Goal: Task Accomplishment & Management: Manage account settings

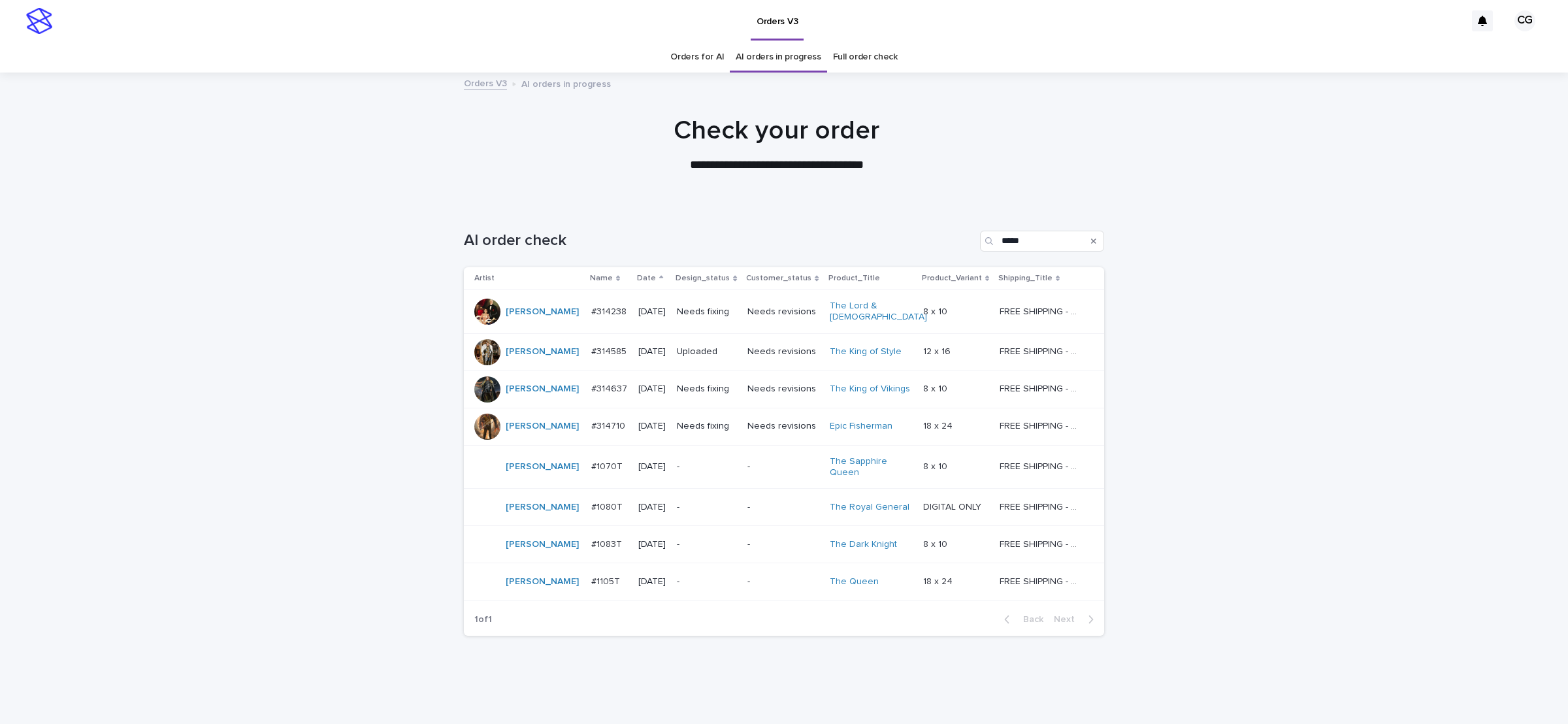
click at [709, 301] on div "Needs fixing" at bounding box center [707, 312] width 60 height 22
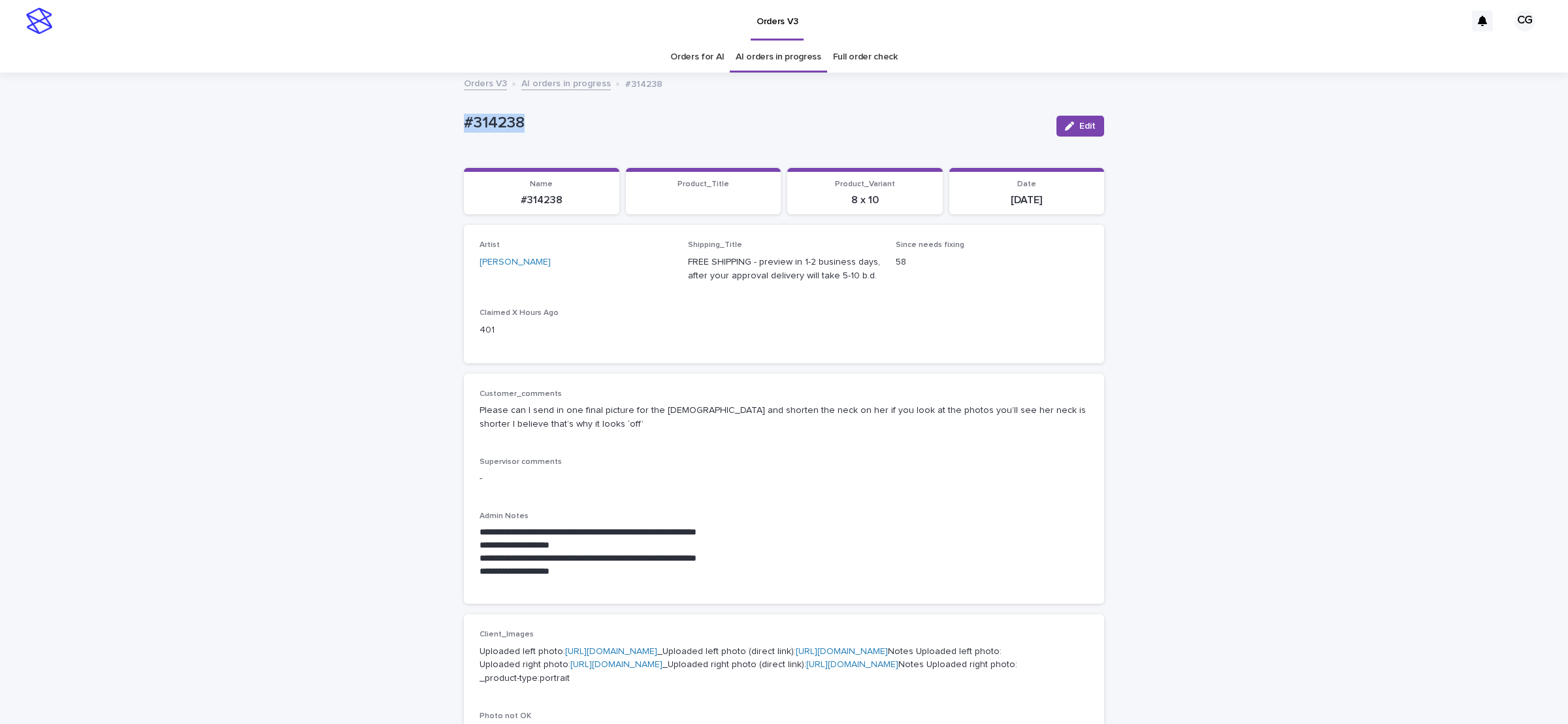
drag, startPoint x: 450, startPoint y: 130, endPoint x: 524, endPoint y: 103, distance: 78.8
click at [528, 127] on div "**********" at bounding box center [784, 718] width 1568 height 1289
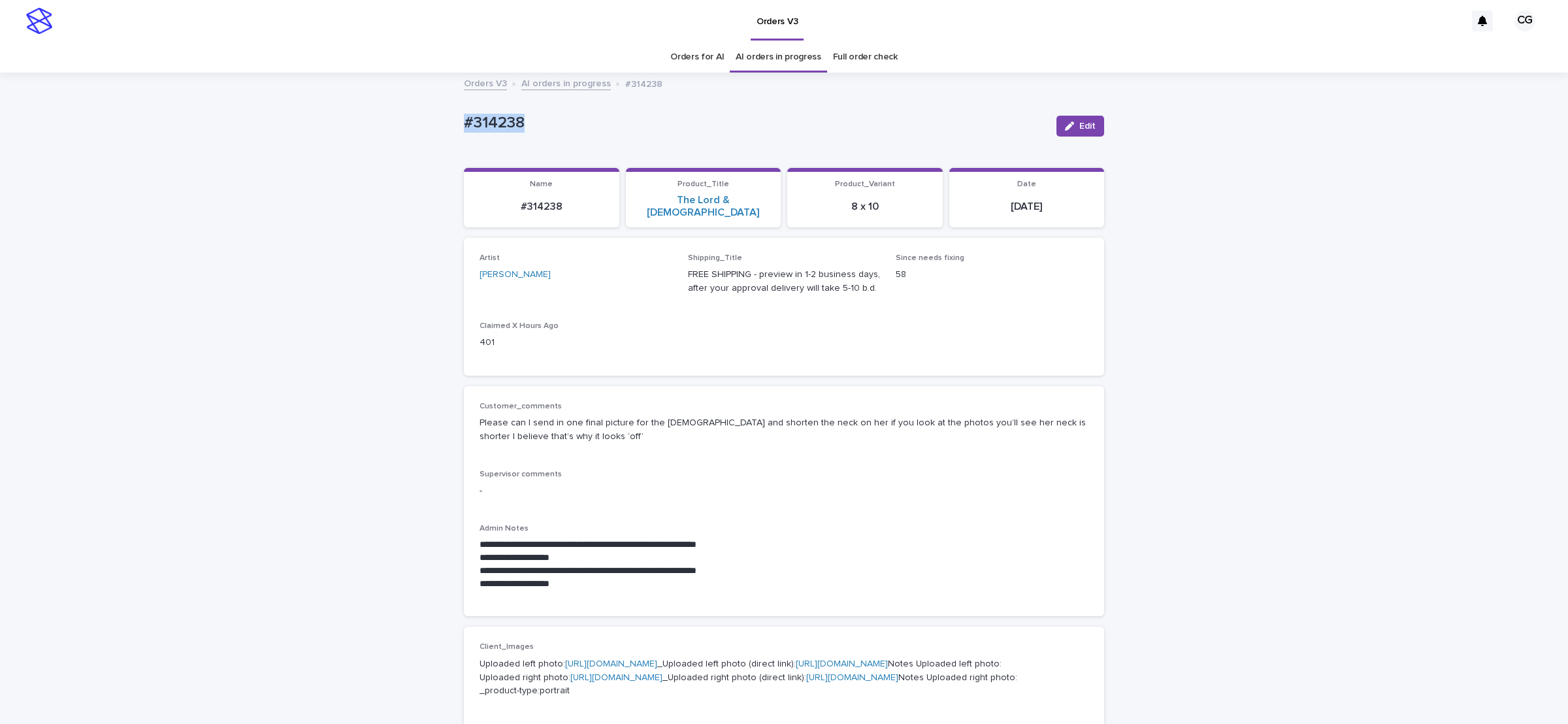
copy p "#314238"
drag, startPoint x: 1079, startPoint y: 120, endPoint x: 1083, endPoint y: 113, distance: 8.1
click at [1079, 118] on button "Edit" at bounding box center [1080, 126] width 47 height 21
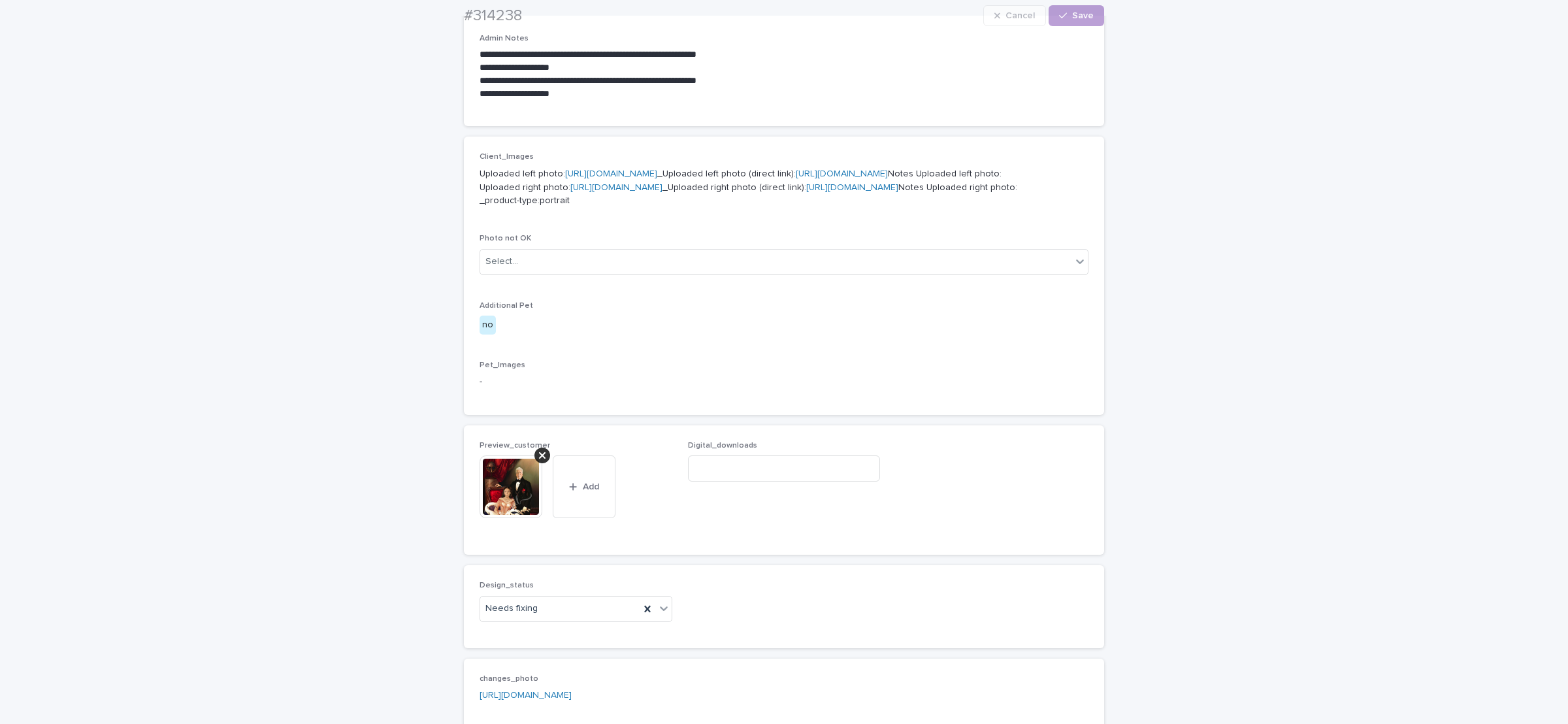
scroll to position [784, 0]
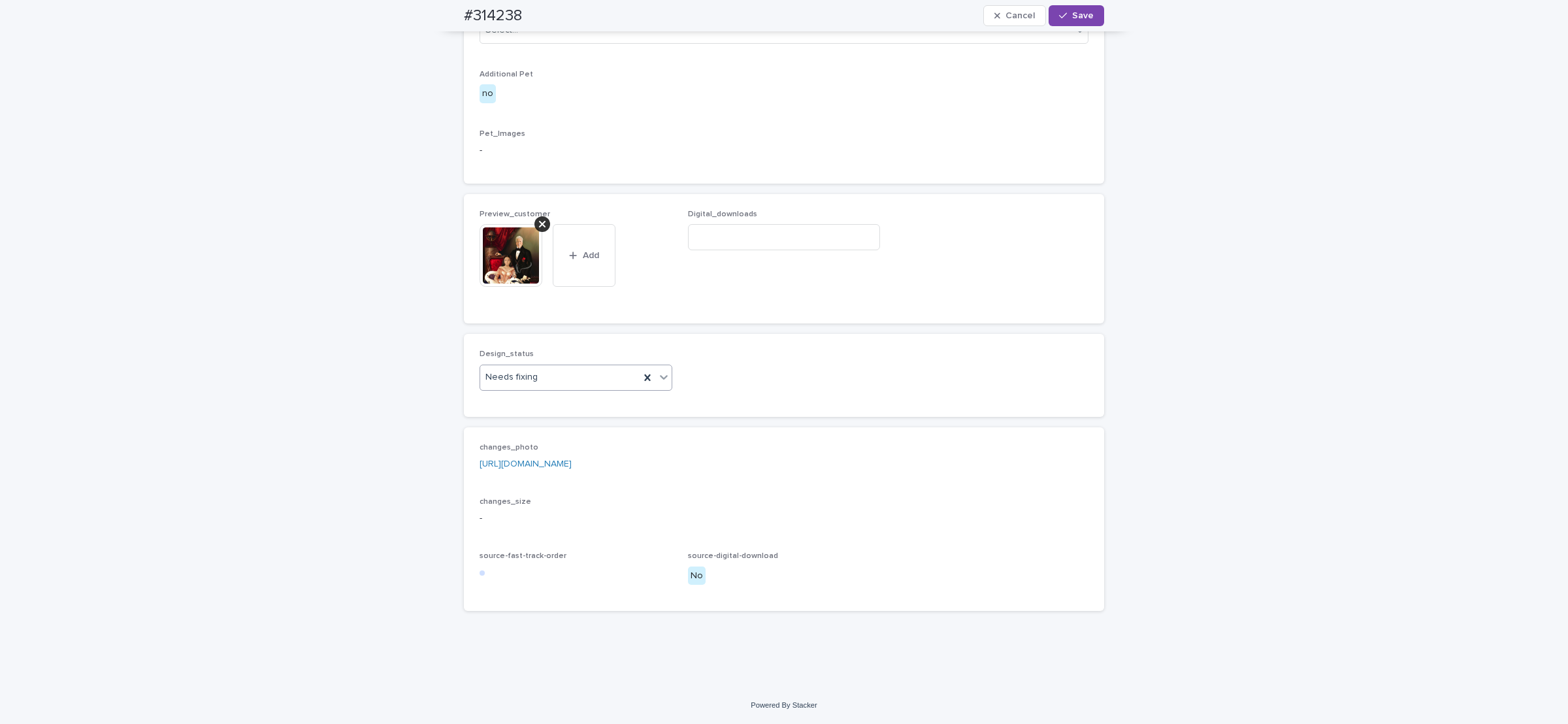
click at [531, 388] on div "Needs fixing" at bounding box center [560, 377] width 160 height 22
drag, startPoint x: 524, startPoint y: 477, endPoint x: 547, endPoint y: 357, distance: 122.2
click at [524, 477] on div "Uploaded" at bounding box center [568, 478] width 191 height 23
click at [539, 229] on icon at bounding box center [543, 224] width 7 height 11
drag, startPoint x: 510, startPoint y: 315, endPoint x: 549, endPoint y: 318, distance: 39.1
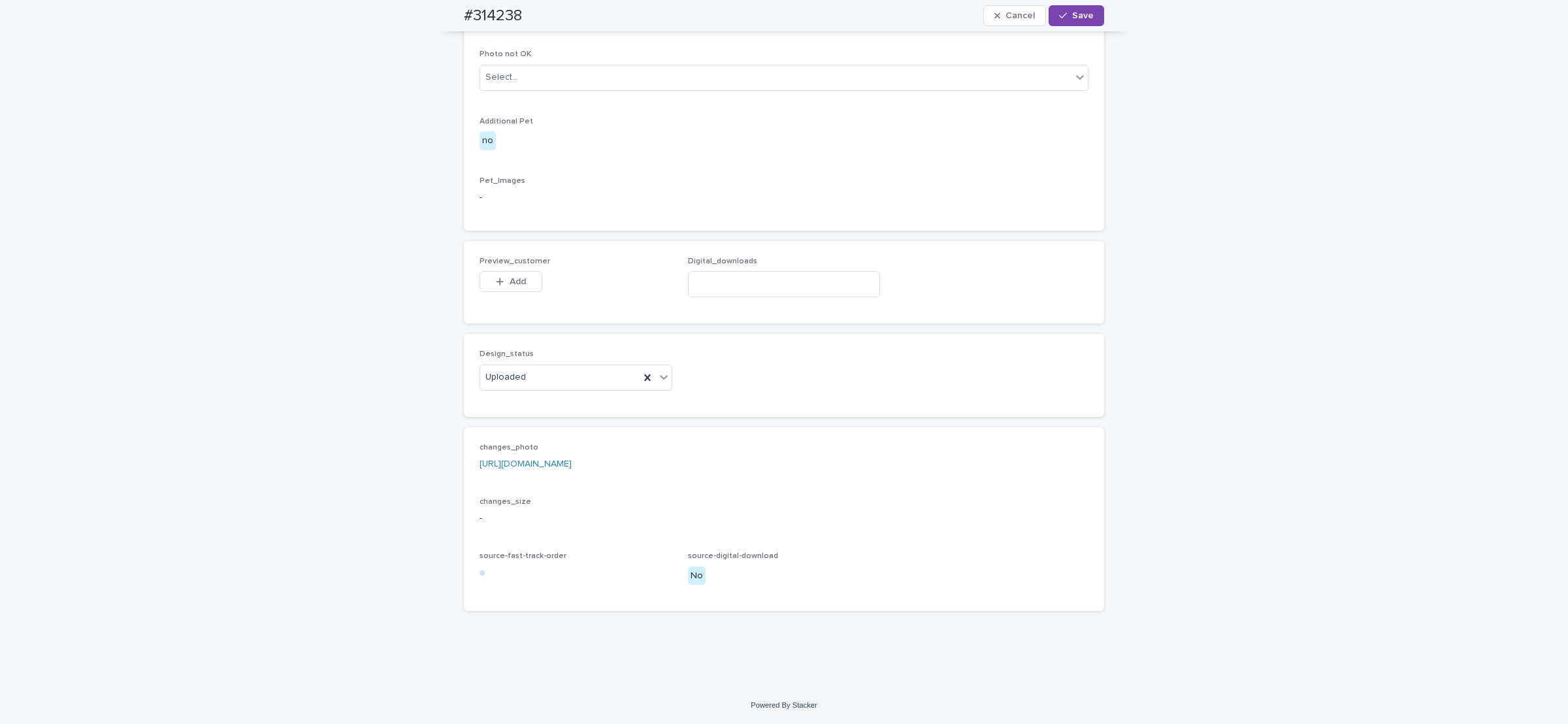
click at [512, 292] on button "Add" at bounding box center [510, 282] width 63 height 21
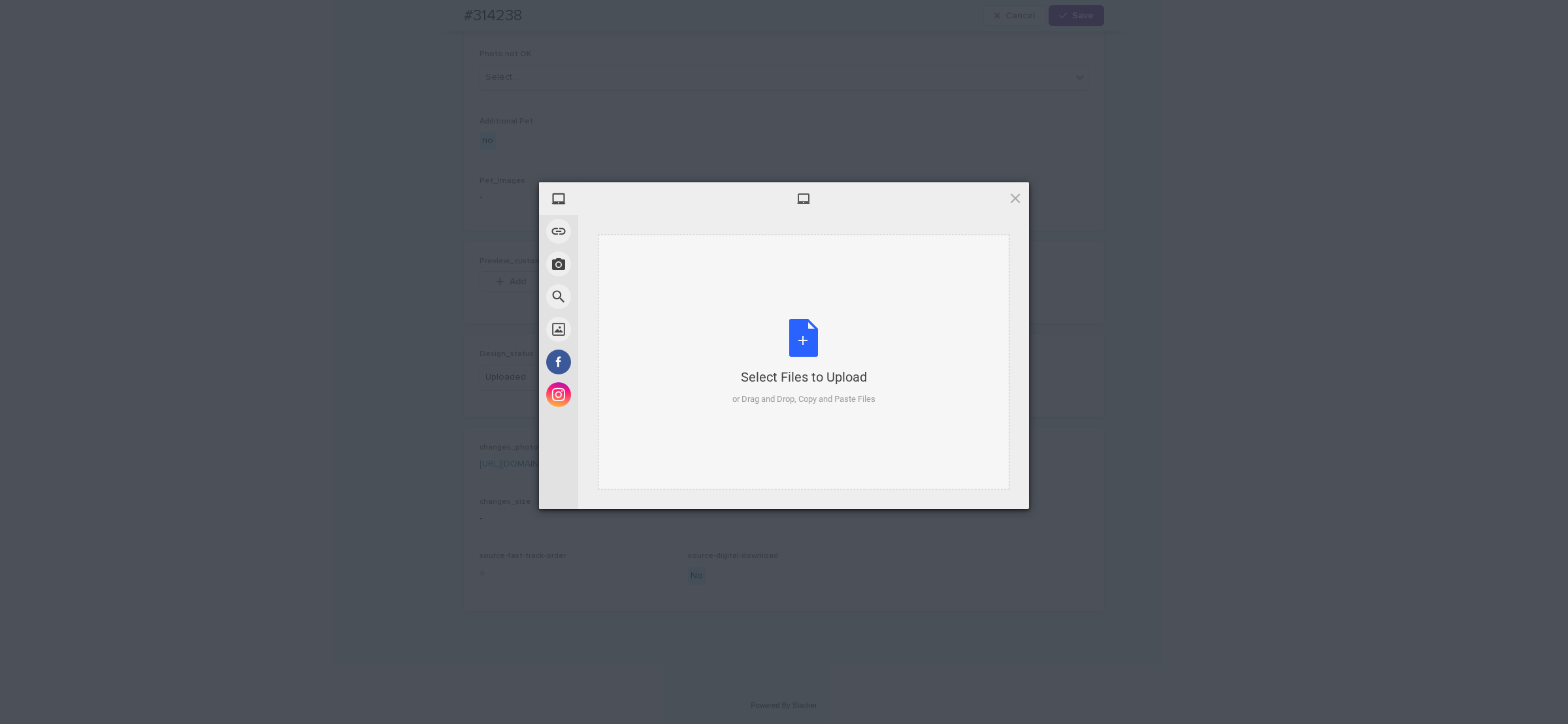
click at [774, 400] on div "or Drag and Drop, Copy and Paste Files" at bounding box center [804, 400] width 143 height 13
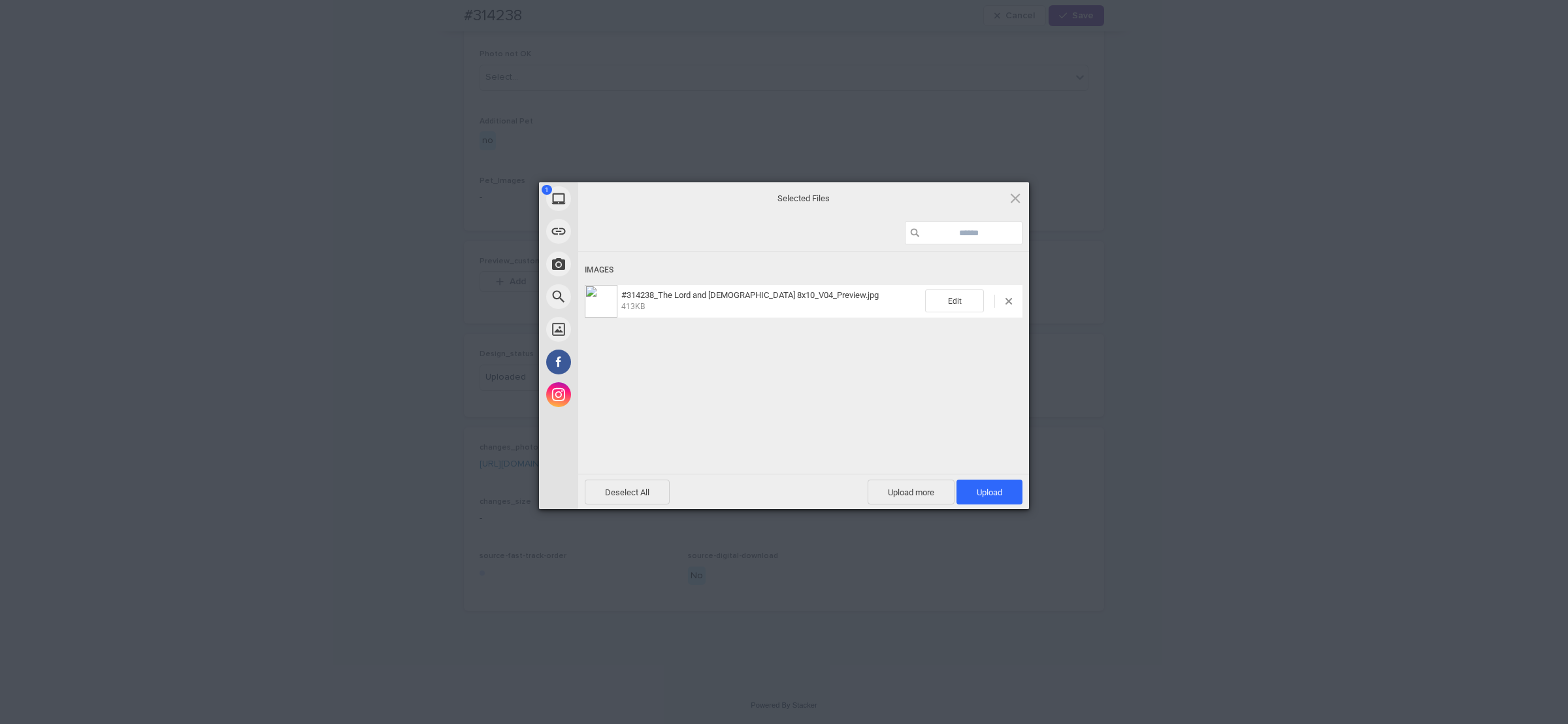
drag, startPoint x: 1004, startPoint y: 495, endPoint x: 1008, endPoint y: 406, distance: 89.1
click at [1004, 493] on span "Upload 1" at bounding box center [990, 492] width 66 height 25
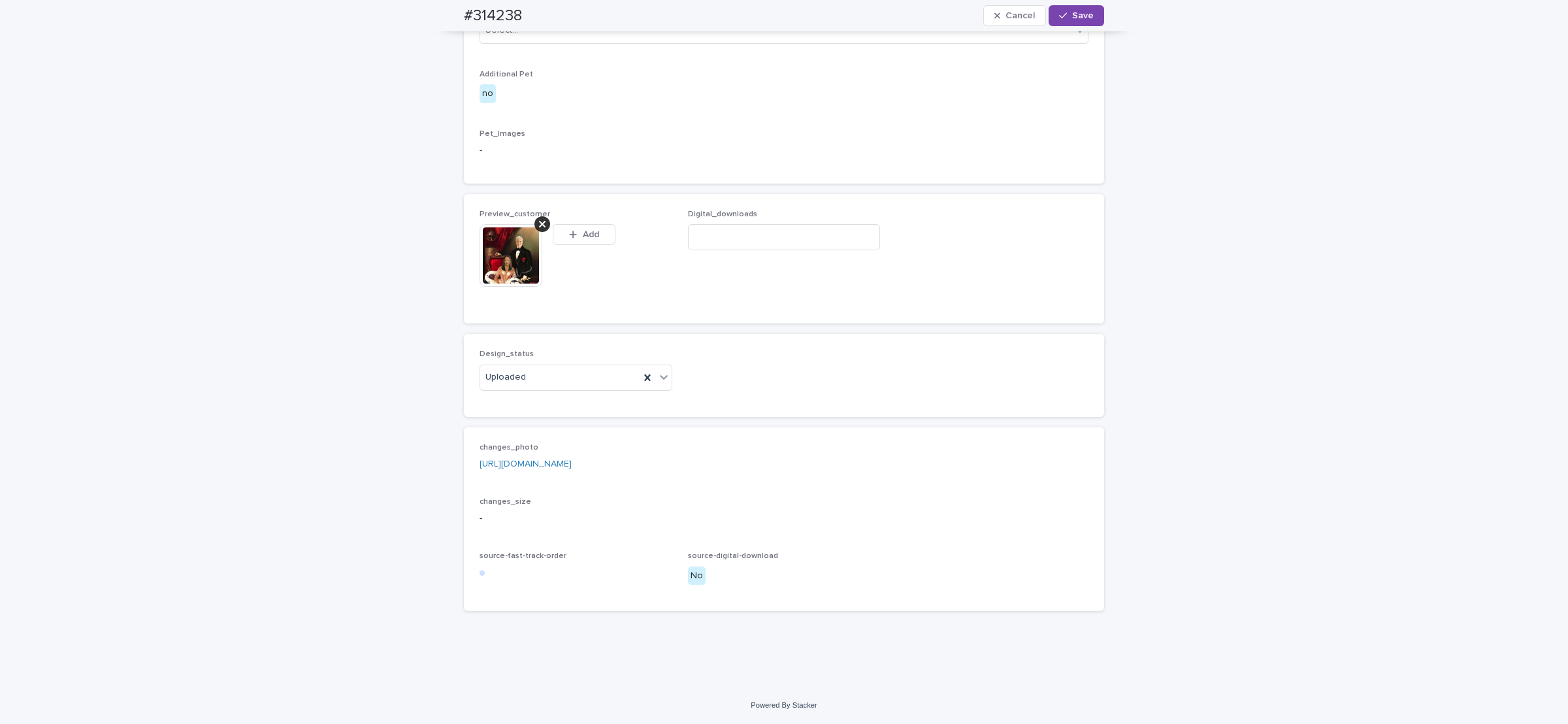
scroll to position [808, 0]
drag, startPoint x: 1087, startPoint y: 14, endPoint x: 977, endPoint y: 0, distance: 110.9
click at [1085, 12] on button "Save" at bounding box center [1076, 16] width 55 height 21
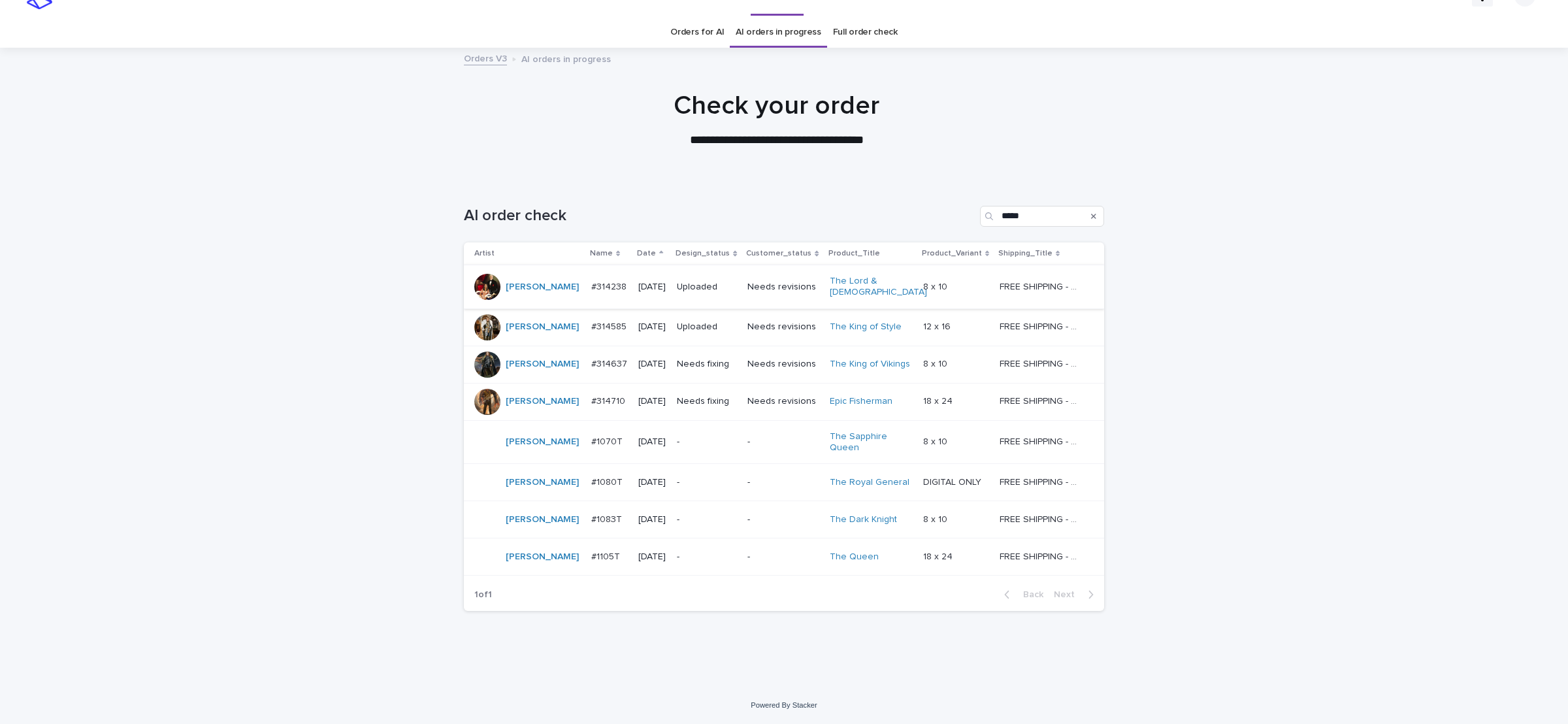
scroll to position [22, 0]
click at [718, 362] on p "Needs fixing" at bounding box center [707, 367] width 60 height 11
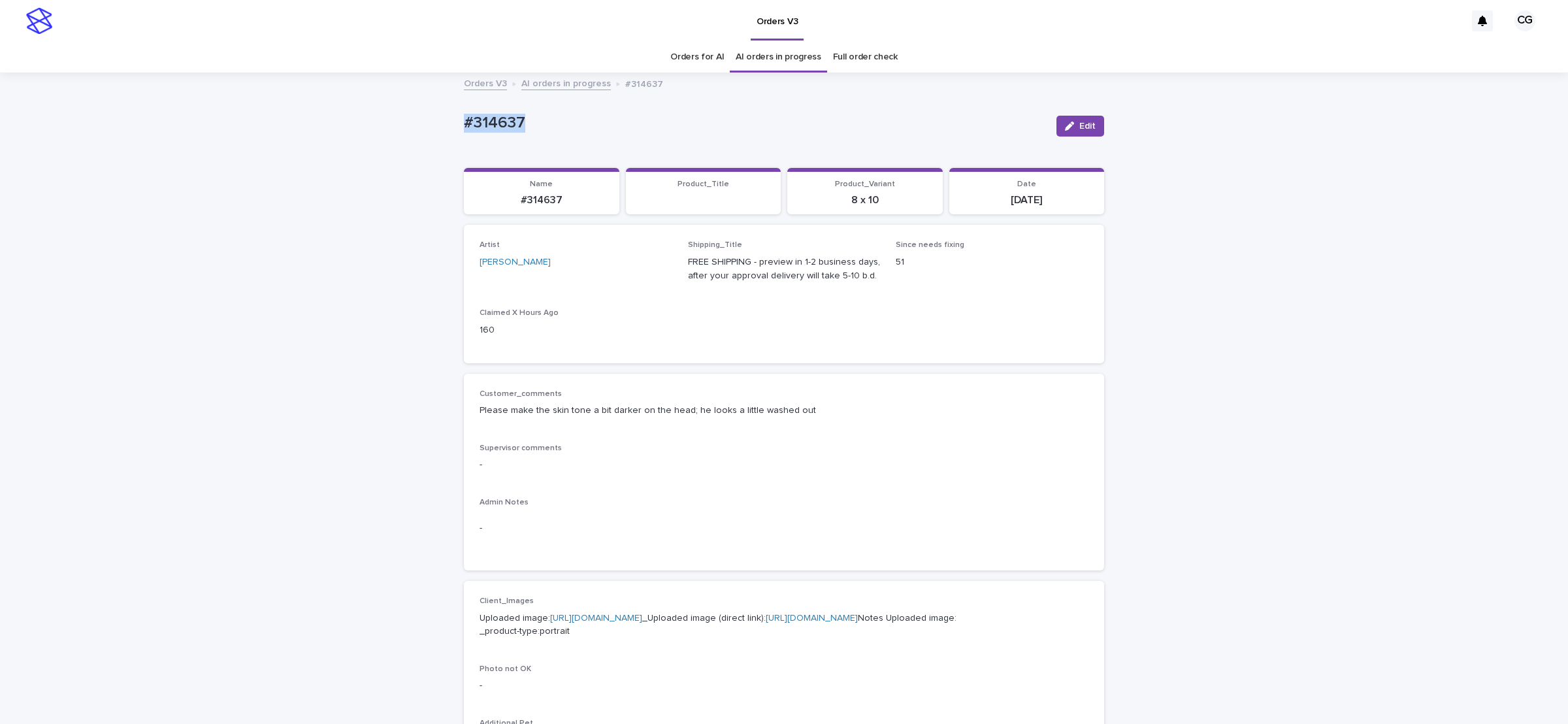
drag, startPoint x: 445, startPoint y: 133, endPoint x: 531, endPoint y: 124, distance: 86.5
click at [529, 127] on div "Loading... Saving… Loading... Saving… #314637 Edit #314637 Edit Sorry, there wa…" at bounding box center [784, 695] width 1568 height 1242
copy p "#314637"
click at [1071, 123] on button "Edit" at bounding box center [1080, 126] width 47 height 21
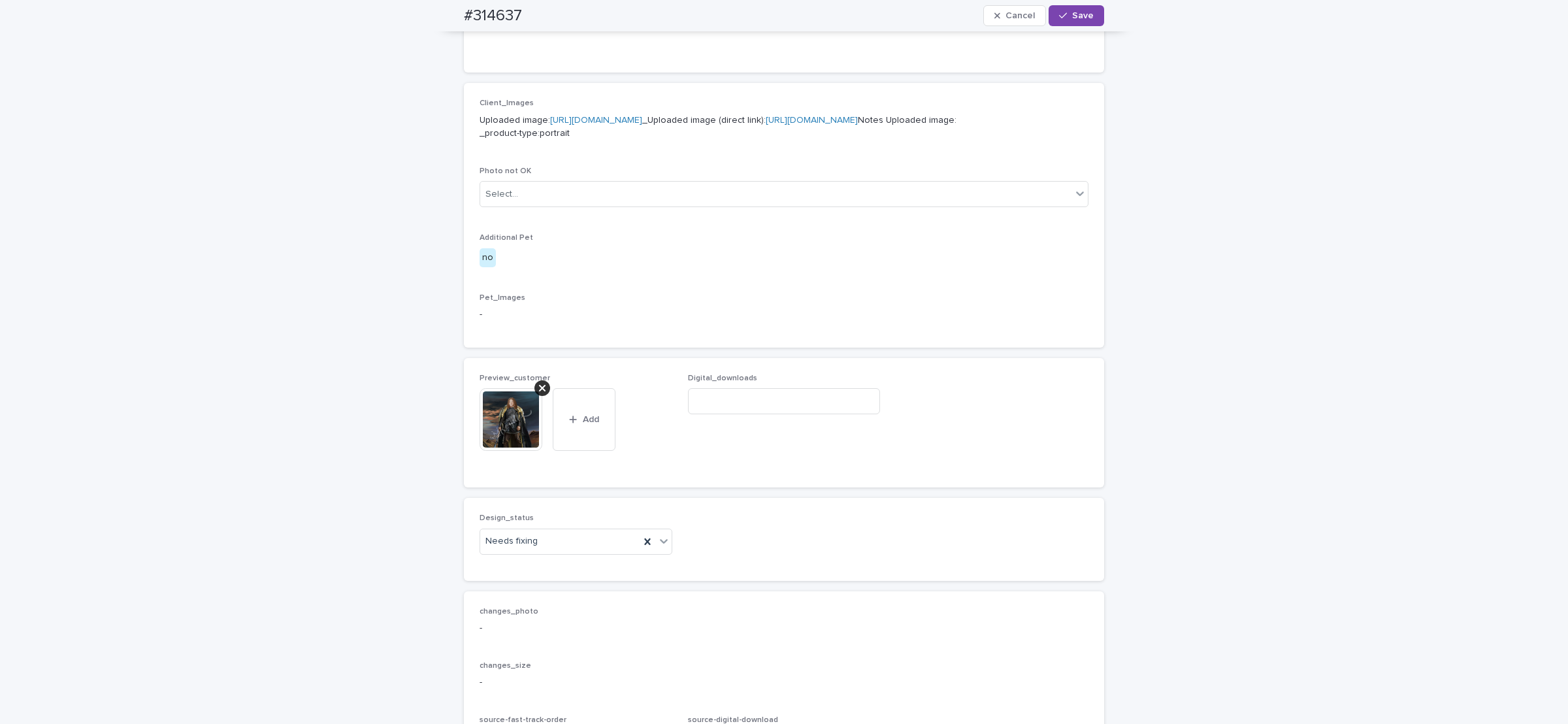
scroll to position [686, 0]
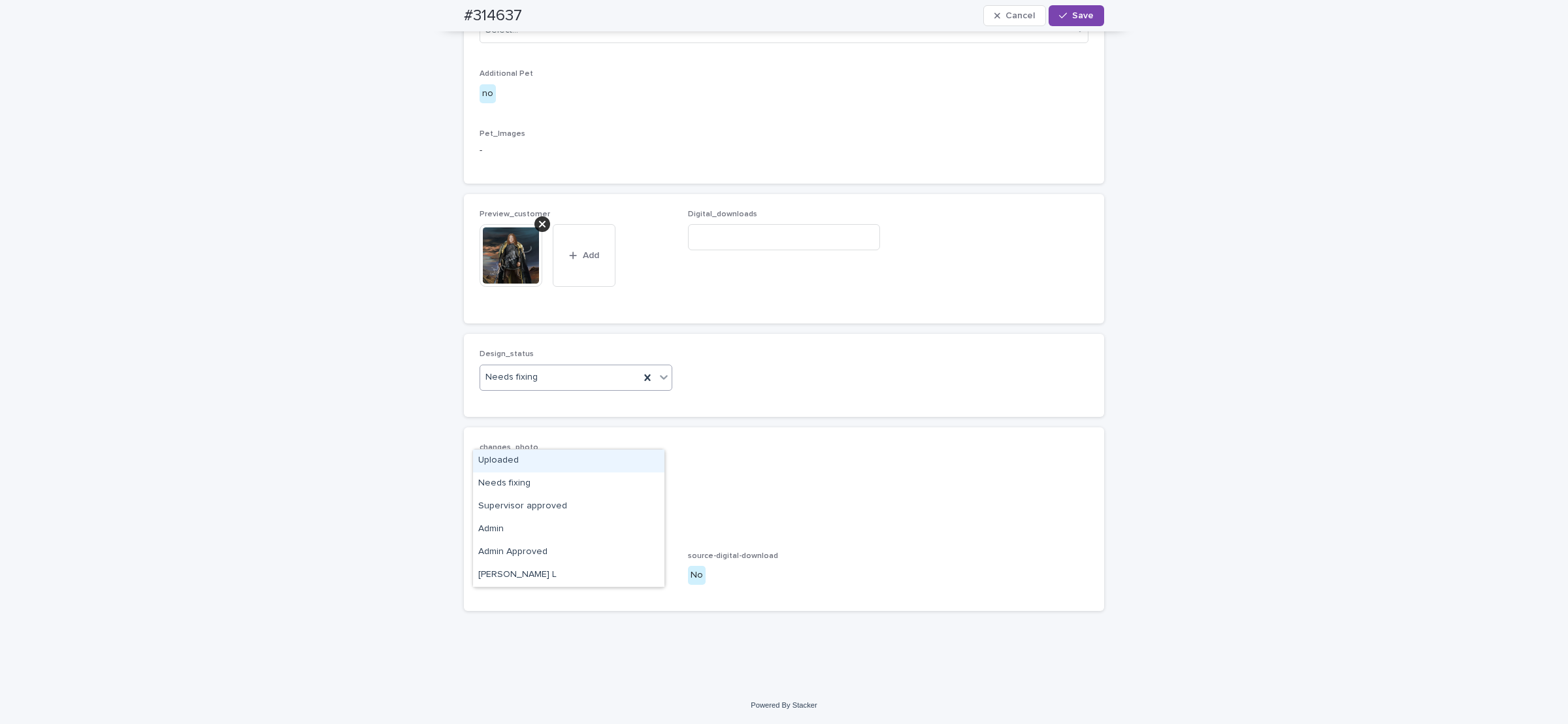
drag, startPoint x: 514, startPoint y: 434, endPoint x: 508, endPoint y: 462, distance: 28.6
click at [506, 458] on div "Uploaded" at bounding box center [568, 461] width 191 height 23
click at [539, 229] on icon at bounding box center [543, 224] width 7 height 11
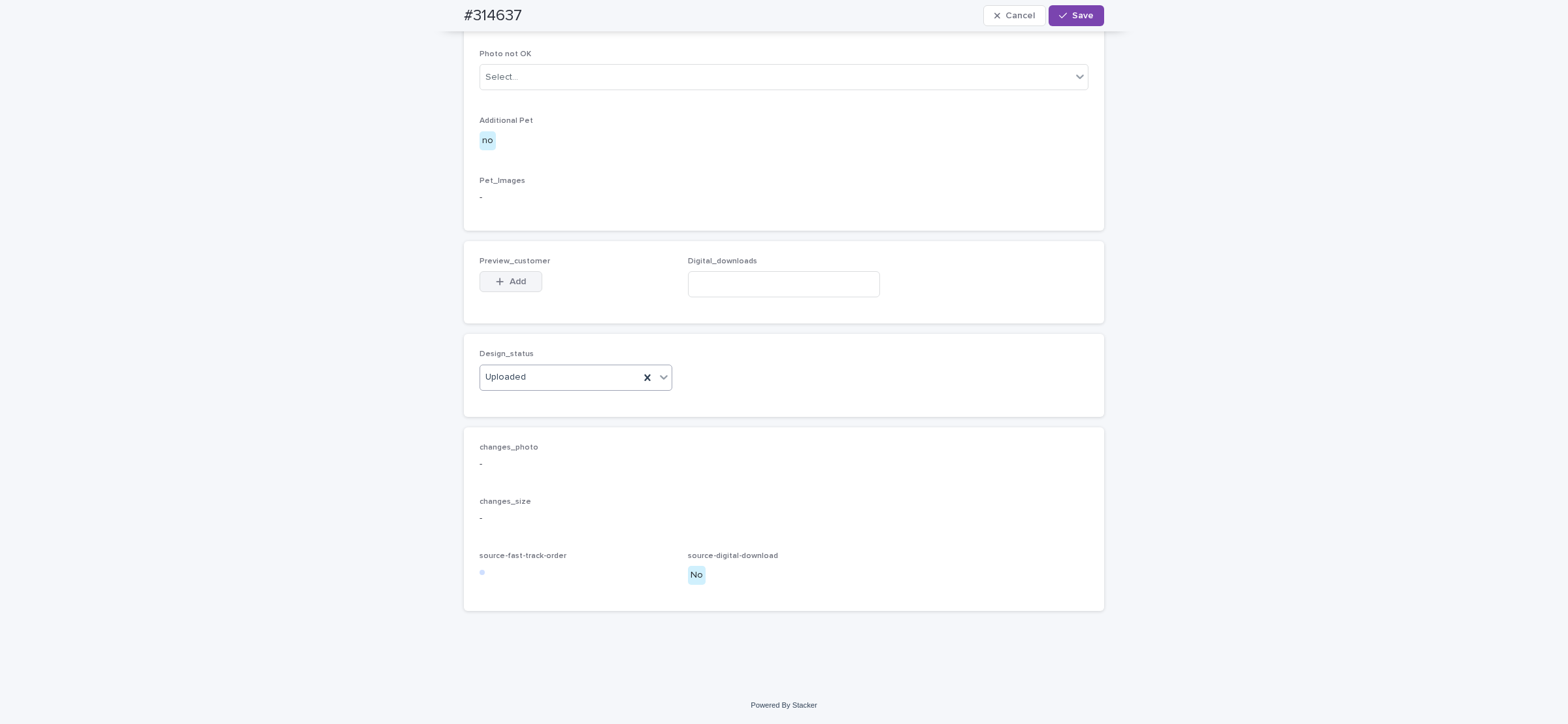
scroll to position [663, 0]
click at [500, 286] on div "button" at bounding box center [502, 282] width 13 height 9
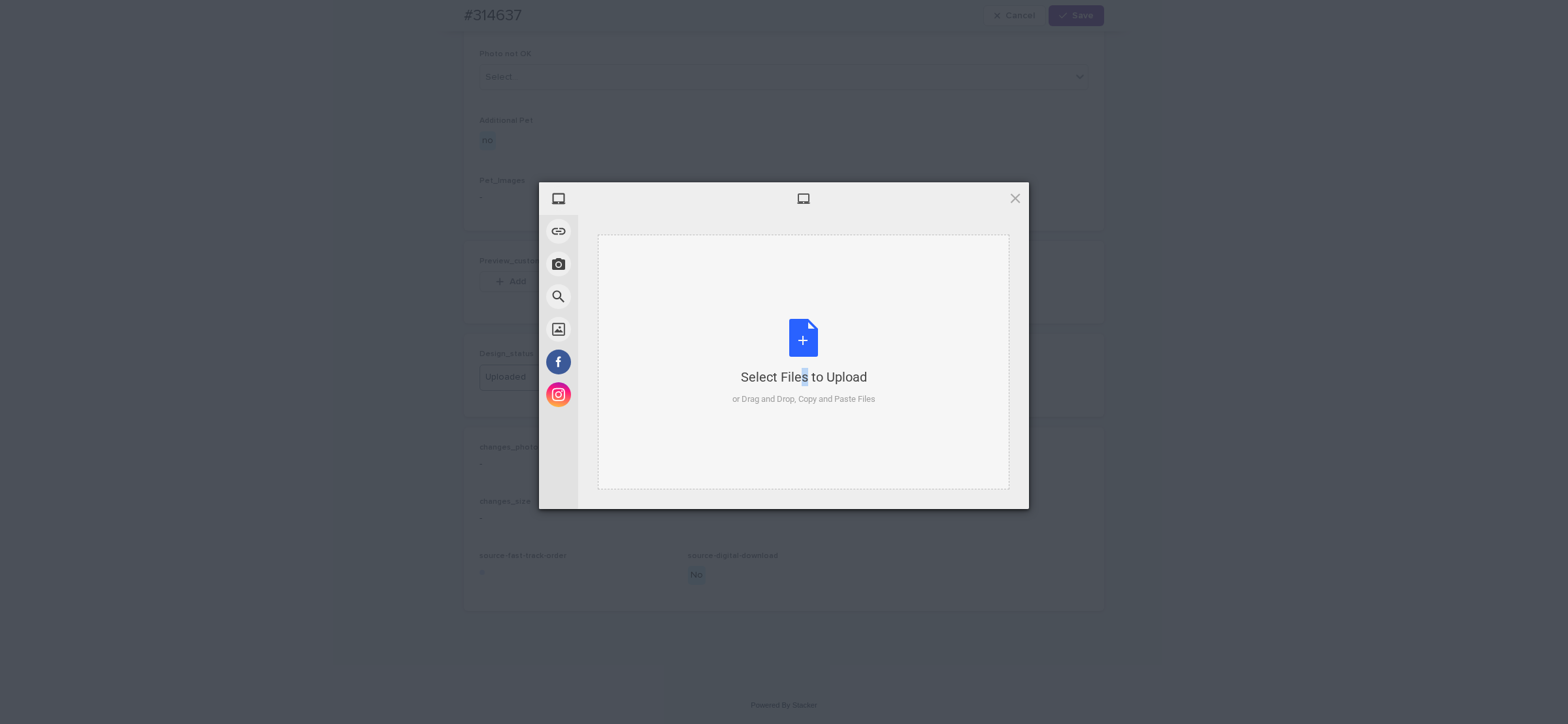
click at [777, 322] on div "Select Files to Upload or Drag and Drop, Copy and Paste Files" at bounding box center [804, 363] width 143 height 87
drag, startPoint x: 986, startPoint y: 486, endPoint x: 984, endPoint y: 472, distance: 14.1
click at [986, 481] on span "Upload 1" at bounding box center [990, 492] width 66 height 25
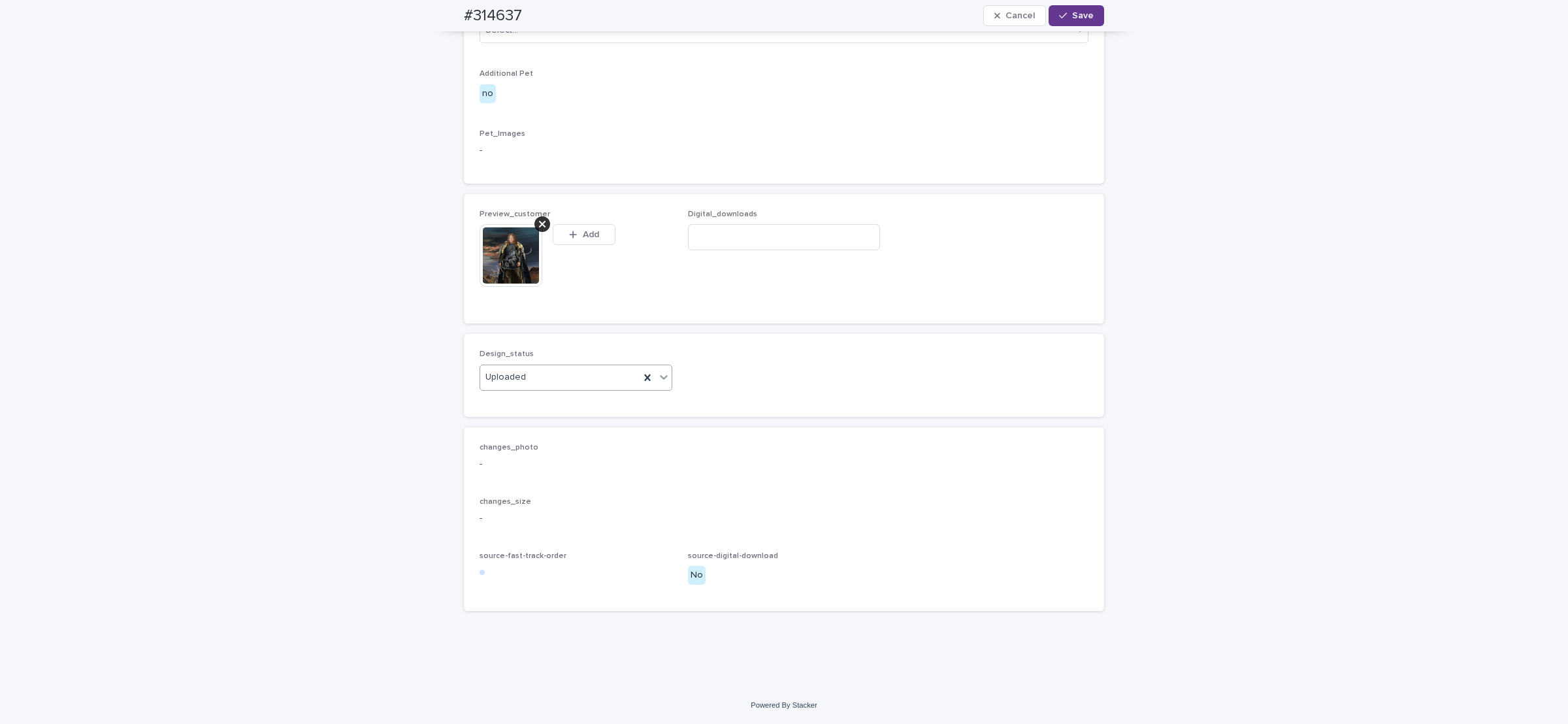
scroll to position [686, 0]
drag, startPoint x: 1076, startPoint y: 20, endPoint x: 1019, endPoint y: 11, distance: 57.7
click at [1074, 18] on span "Save" at bounding box center [1083, 16] width 22 height 9
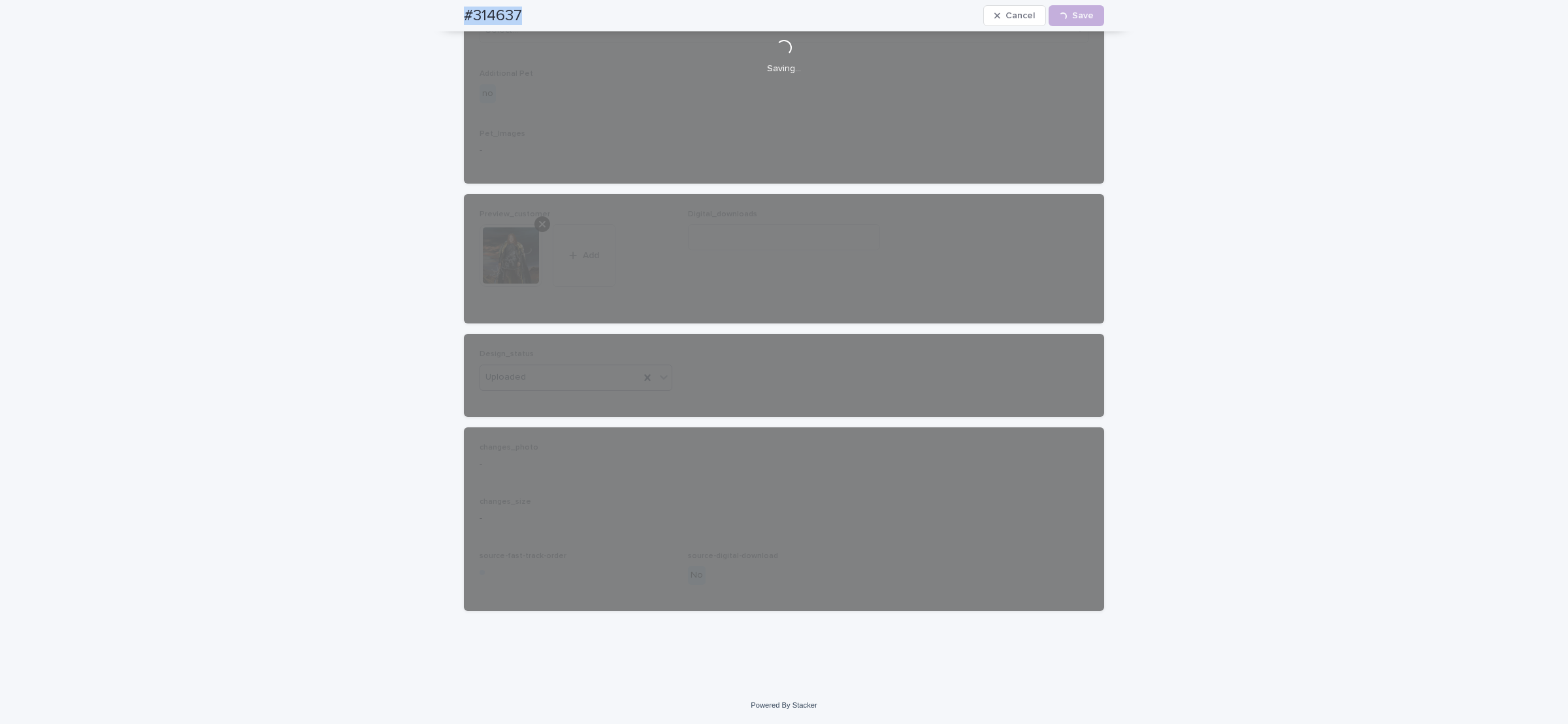
drag, startPoint x: 440, startPoint y: 15, endPoint x: 536, endPoint y: 20, distance: 96.1
click at [536, 20] on div "#314637 Cancel Loading... Save" at bounding box center [784, 16] width 703 height 32
copy h2 "#314637"
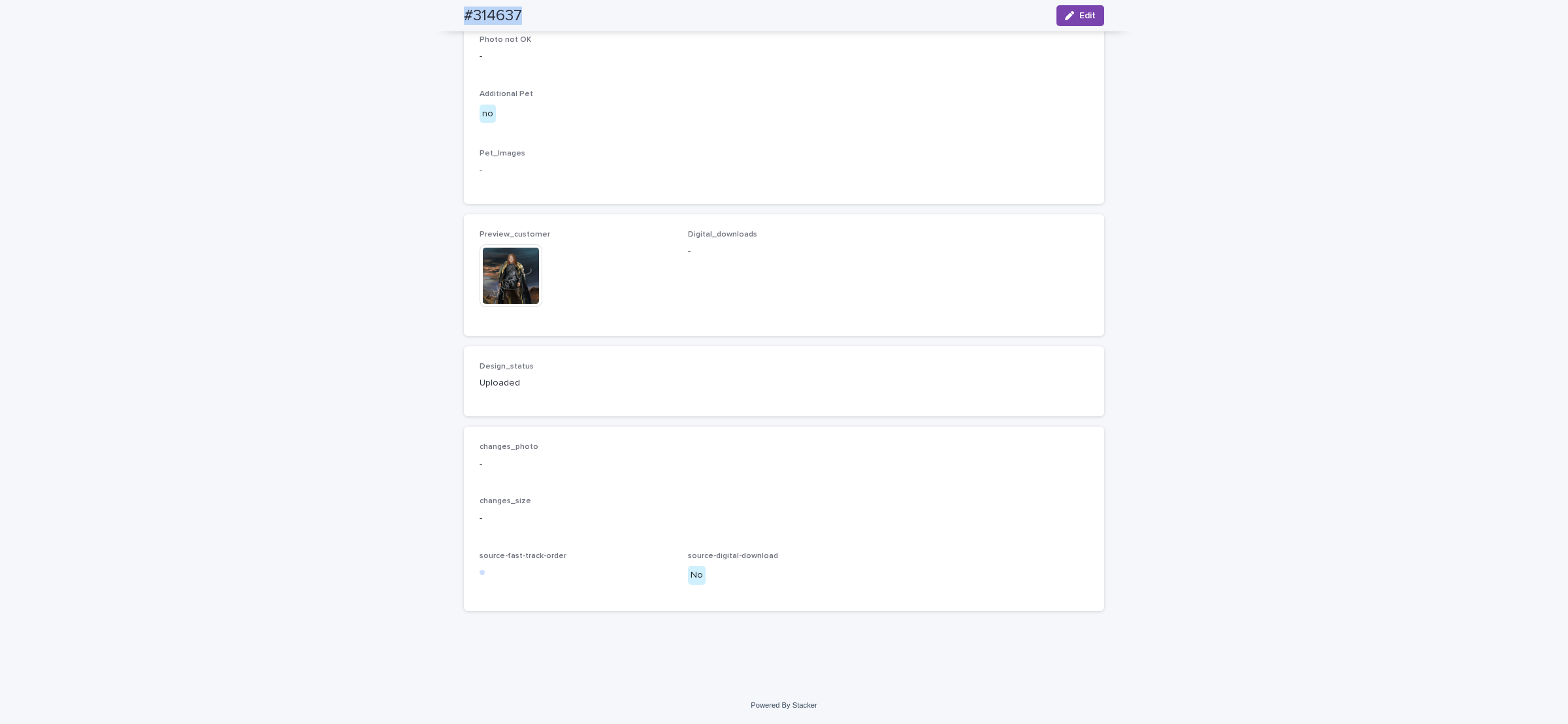
scroll to position [669, 0]
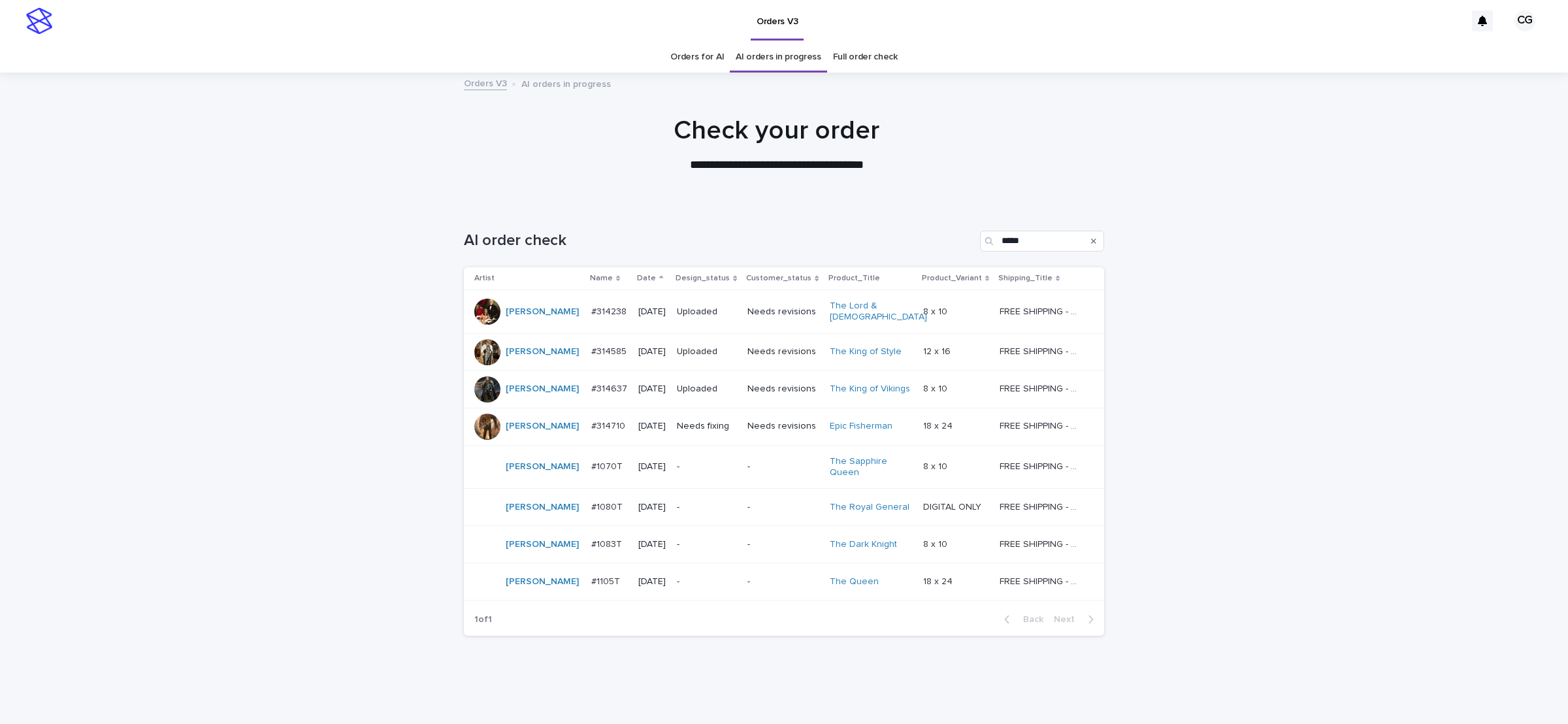
click at [698, 425] on p "Needs fixing" at bounding box center [707, 426] width 60 height 11
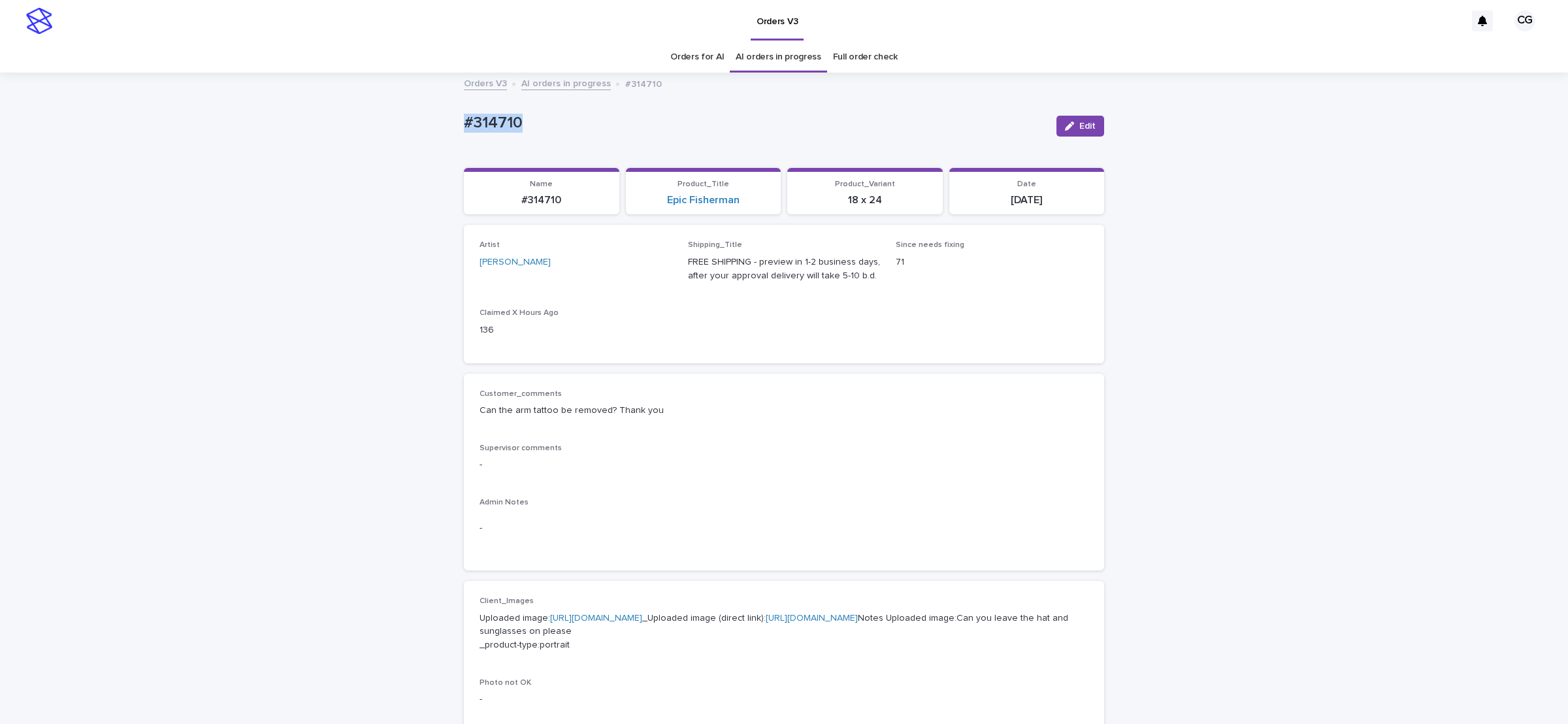
drag, startPoint x: 455, startPoint y: 132, endPoint x: 522, endPoint y: 127, distance: 67.2
click at [520, 130] on div "Loading... Saving… Loading... Saving… #314710 Edit #314710 Edit Sorry, there wa…" at bounding box center [784, 685] width 653 height 1223
copy p "#314710"
click at [1089, 125] on button "Edit" at bounding box center [1080, 126] width 47 height 21
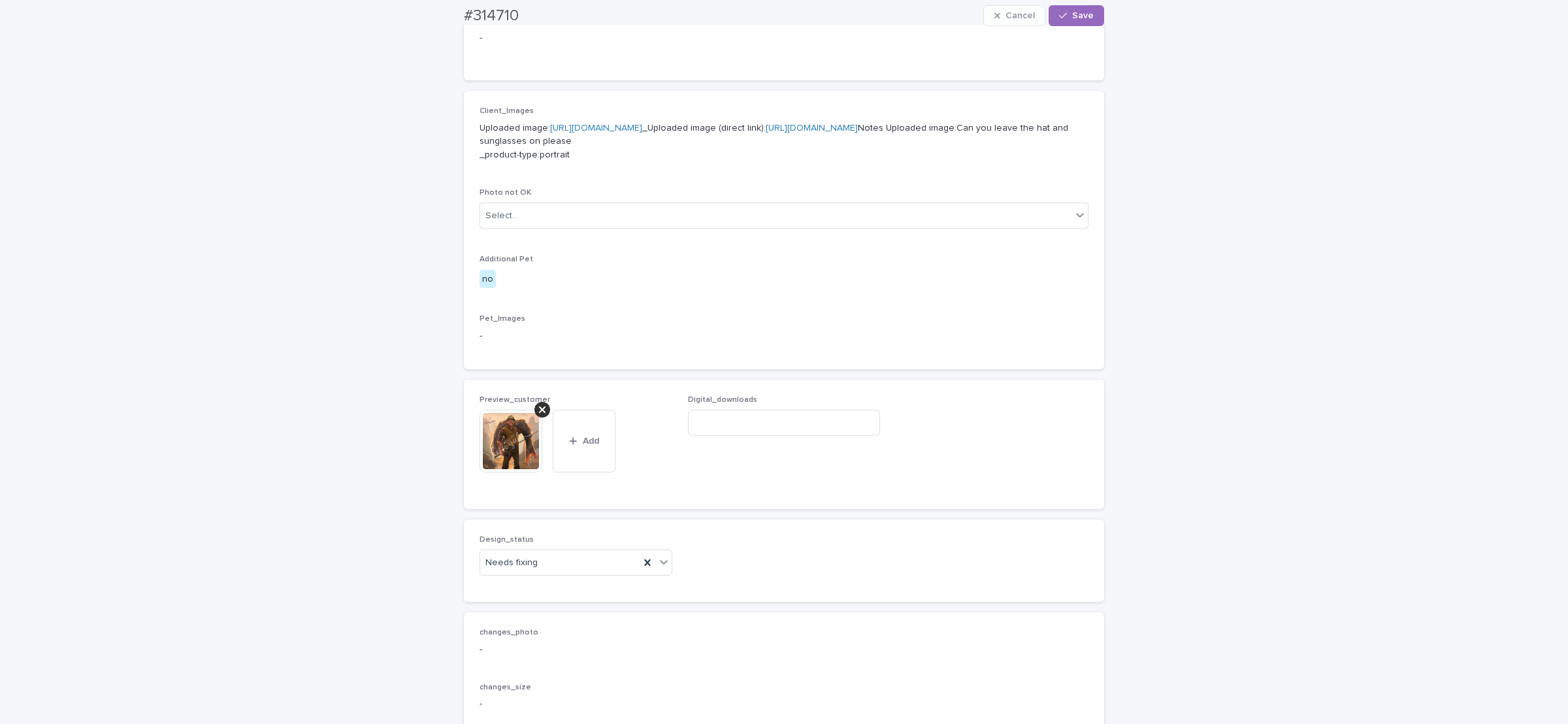
scroll to position [730, 0]
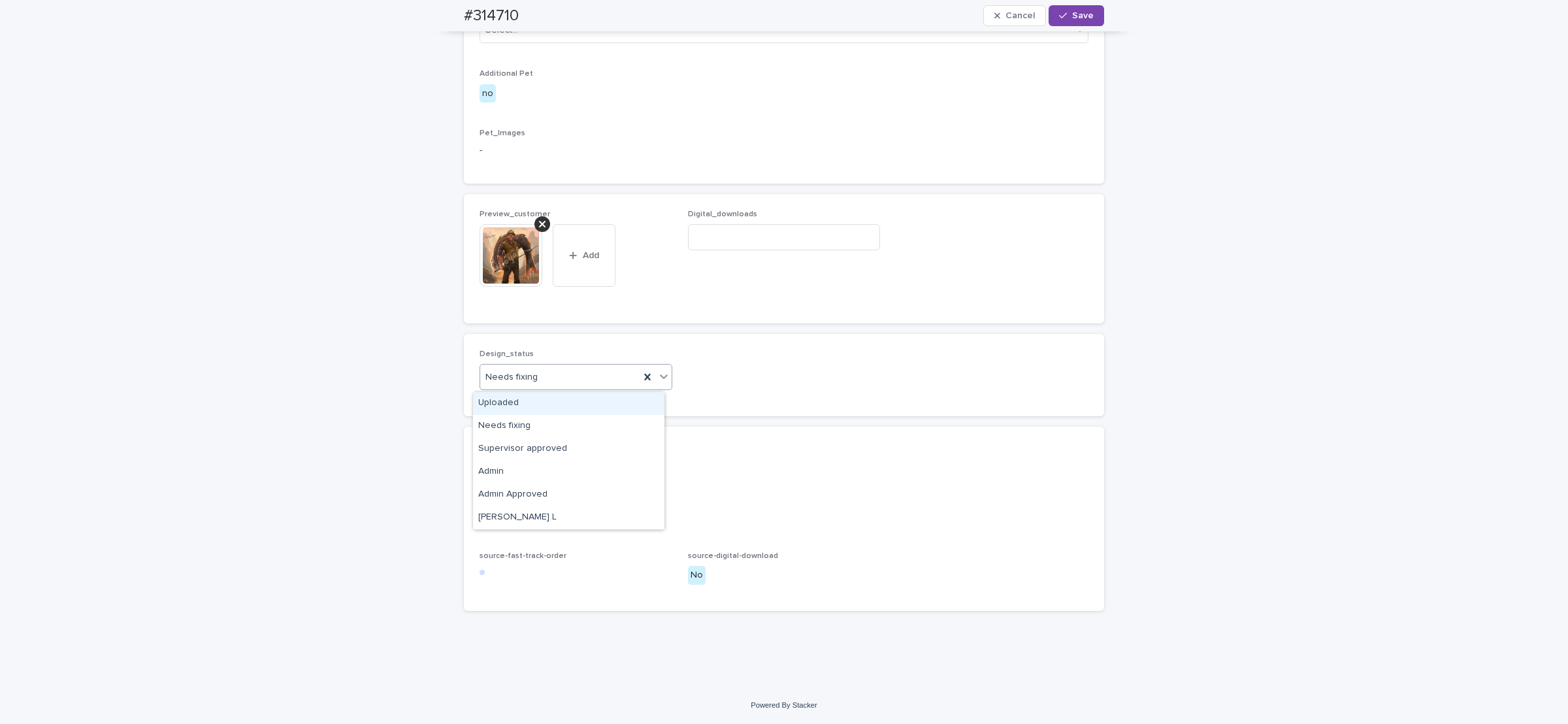
click at [520, 406] on div "Uploaded" at bounding box center [568, 404] width 191 height 23
click at [539, 224] on icon at bounding box center [543, 224] width 7 height 7
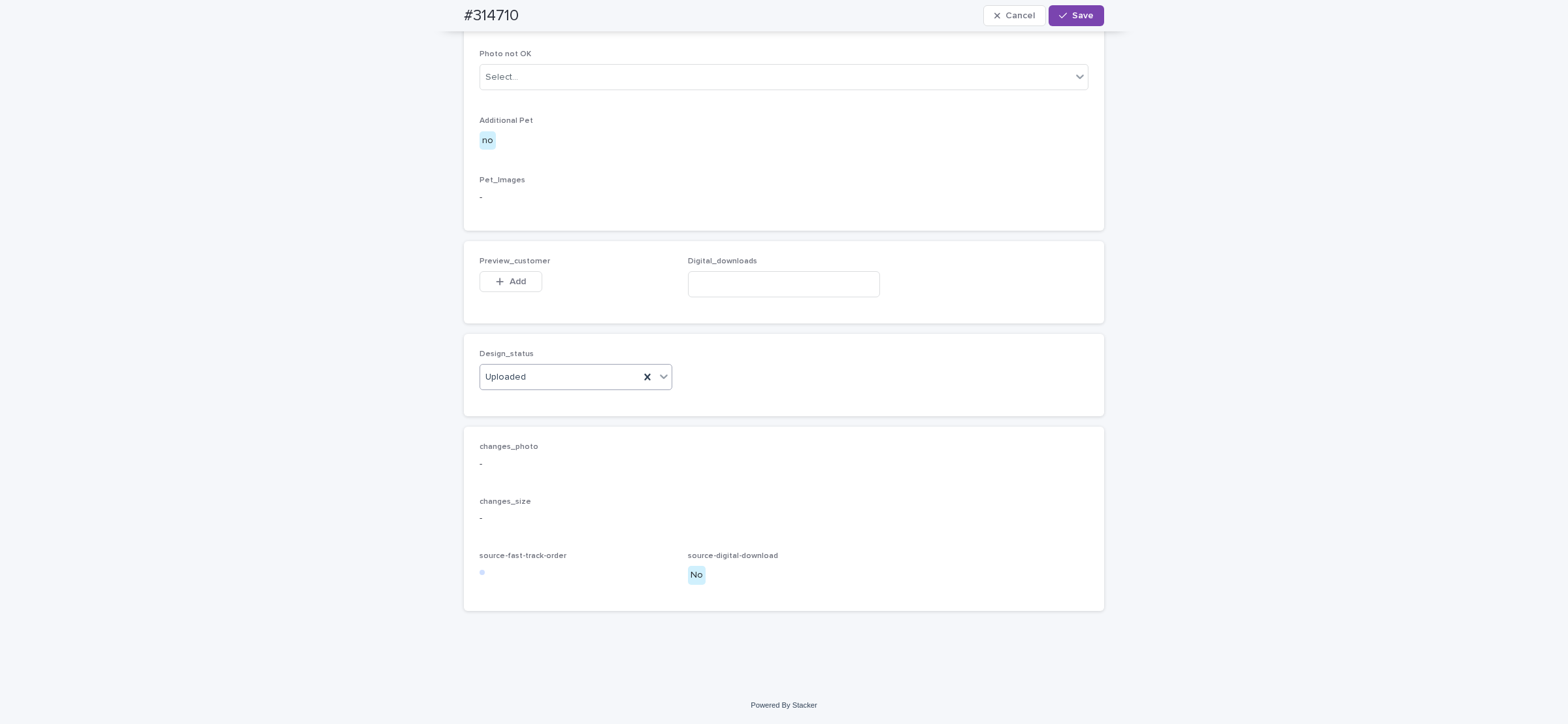
scroll to position [683, 0]
click at [498, 276] on button "Add" at bounding box center [510, 282] width 63 height 21
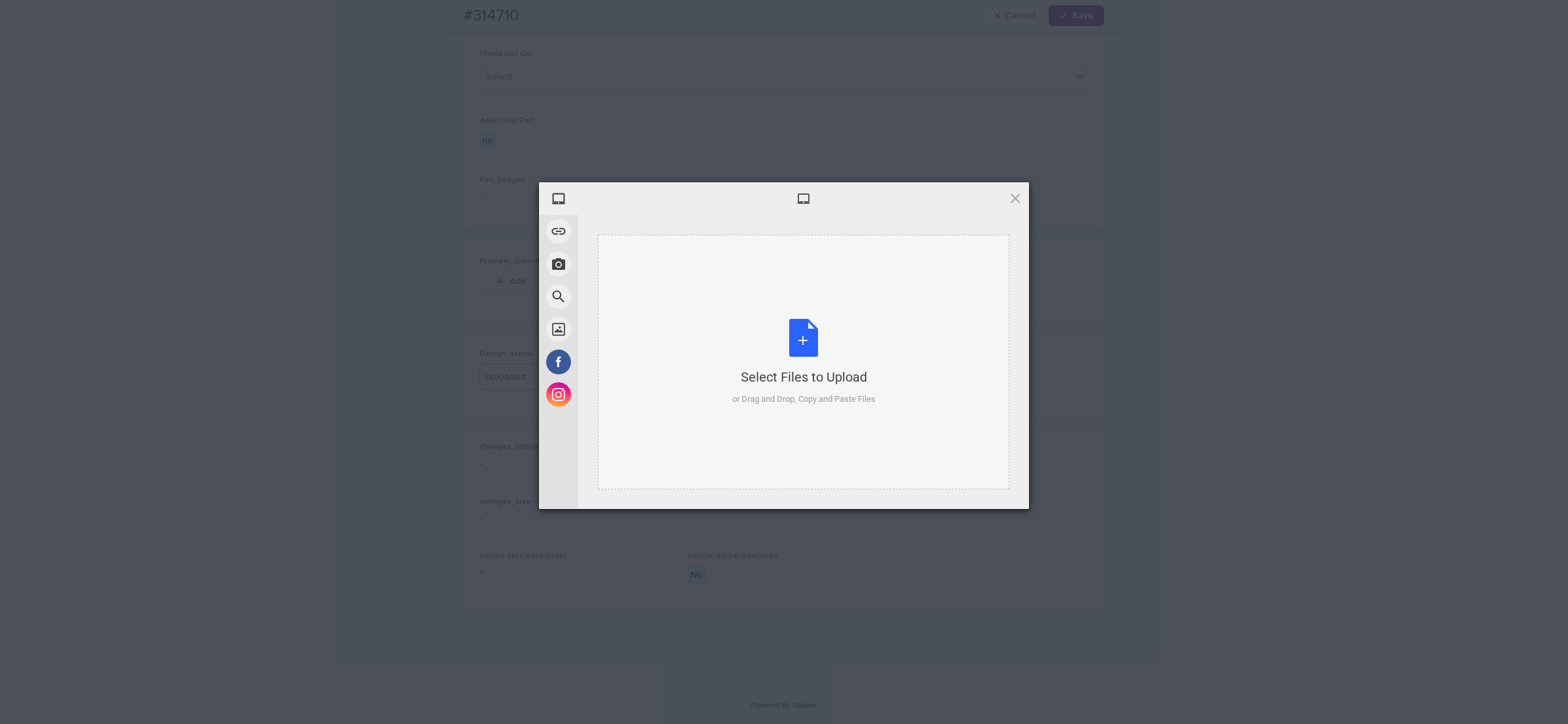
click at [764, 324] on div "Select Files to Upload or Drag and Drop, Copy and Paste Files" at bounding box center [804, 363] width 143 height 87
drag, startPoint x: 1000, startPoint y: 487, endPoint x: 1002, endPoint y: 452, distance: 35.1
click at [1000, 486] on span "Upload 1" at bounding box center [990, 492] width 66 height 25
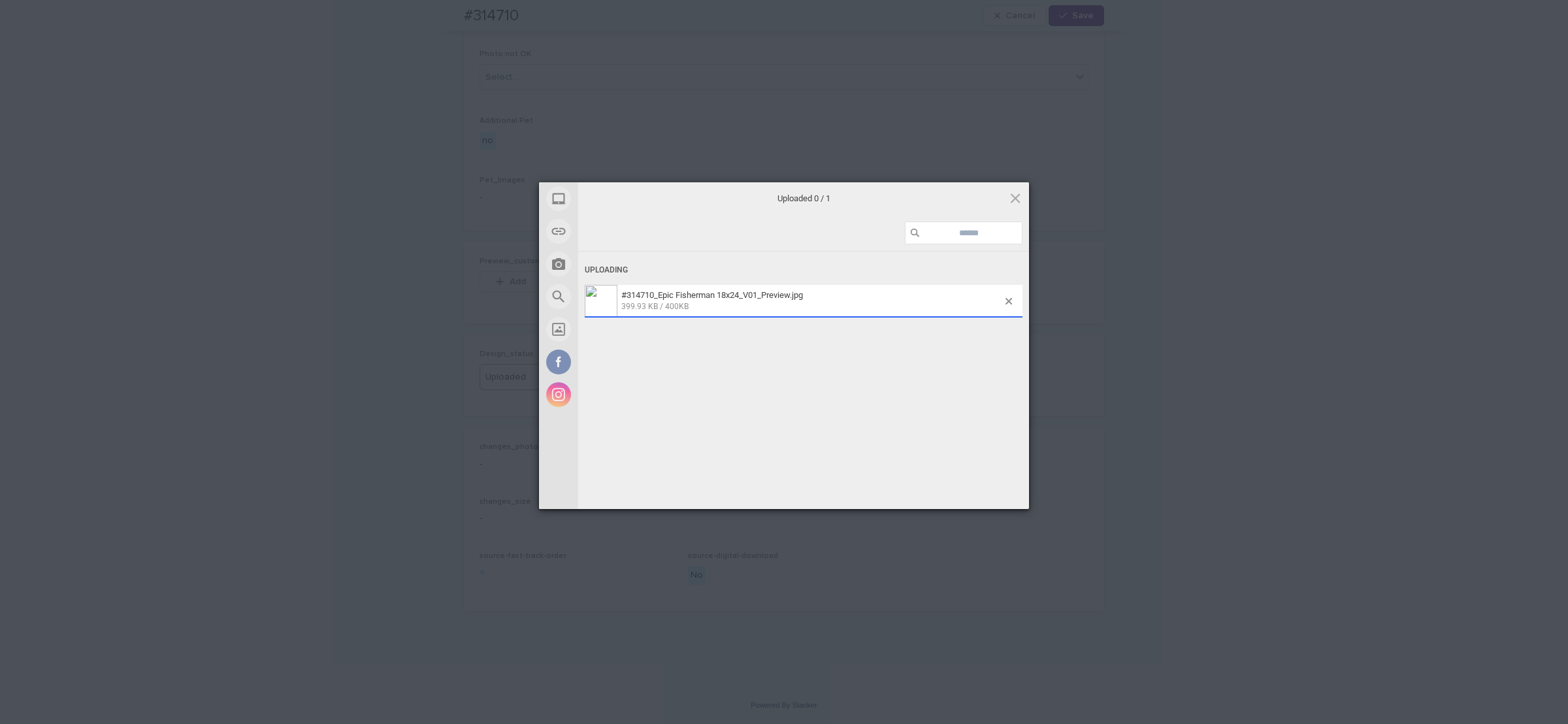
scroll to position [706, 0]
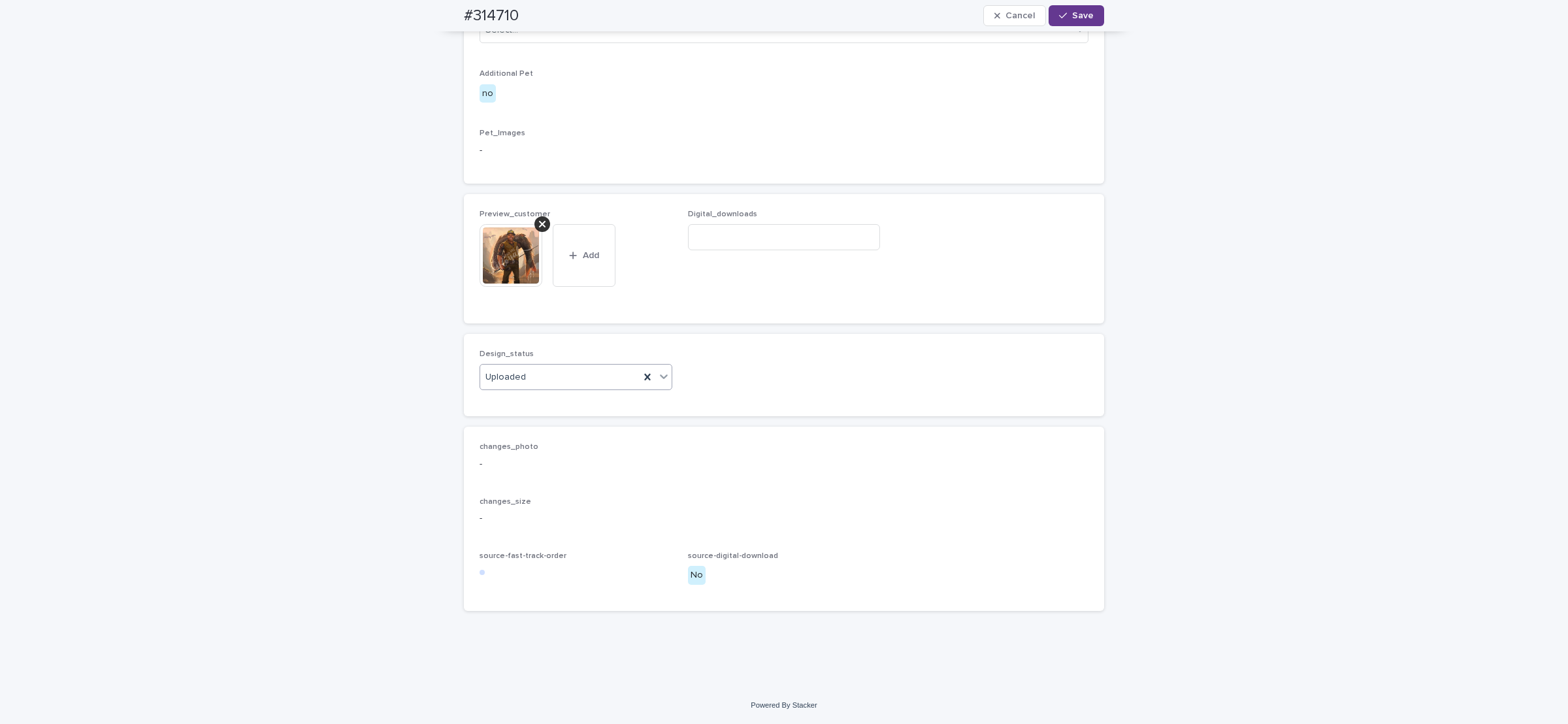
click at [1076, 18] on span "Save" at bounding box center [1083, 16] width 22 height 9
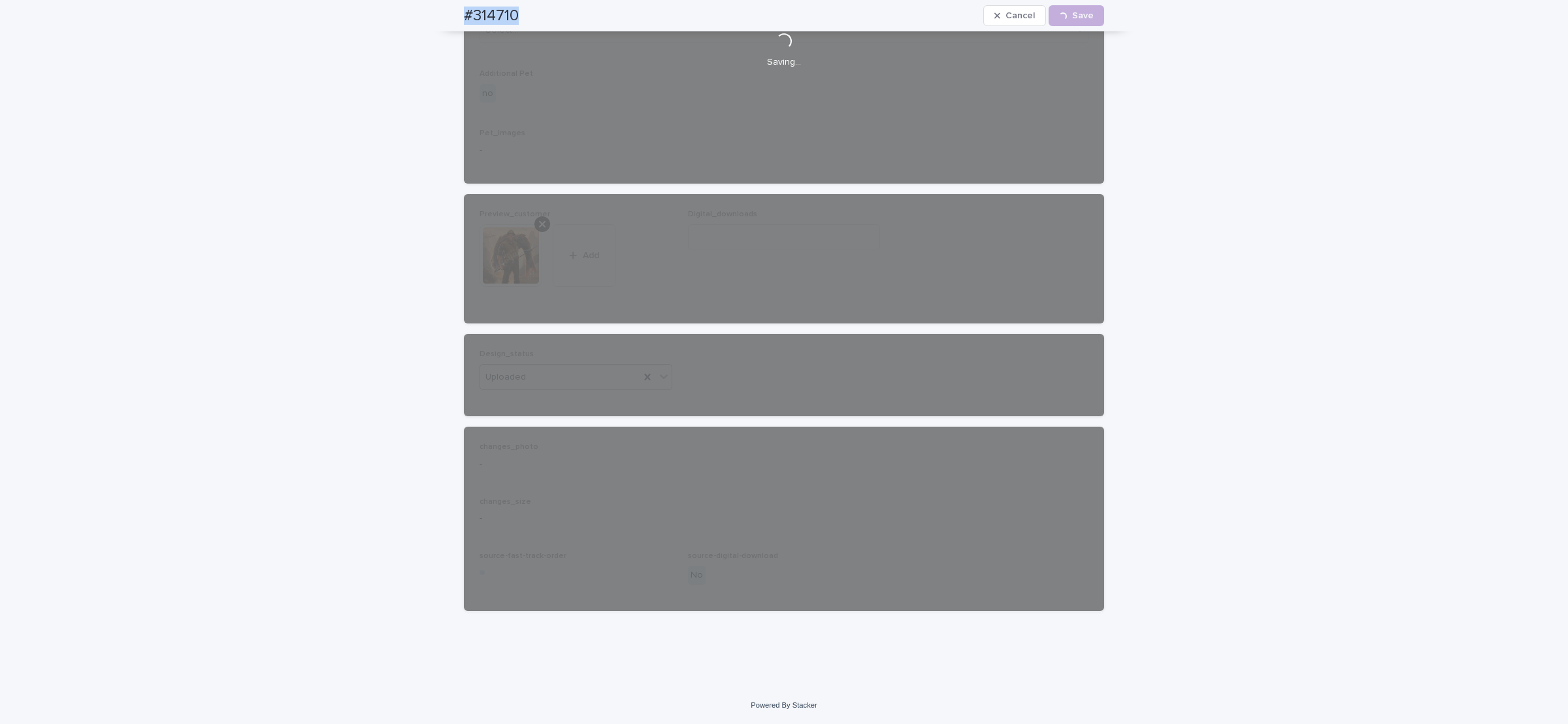
drag, startPoint x: 446, startPoint y: 13, endPoint x: 516, endPoint y: 10, distance: 70.1
click at [518, 12] on div "#314710 Cancel Loading... Save" at bounding box center [784, 16] width 703 height 32
copy h2 "#314710"
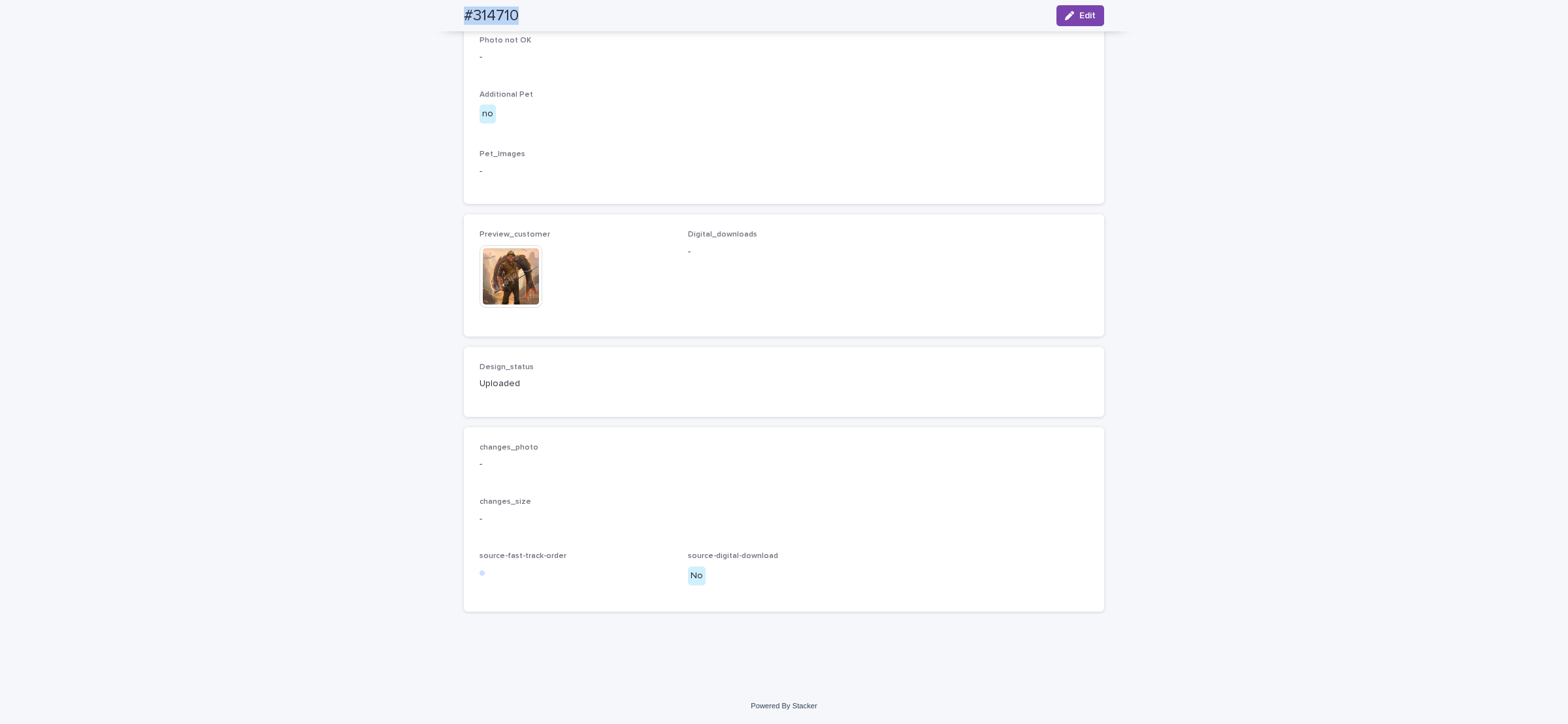
scroll to position [690, 0]
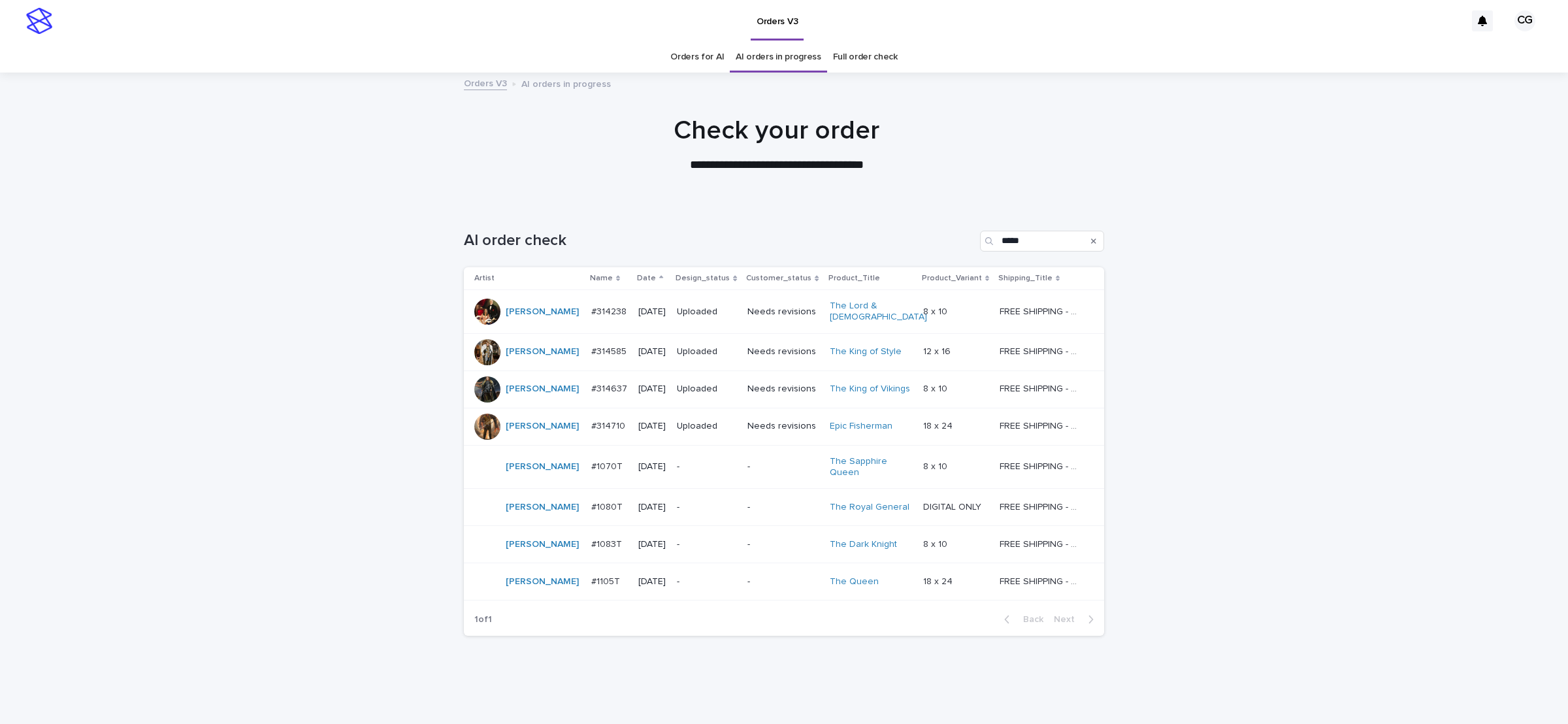
click at [694, 462] on p "-" at bounding box center [707, 467] width 60 height 11
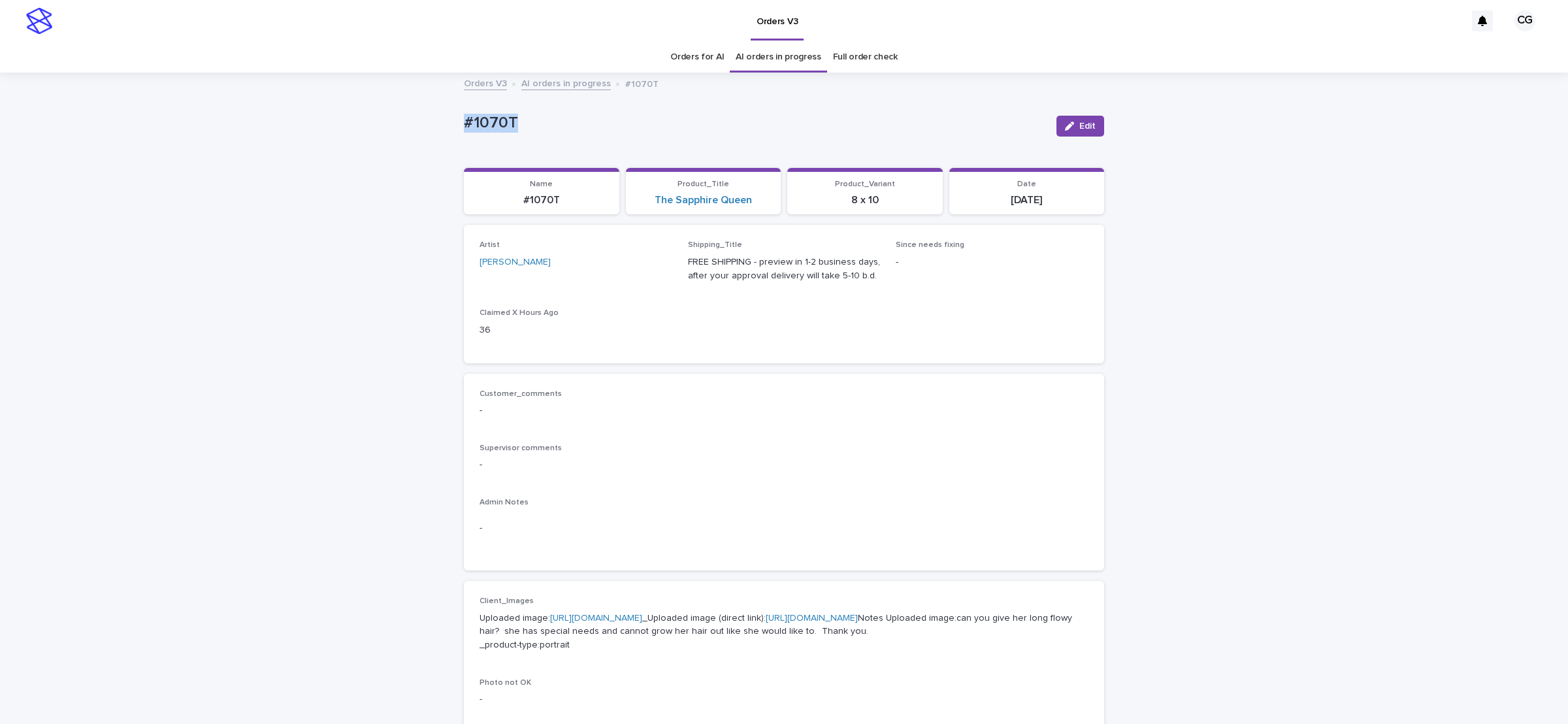
drag, startPoint x: 431, startPoint y: 119, endPoint x: 560, endPoint y: 99, distance: 130.5
click at [543, 118] on div "Loading... Saving… Loading... Saving… #1070T Edit #1070T Edit Sorry, there was …" at bounding box center [784, 676] width 1568 height 1204
copy p "#1070T"
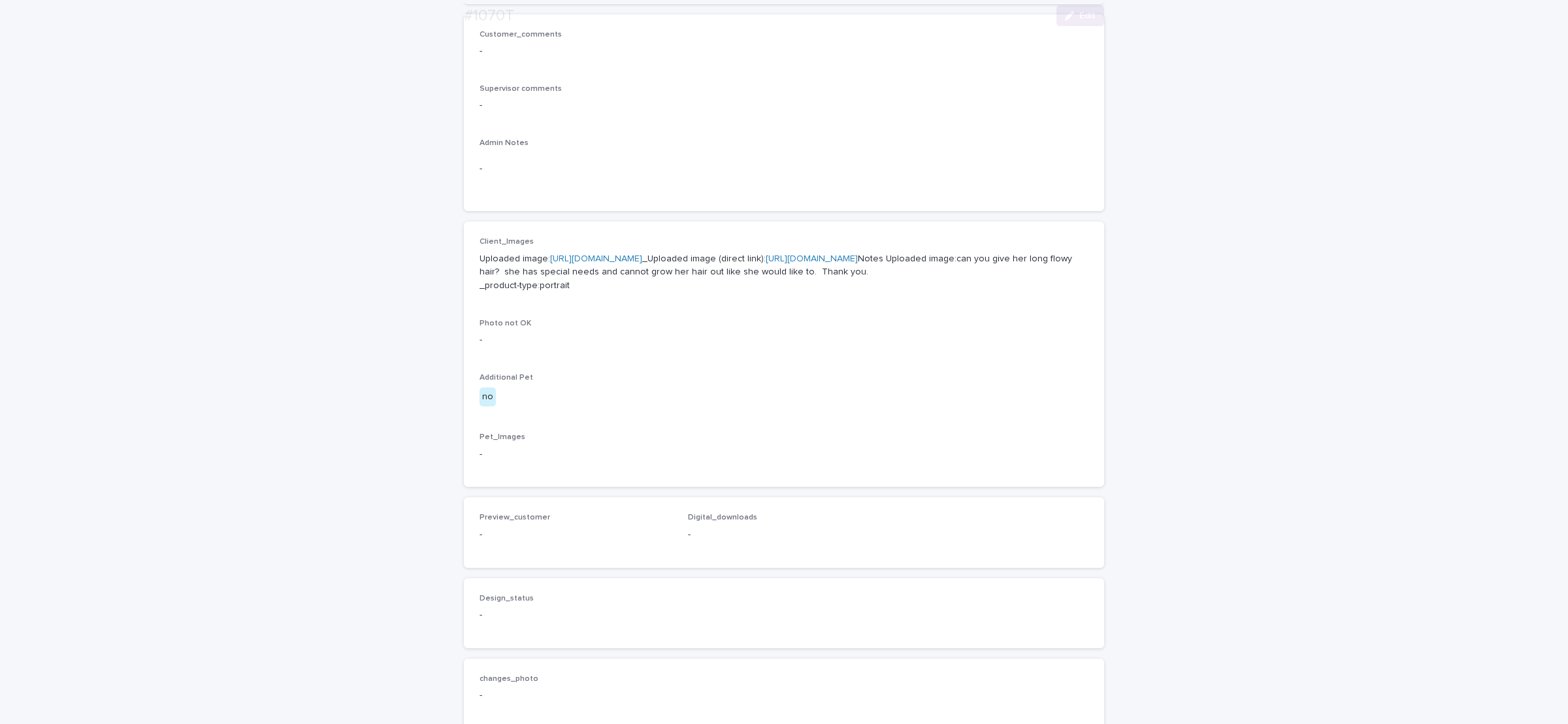
scroll to position [392, 0]
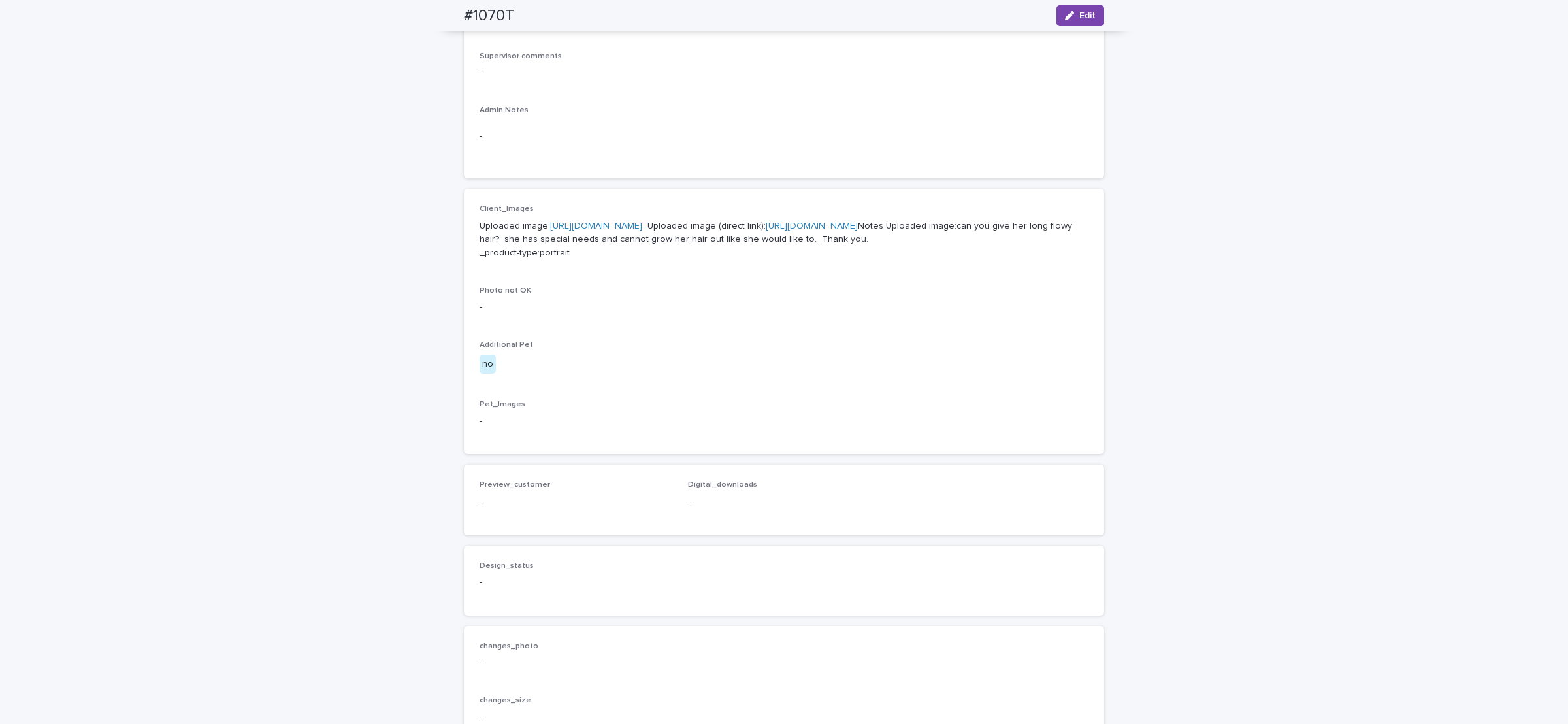
click at [766, 231] on link "[URL][DOMAIN_NAME]" at bounding box center [812, 226] width 92 height 9
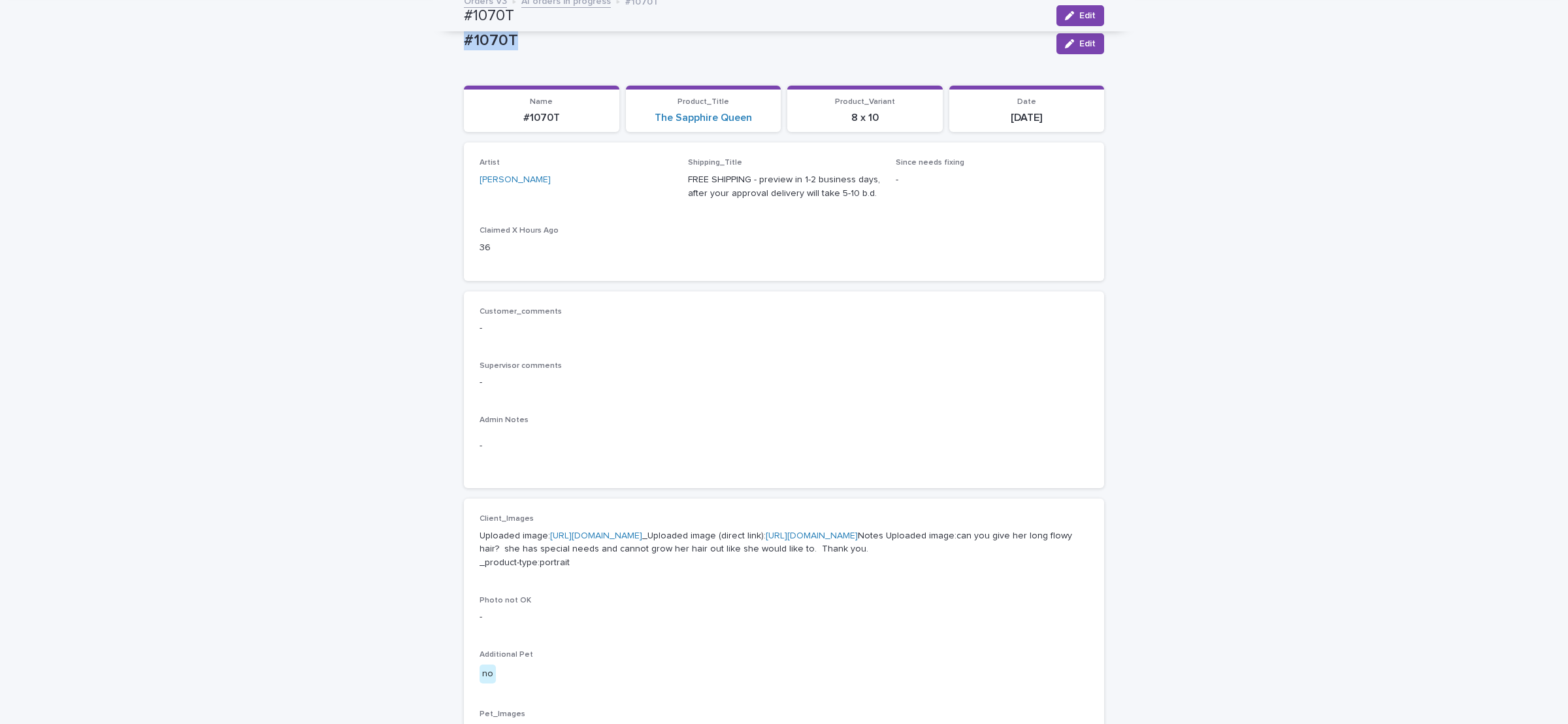
scroll to position [0, 0]
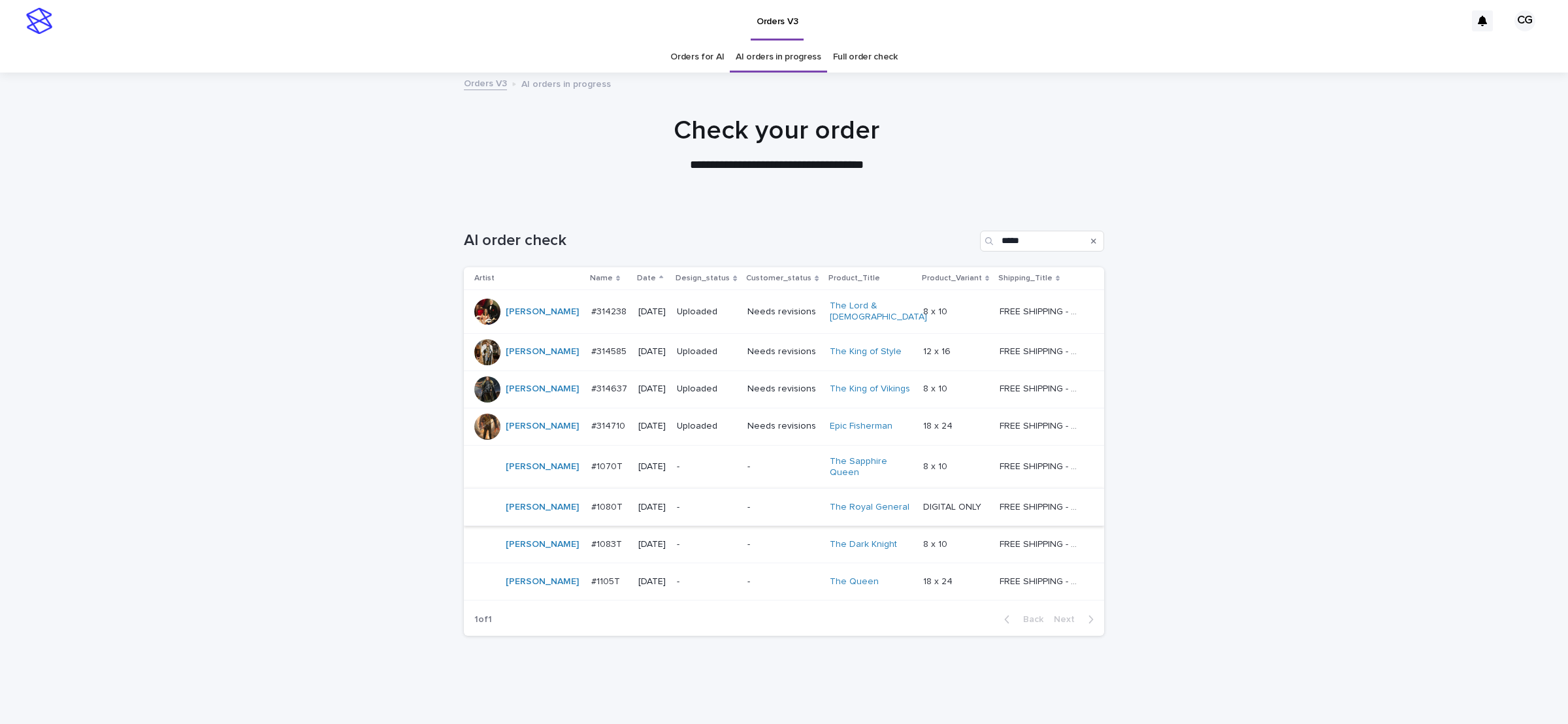
scroll to position [22, 0]
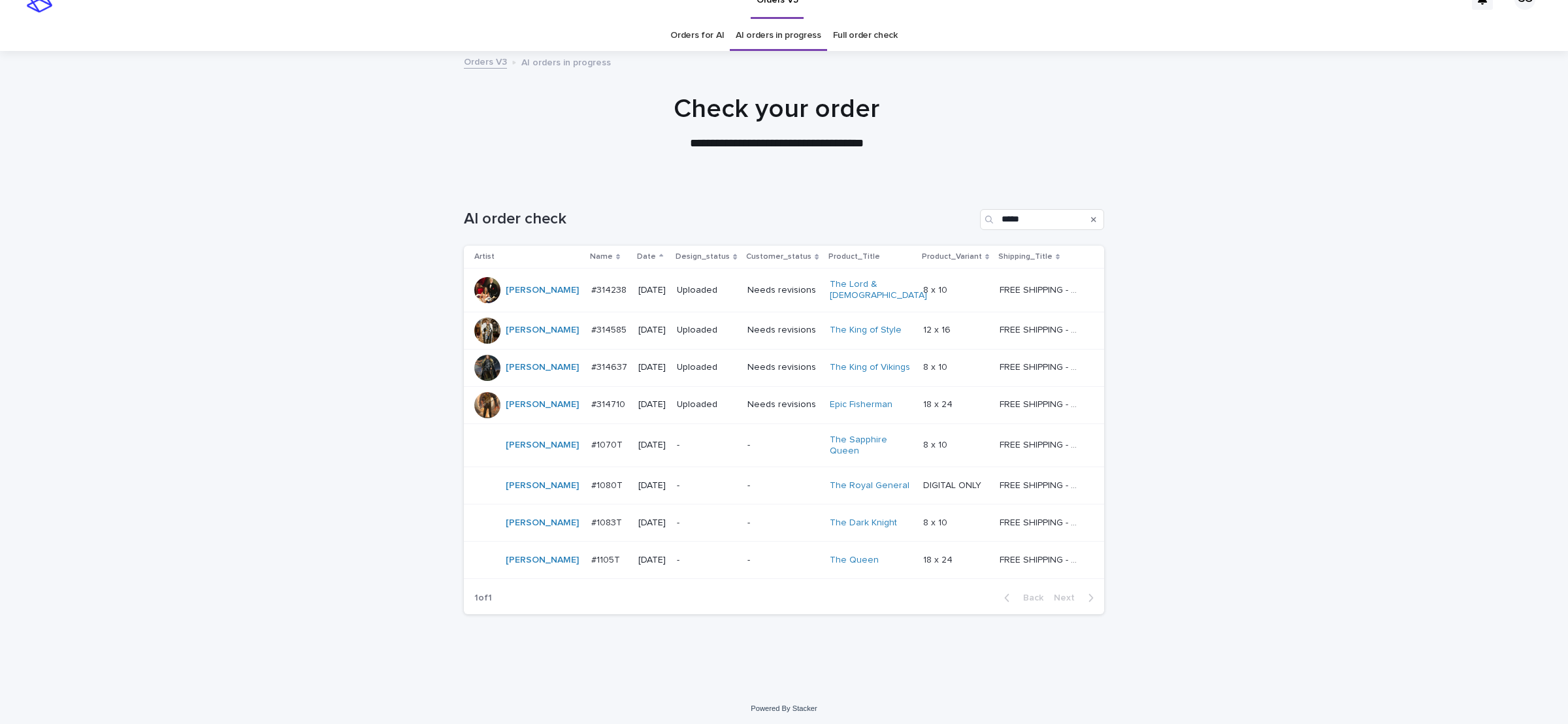
click at [683, 482] on p "-" at bounding box center [707, 485] width 60 height 11
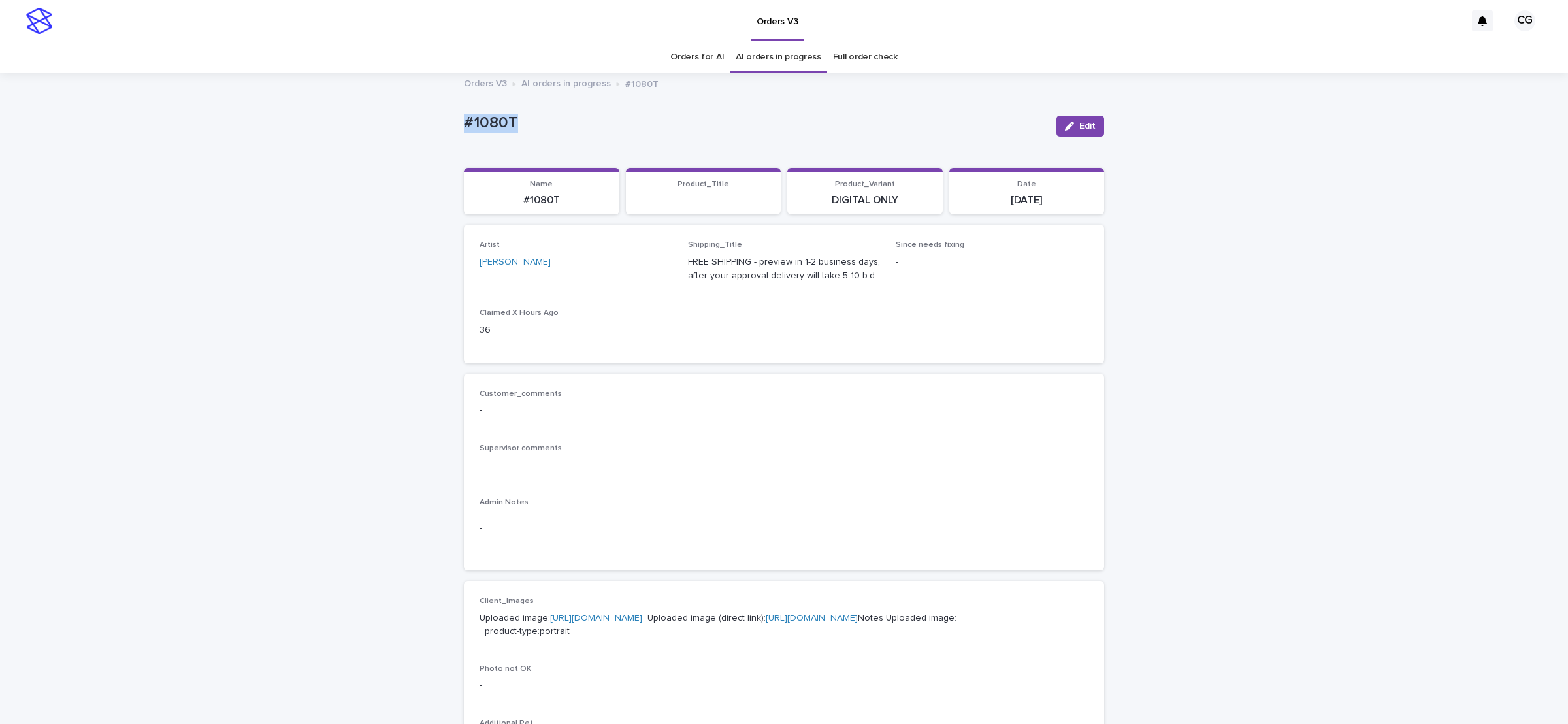
drag, startPoint x: 479, startPoint y: 123, endPoint x: 535, endPoint y: 108, distance: 58.0
click at [522, 119] on div "Loading... Saving… Loading... Saving… #1080T Edit #1080T Edit Sorry, there was …" at bounding box center [784, 669] width 1568 height 1191
copy p "#1080T"
click at [766, 622] on link "[URL][DOMAIN_NAME]" at bounding box center [812, 618] width 92 height 9
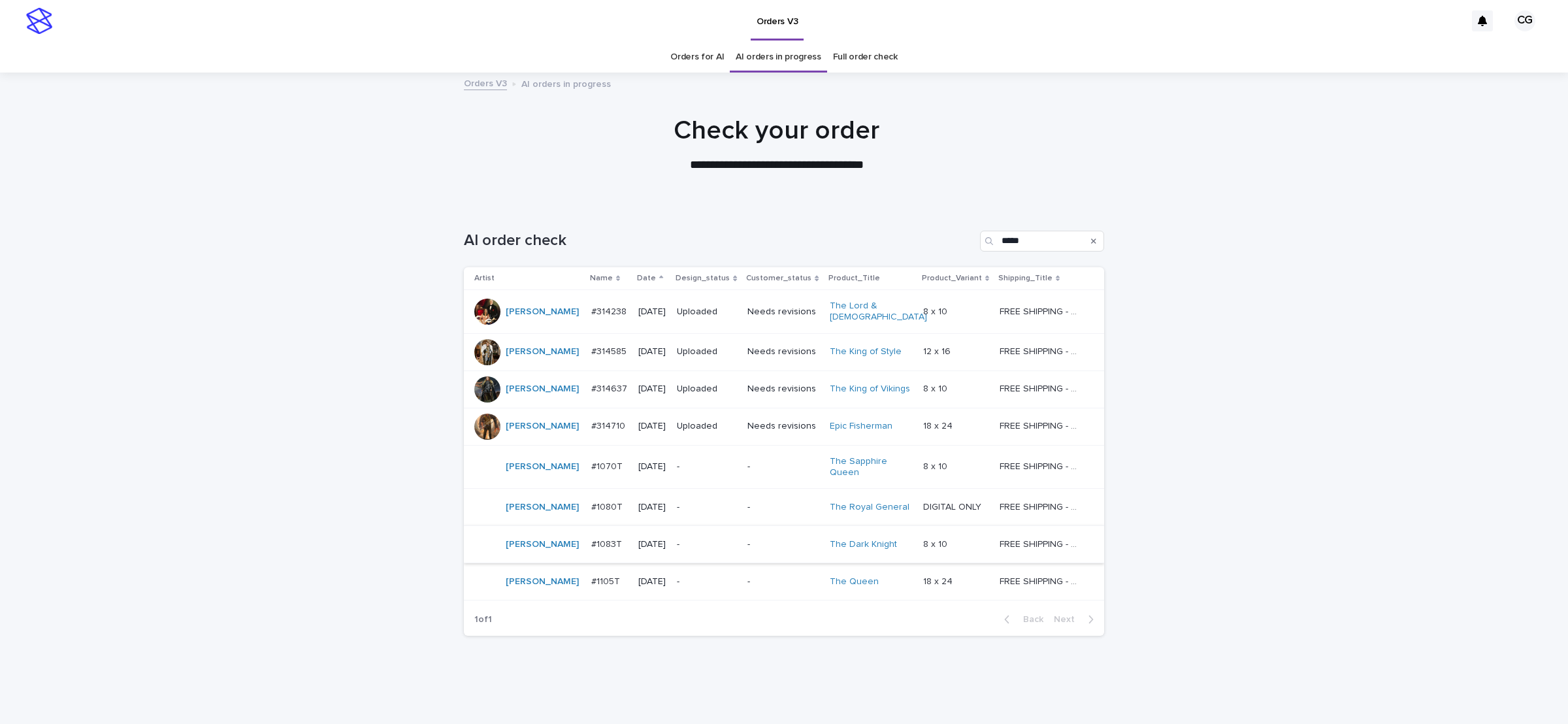
scroll to position [22, 0]
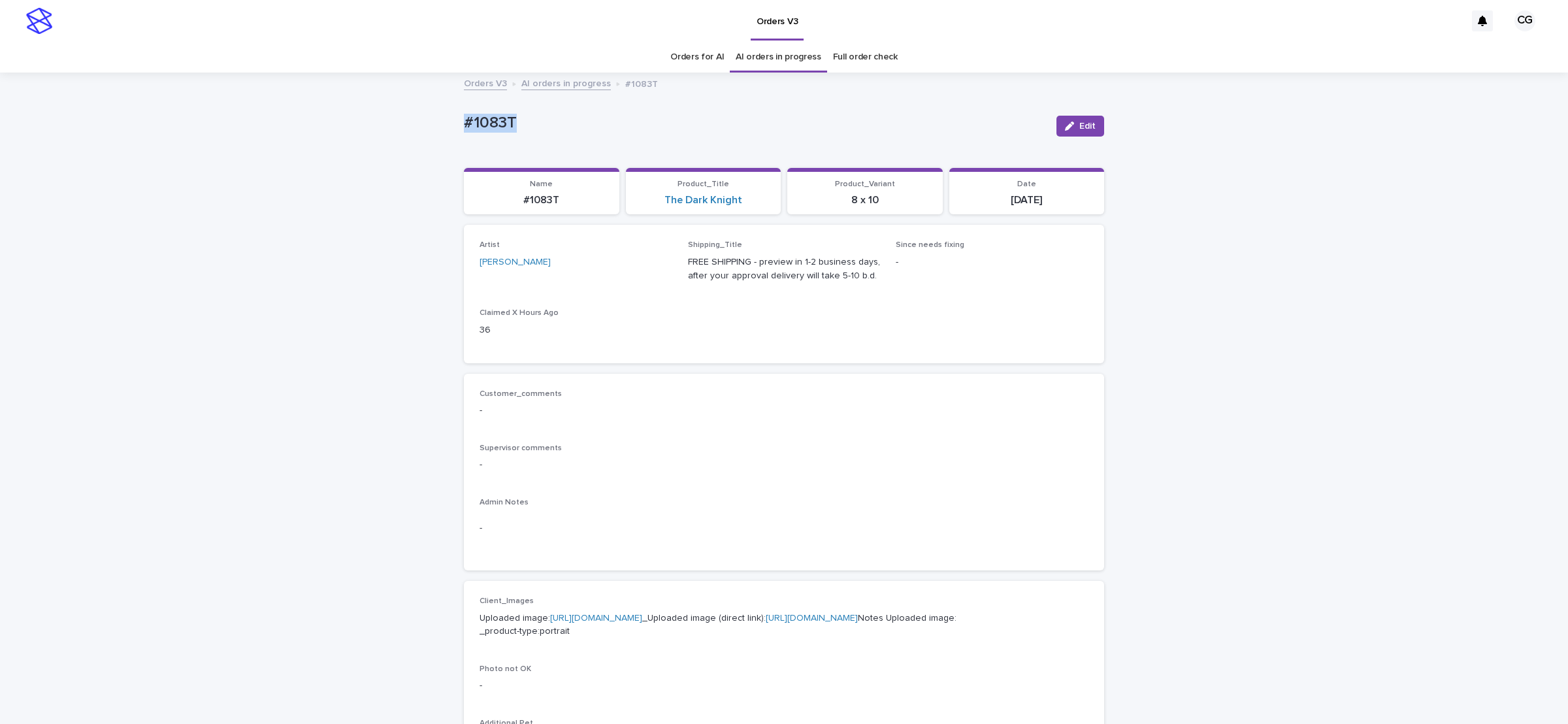
drag, startPoint x: 449, startPoint y: 127, endPoint x: 526, endPoint y: 130, distance: 77.1
click at [528, 131] on div "Loading... Saving… Loading... Saving… #1083T Edit #1083T Edit Sorry, there was …" at bounding box center [784, 669] width 1568 height 1191
copy p "#1083T"
click at [766, 622] on link "[URL][DOMAIN_NAME]" at bounding box center [812, 618] width 92 height 9
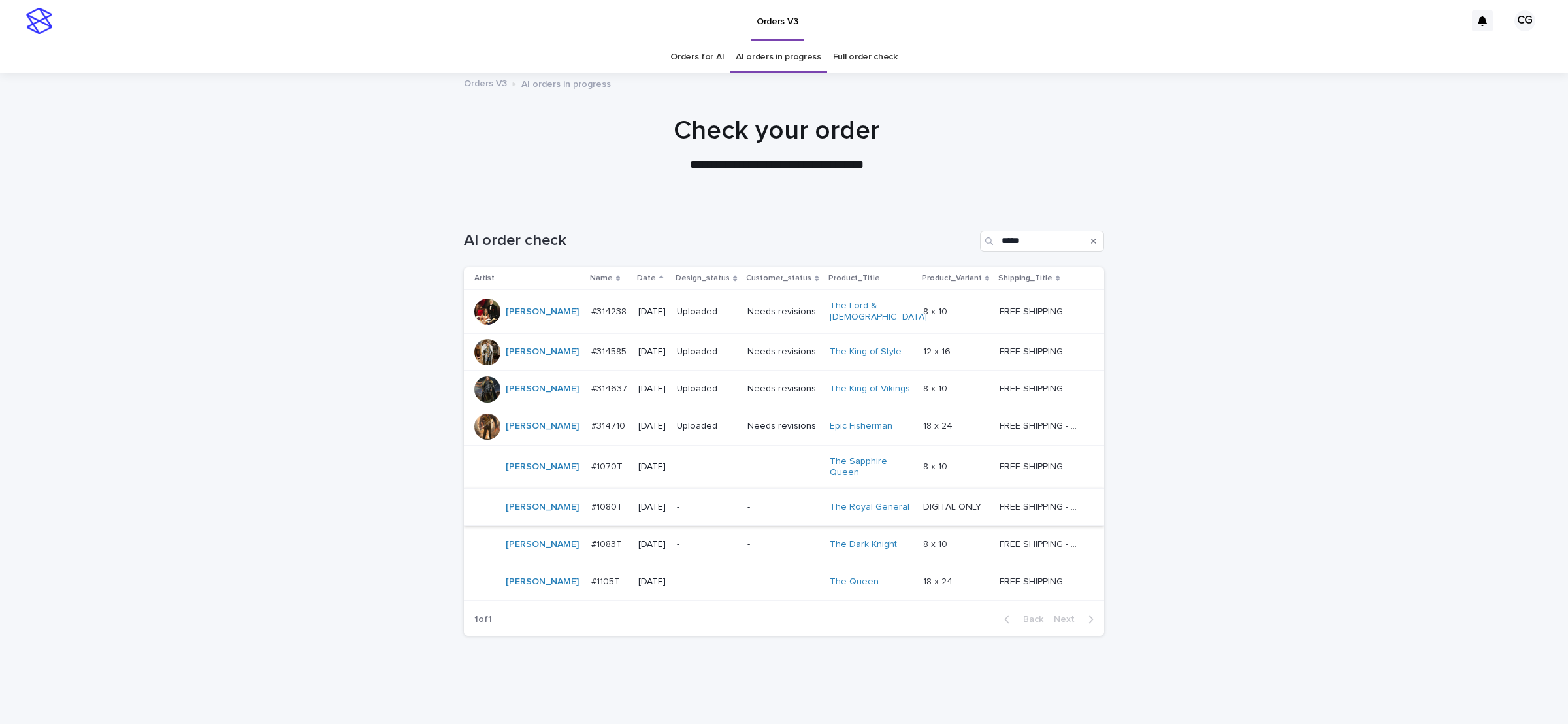
scroll to position [22, 0]
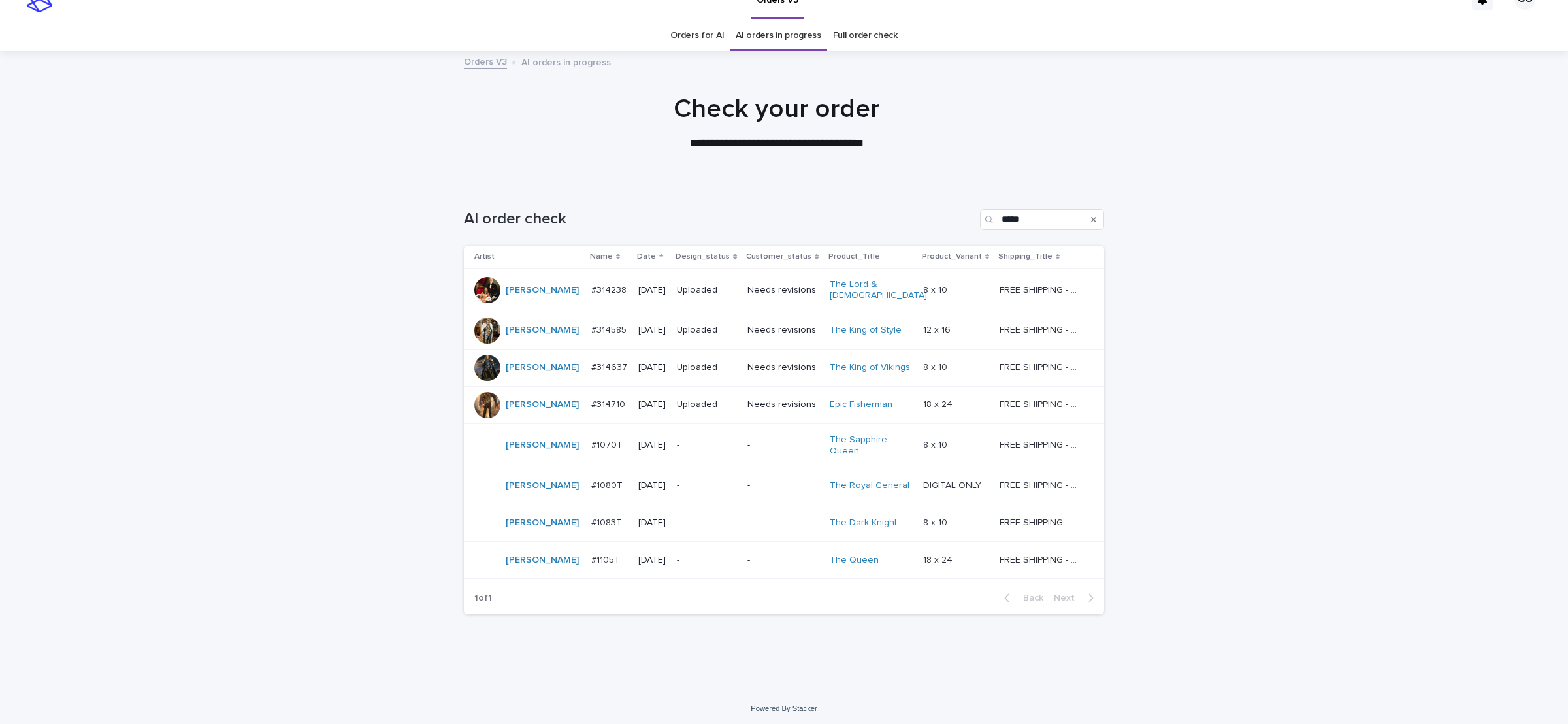
click at [720, 440] on p "-" at bounding box center [707, 445] width 60 height 11
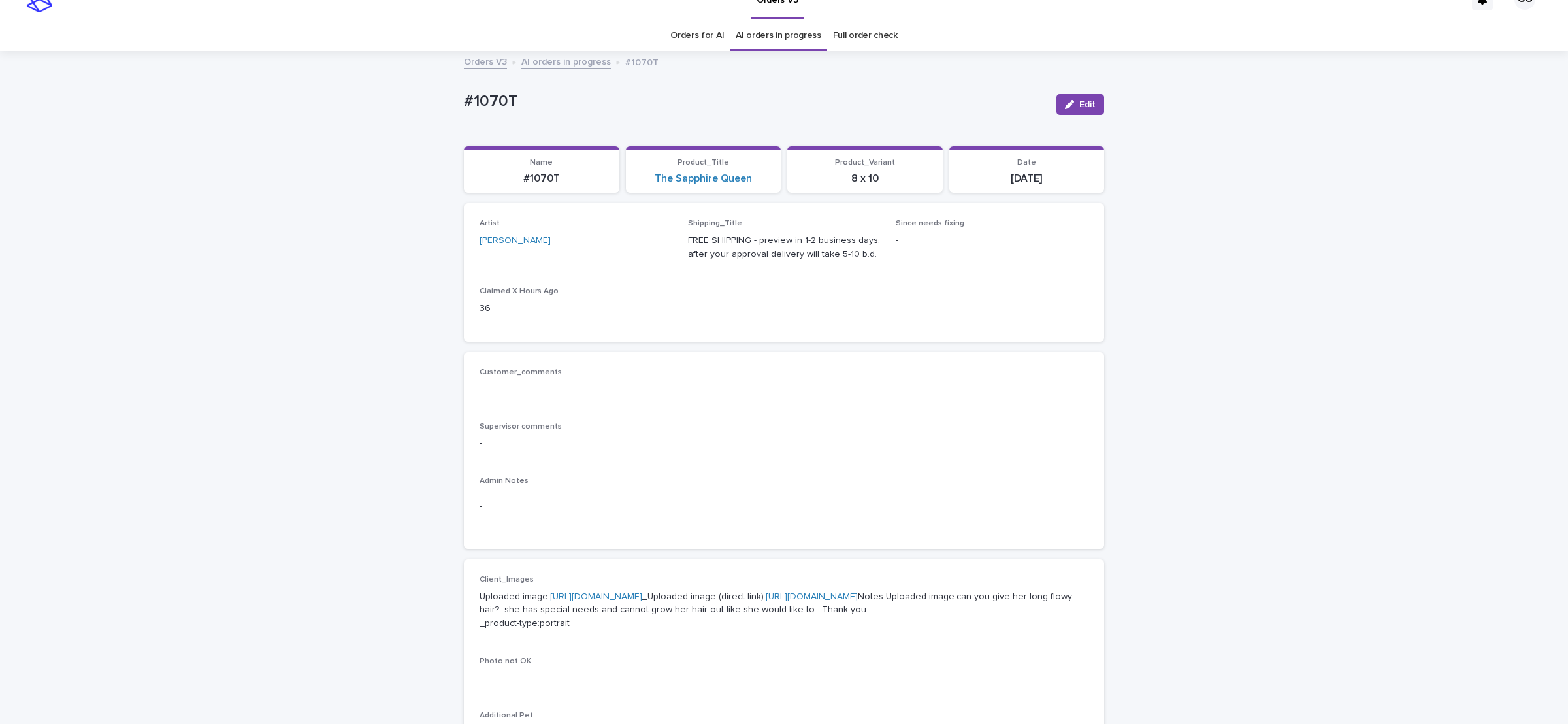
scroll to position [42, 0]
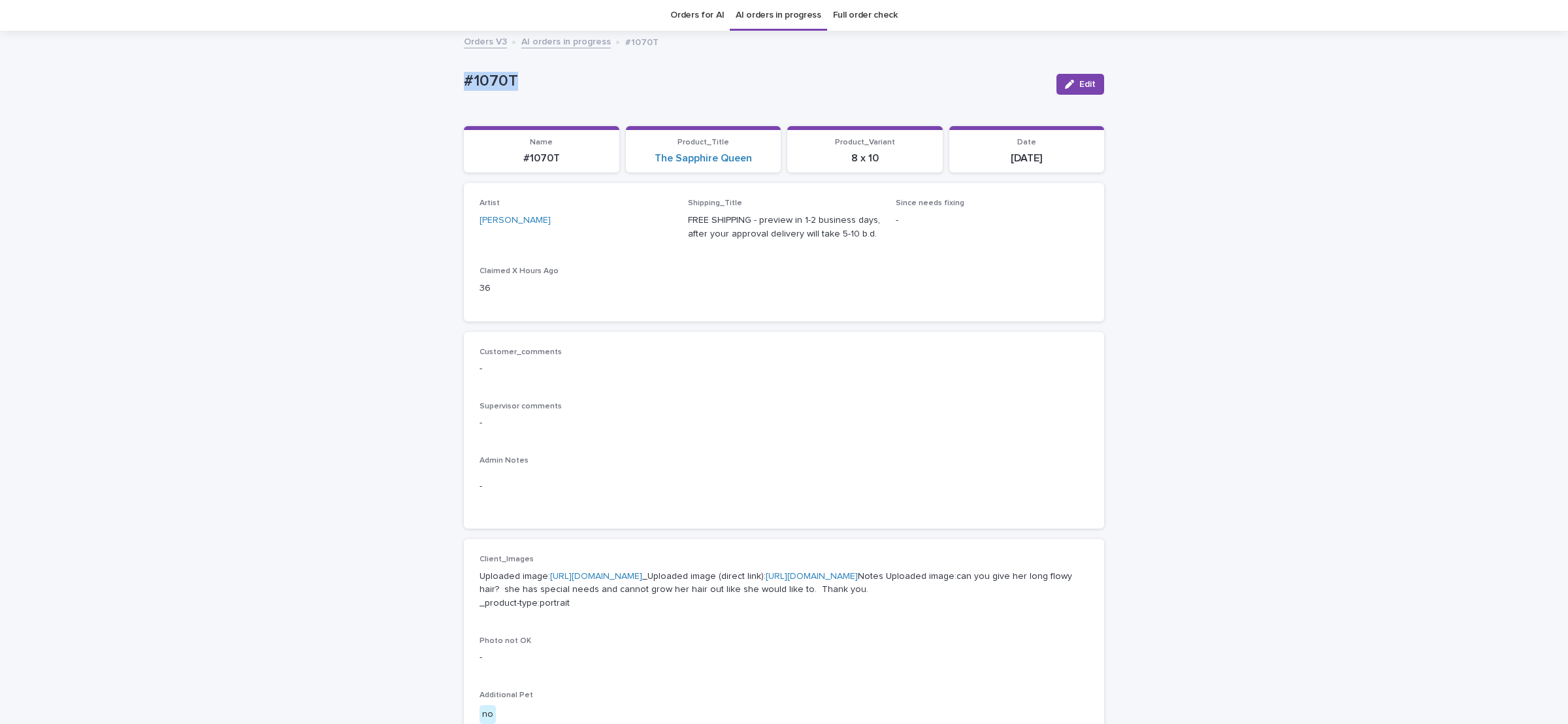
drag, startPoint x: 452, startPoint y: 81, endPoint x: 526, endPoint y: 116, distance: 81.9
click at [536, 86] on div "Loading... Saving… Loading... Saving… #1070T Edit #1070T Edit Sorry, there was …" at bounding box center [784, 634] width 1568 height 1204
copy p "#1070T"
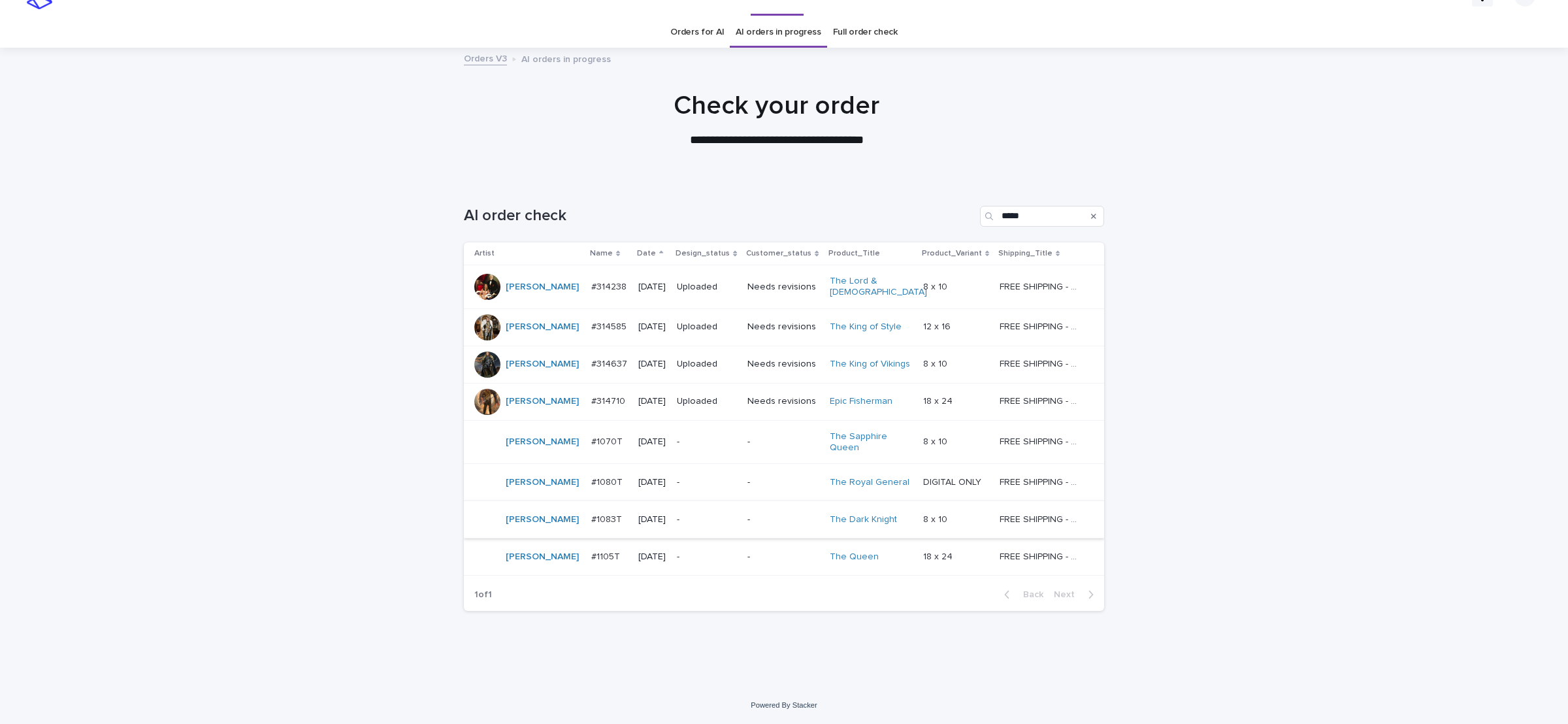
scroll to position [22, 0]
click at [692, 555] on p "-" at bounding box center [707, 560] width 60 height 11
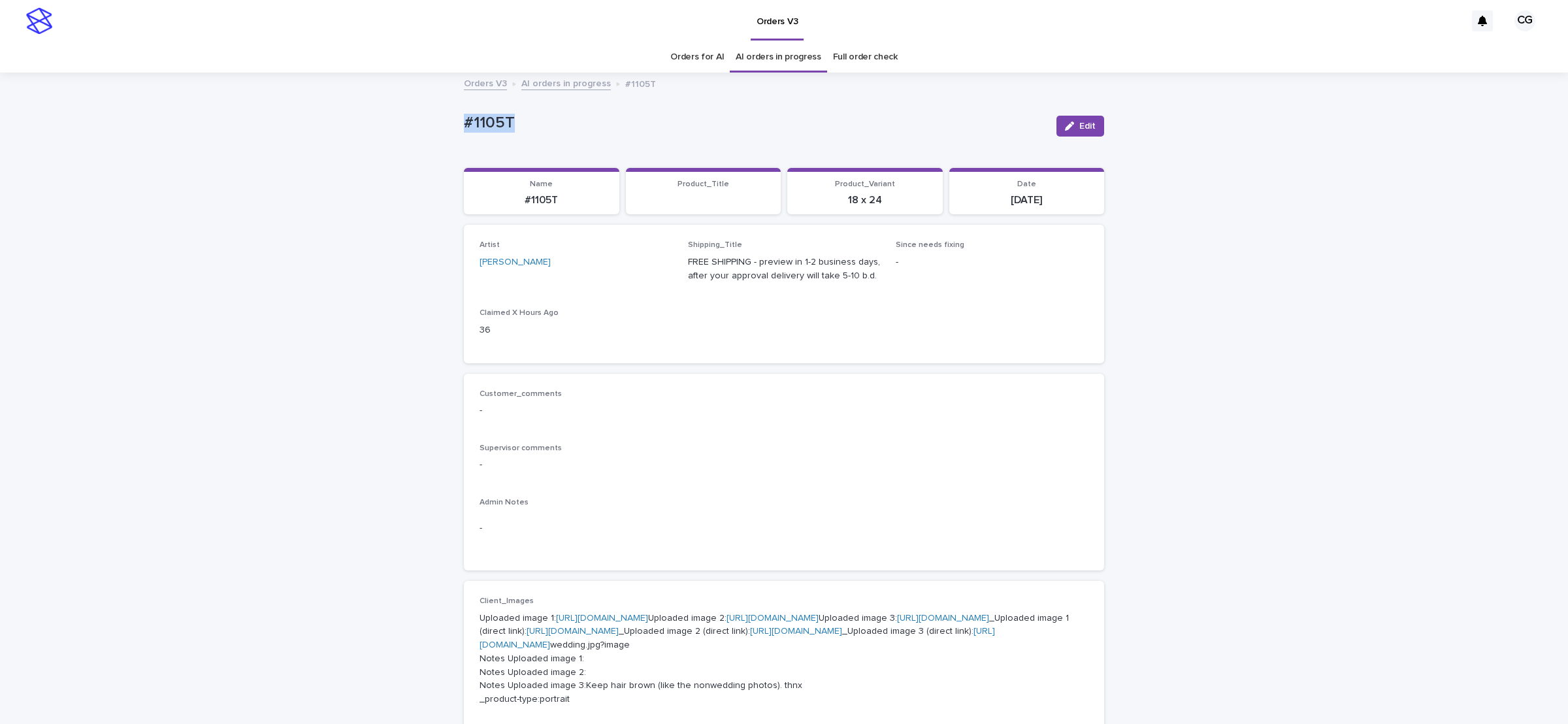
drag, startPoint x: 438, startPoint y: 119, endPoint x: 532, endPoint y: 122, distance: 94.0
click at [528, 127] on div "Loading... Saving… Loading... Saving… #1105T Edit #1105T Edit Sorry, there was …" at bounding box center [784, 703] width 1568 height 1259
copy p "#1105T"
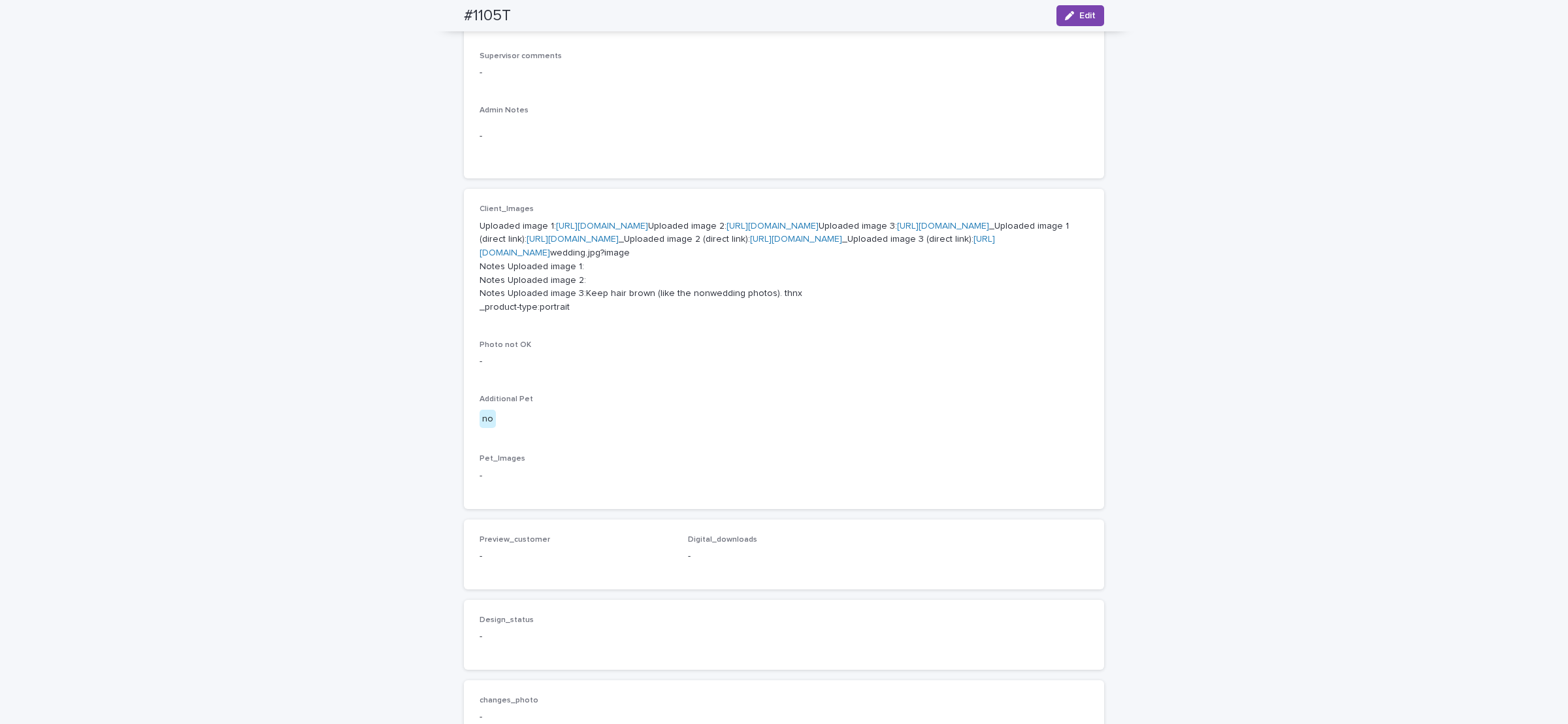
click at [727, 231] on link "[URL][DOMAIN_NAME]" at bounding box center [773, 226] width 92 height 9
click at [750, 244] on link "[URL][DOMAIN_NAME]" at bounding box center [797, 239] width 92 height 9
click at [618, 244] on link "[URL][DOMAIN_NAME]" at bounding box center [573, 239] width 92 height 9
click at [641, 257] on link "[URL][DOMAIN_NAME]" at bounding box center [737, 246] width 516 height 23
click at [897, 231] on link "[URL][DOMAIN_NAME]" at bounding box center [944, 226] width 92 height 9
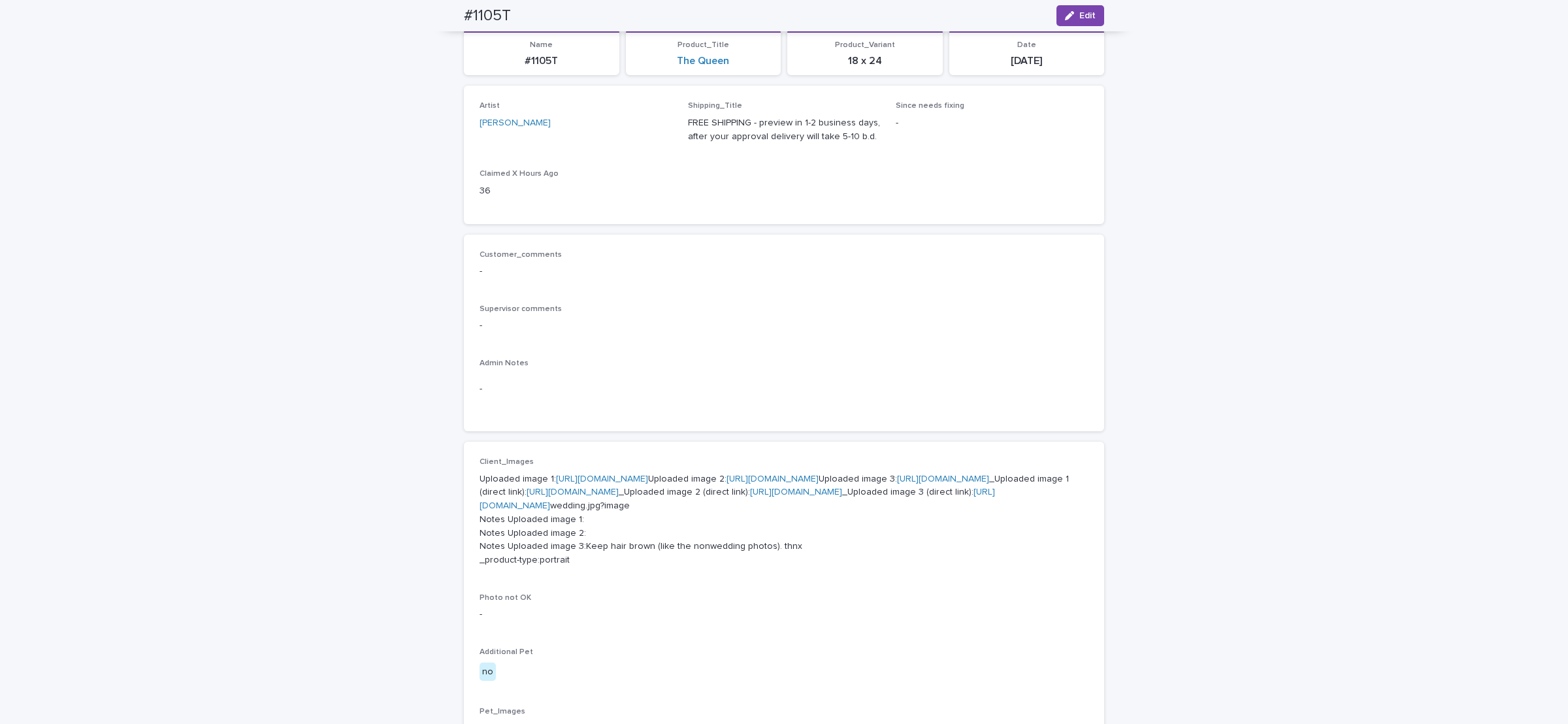
scroll to position [0, 0]
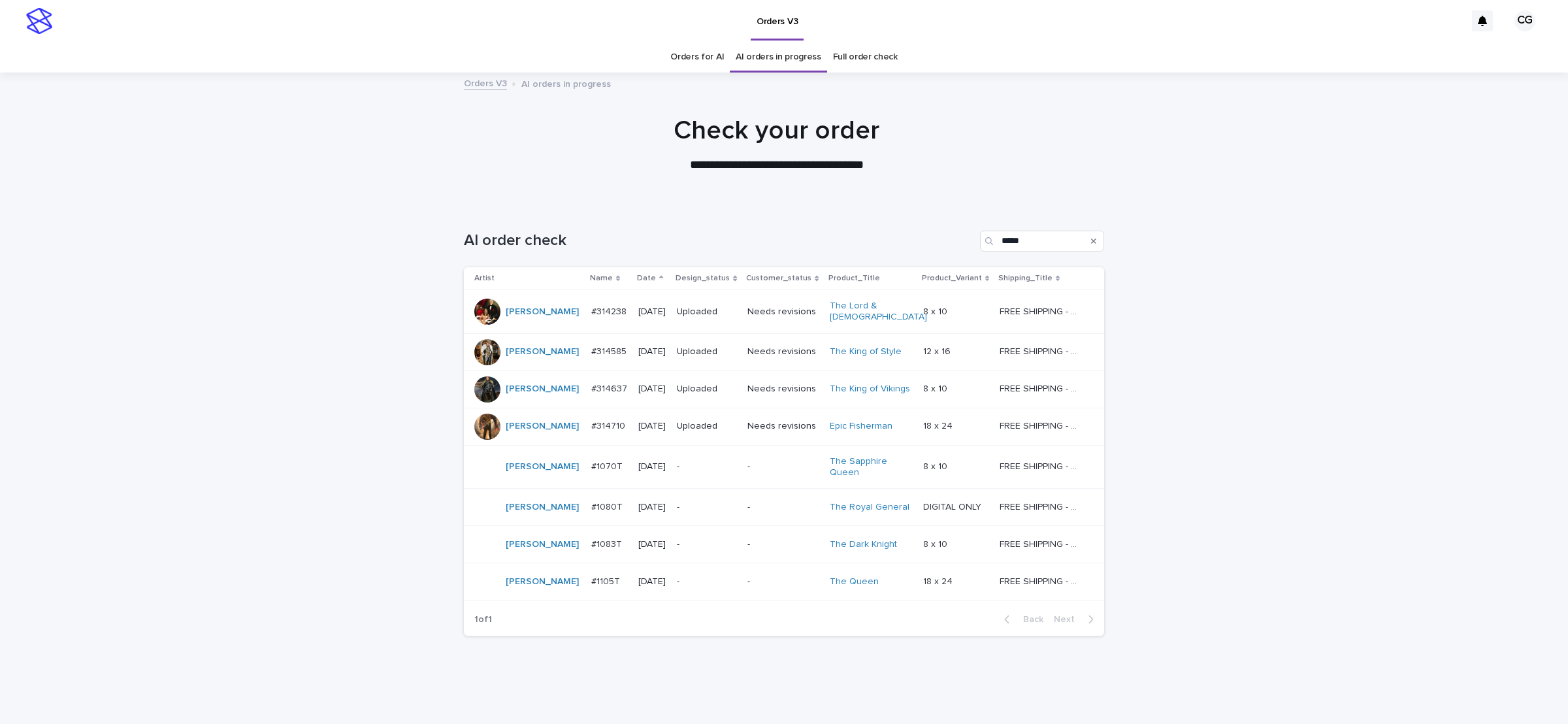
scroll to position [22, 0]
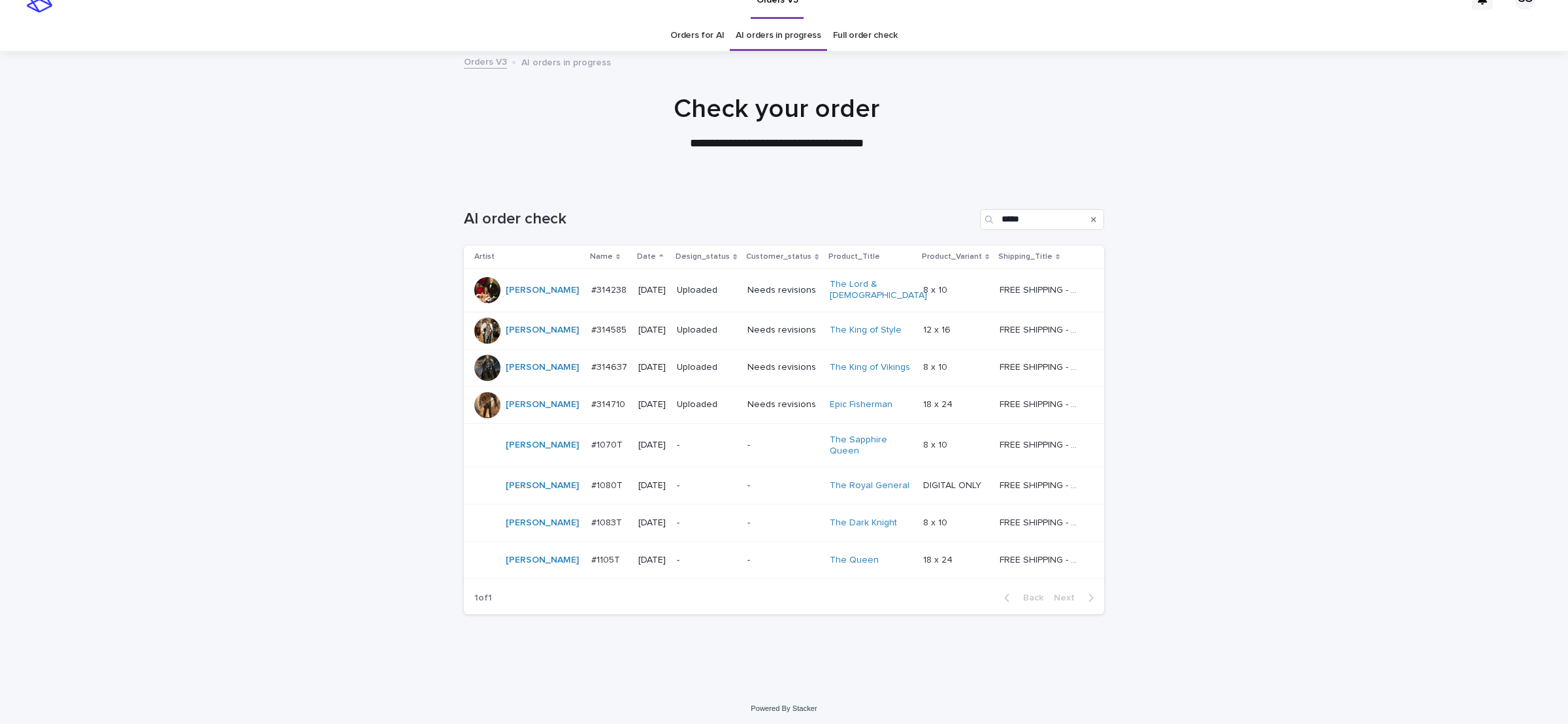
click at [696, 440] on p "-" at bounding box center [707, 445] width 60 height 11
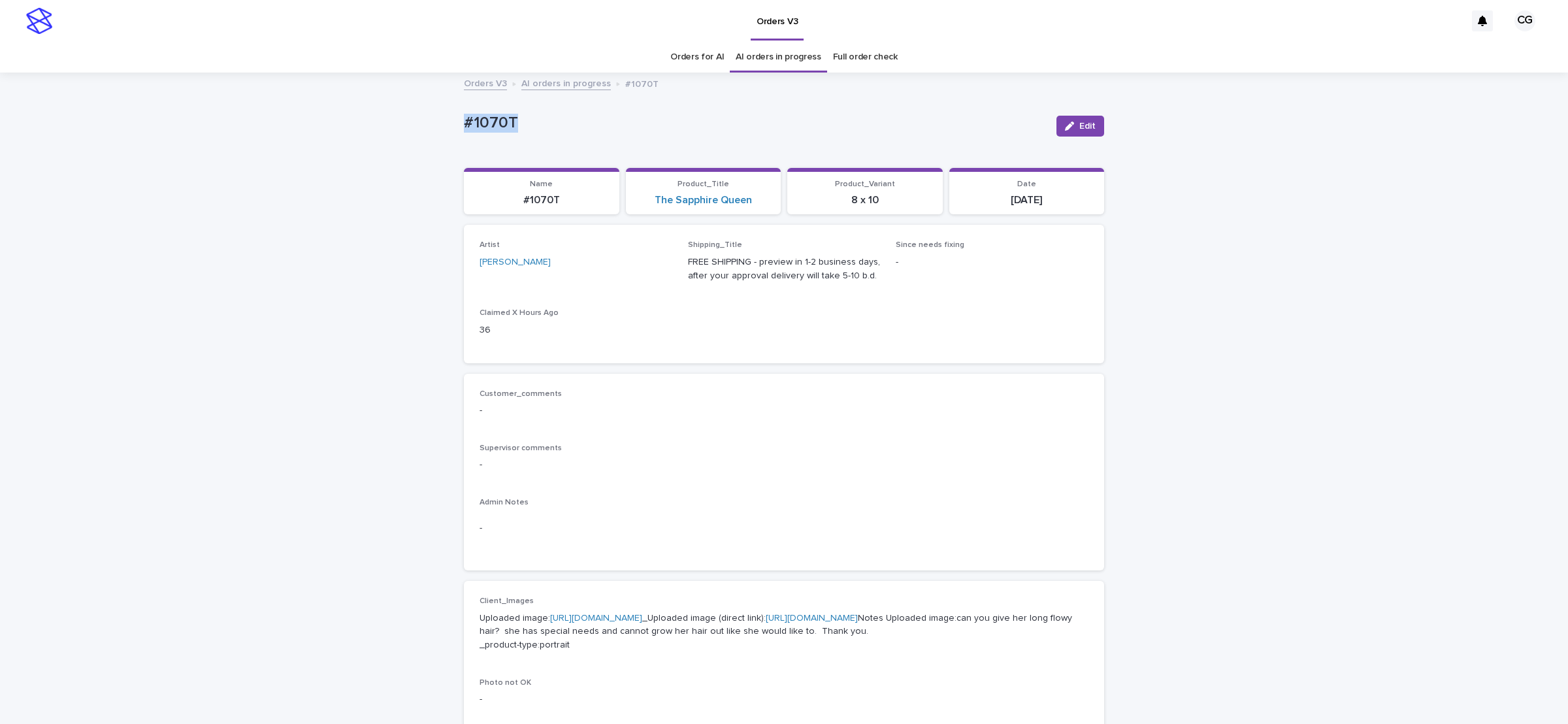
drag, startPoint x: 445, startPoint y: 135, endPoint x: 524, endPoint y: 125, distance: 79.6
click at [524, 130] on div "Loading... Saving… Loading... Saving… #1070T Edit #1070T Edit Sorry, there was …" at bounding box center [784, 676] width 1568 height 1204
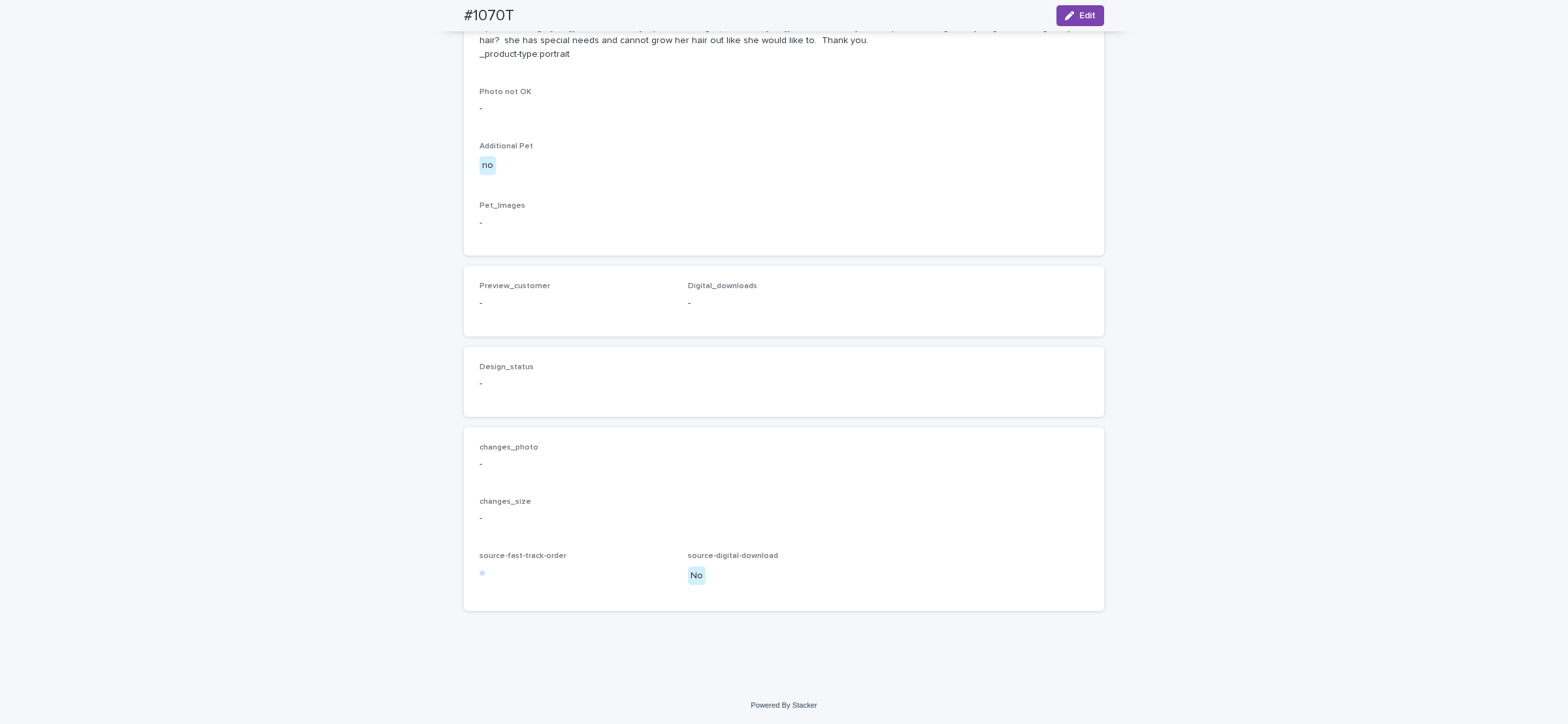
scroll to position [645, 0]
drag, startPoint x: 1076, startPoint y: 7, endPoint x: 791, endPoint y: 155, distance: 321.1
click at [1074, 7] on button "Edit" at bounding box center [1080, 16] width 47 height 21
drag, startPoint x: 508, startPoint y: 300, endPoint x: 522, endPoint y: 302, distance: 14.1
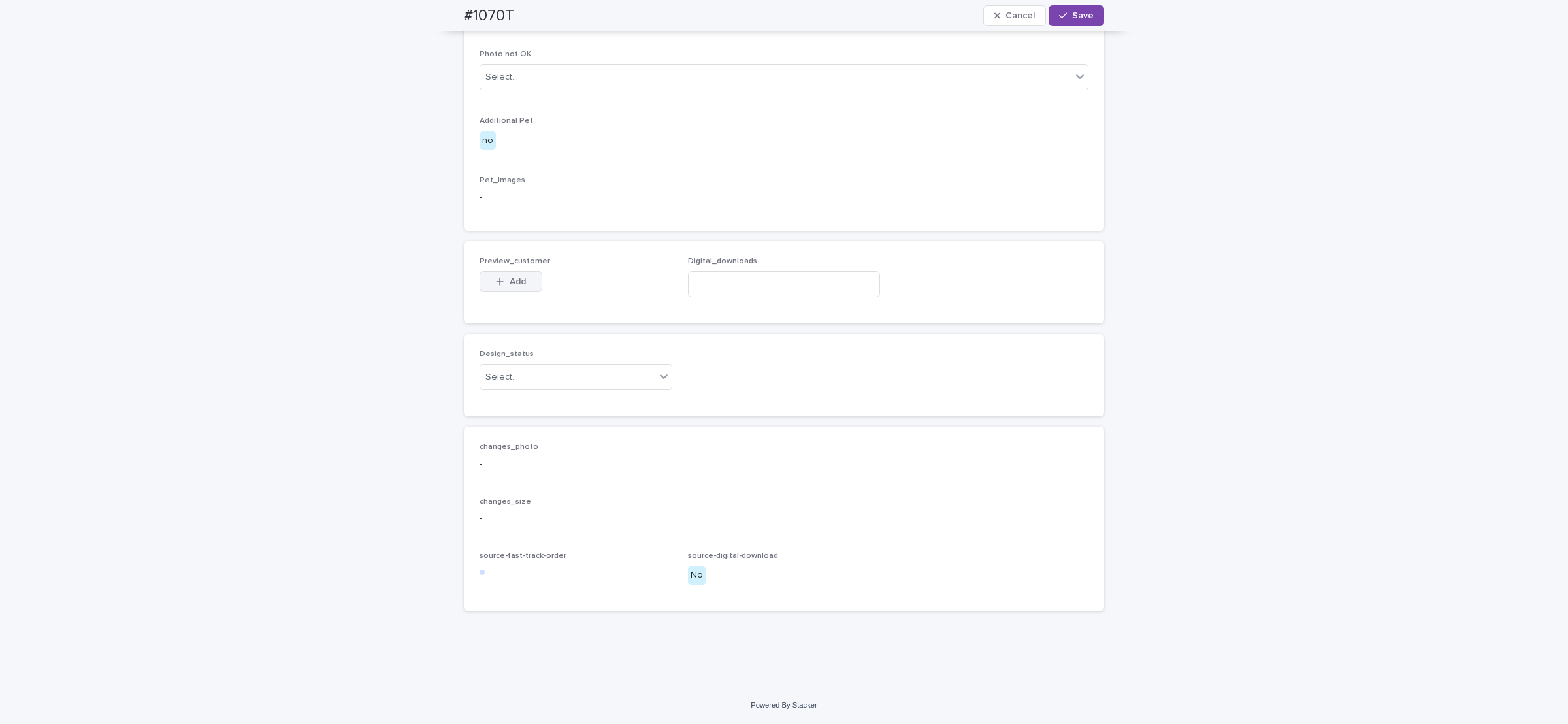
click at [510, 286] on span "Add" at bounding box center [518, 282] width 16 height 9
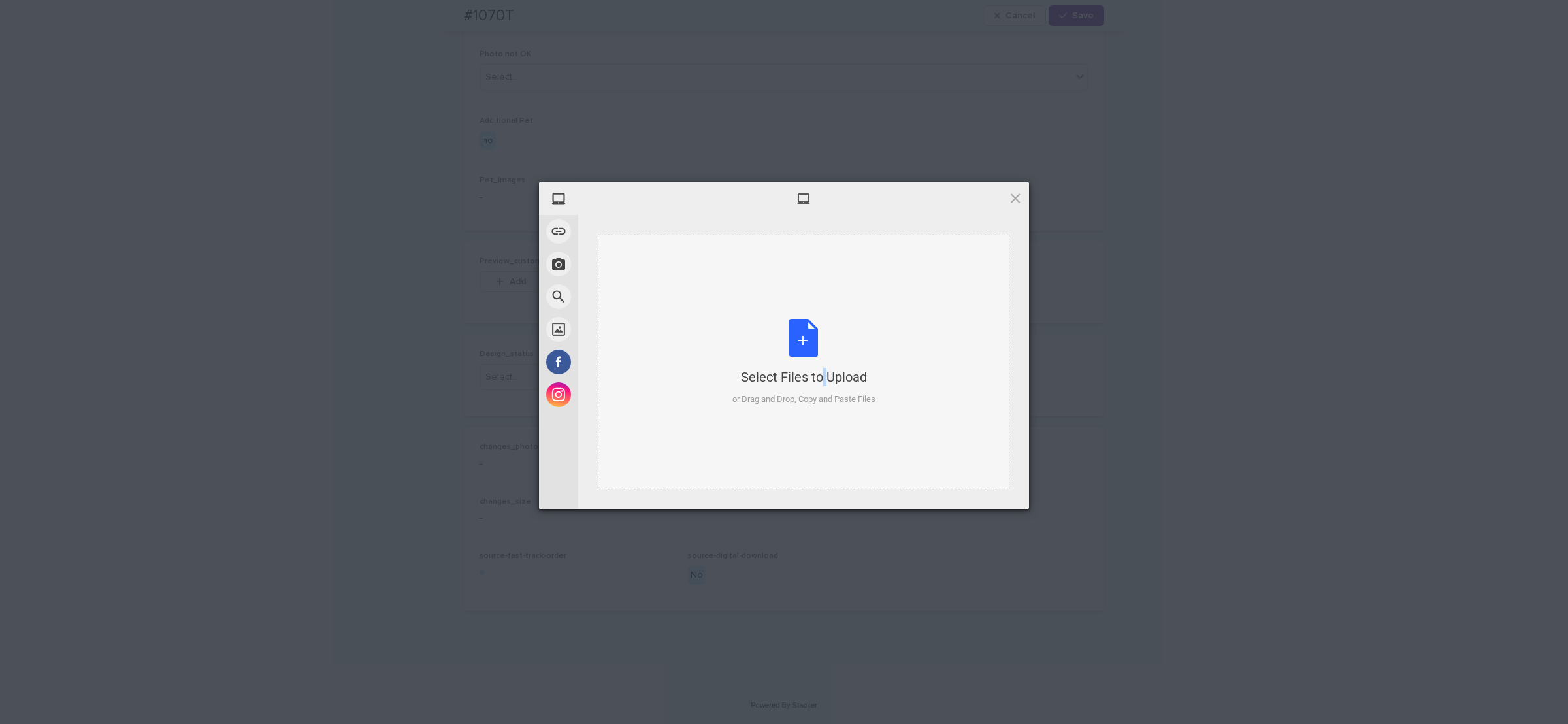
click at [798, 336] on div "Select Files to Upload or Drag and Drop, Copy and Paste Files" at bounding box center [804, 363] width 143 height 87
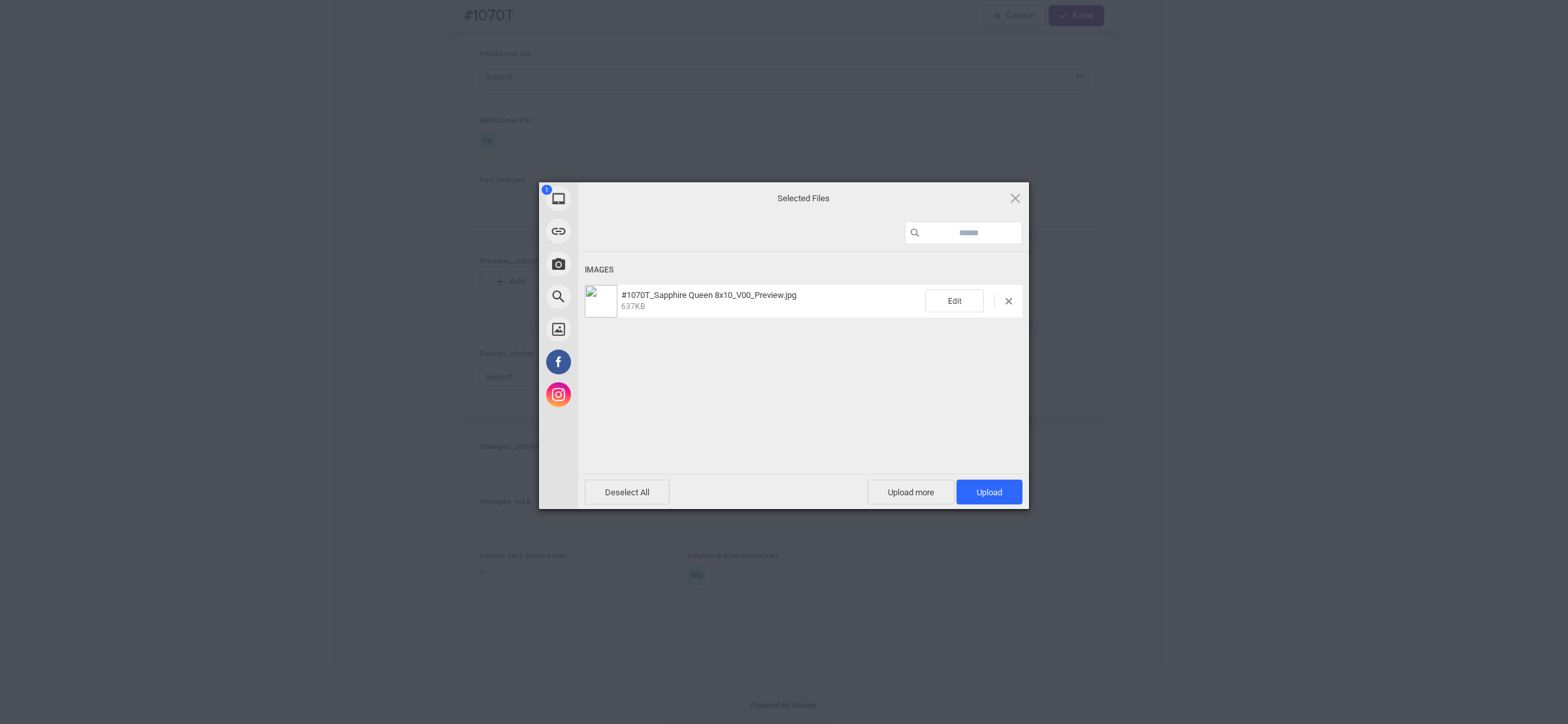
drag, startPoint x: 994, startPoint y: 483, endPoint x: 996, endPoint y: 474, distance: 9.2
click at [994, 482] on span "Upload 1" at bounding box center [990, 492] width 66 height 25
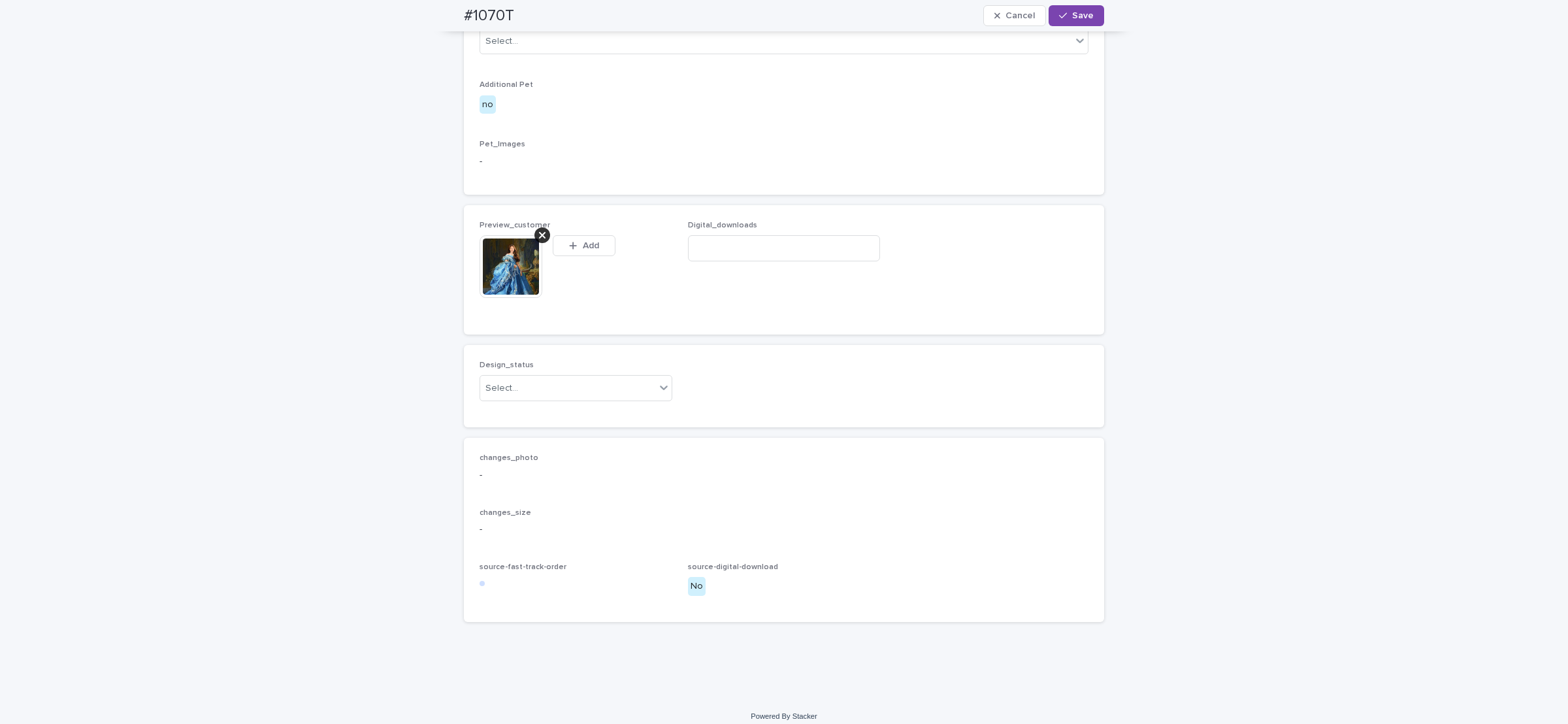
scroll to position [688, 0]
drag, startPoint x: 576, startPoint y: 426, endPoint x: 565, endPoint y: 427, distance: 11.0
click at [575, 388] on div "Select..." at bounding box center [568, 377] width 175 height 22
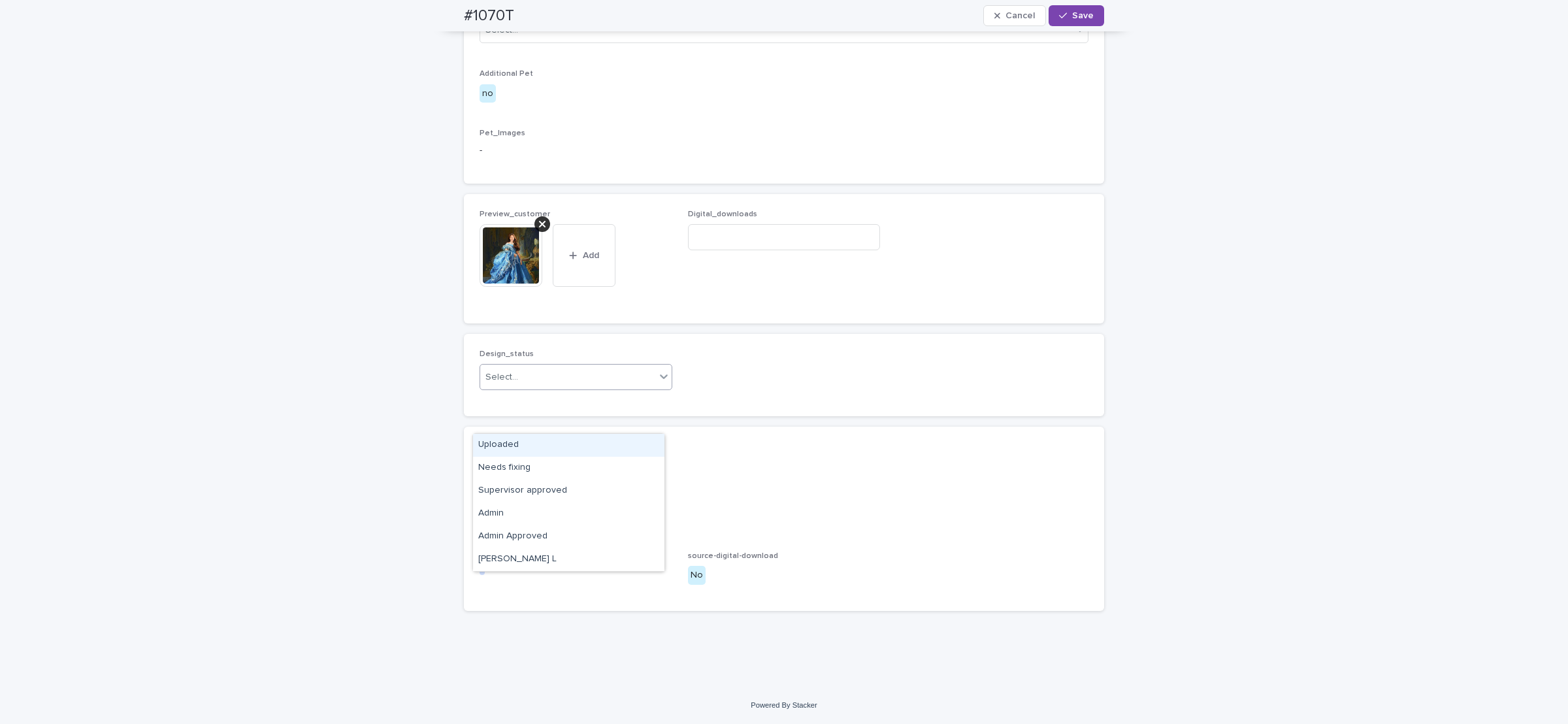
drag, startPoint x: 481, startPoint y: 450, endPoint x: 580, endPoint y: 378, distance: 122.4
click at [482, 451] on div "Uploaded" at bounding box center [568, 445] width 191 height 23
drag, startPoint x: 1070, startPoint y: 20, endPoint x: 1041, endPoint y: 0, distance: 35.2
click at [1072, 18] on span "Save" at bounding box center [1083, 16] width 22 height 9
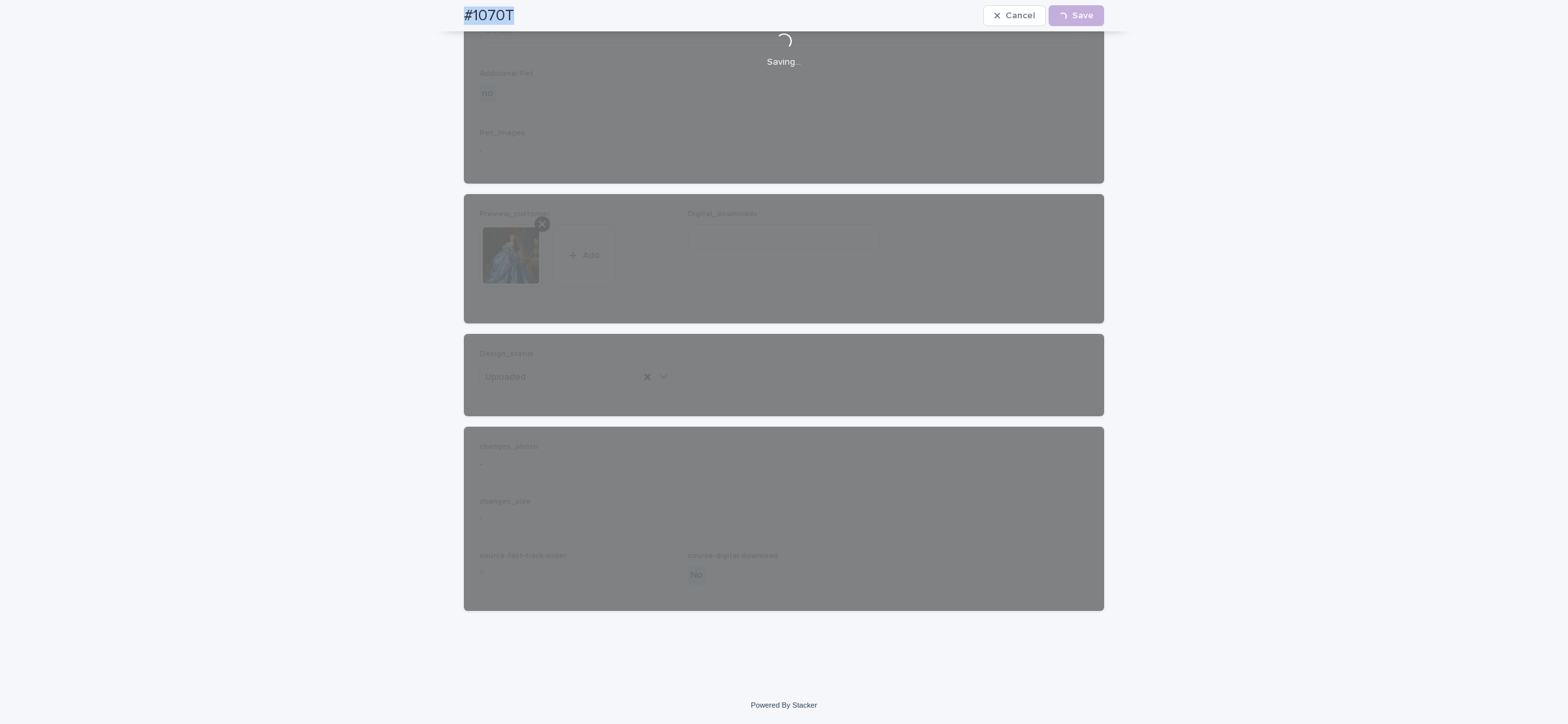
drag, startPoint x: 461, startPoint y: 13, endPoint x: 526, endPoint y: 10, distance: 65.1
click at [528, 14] on div "#1070T Cancel Loading... Save" at bounding box center [784, 16] width 703 height 32
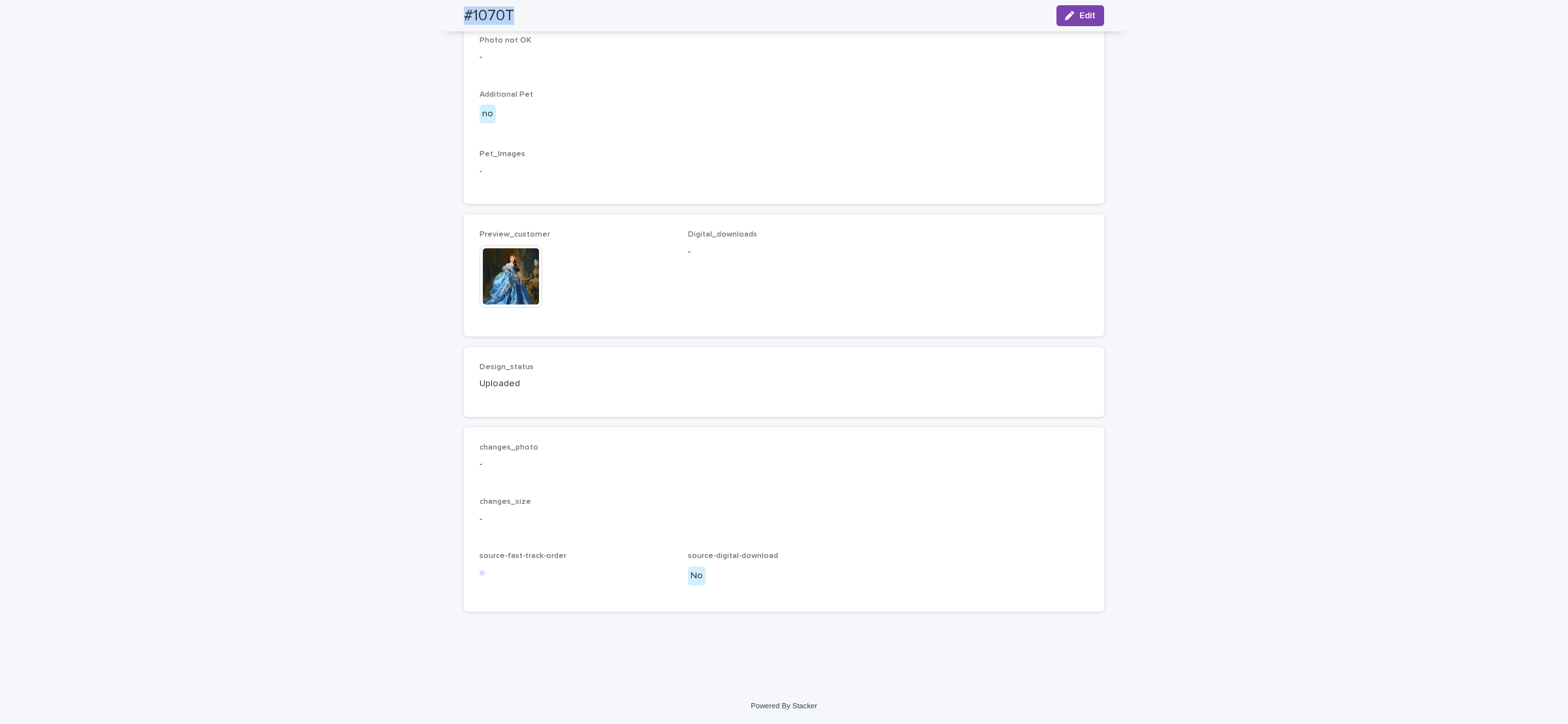
scroll to position [671, 0]
click at [472, 16] on h2 "#1070T" at bounding box center [489, 16] width 50 height 19
drag, startPoint x: 478, startPoint y: 16, endPoint x: 422, endPoint y: 16, distance: 56.0
click at [406, 13] on div "Loading... Saving… Loading... Saving… #1070T Edit #1070T Edit Sorry, there was …" at bounding box center [784, 59] width 1568 height 1256
drag, startPoint x: 457, startPoint y: 15, endPoint x: 516, endPoint y: 26, distance: 60.0
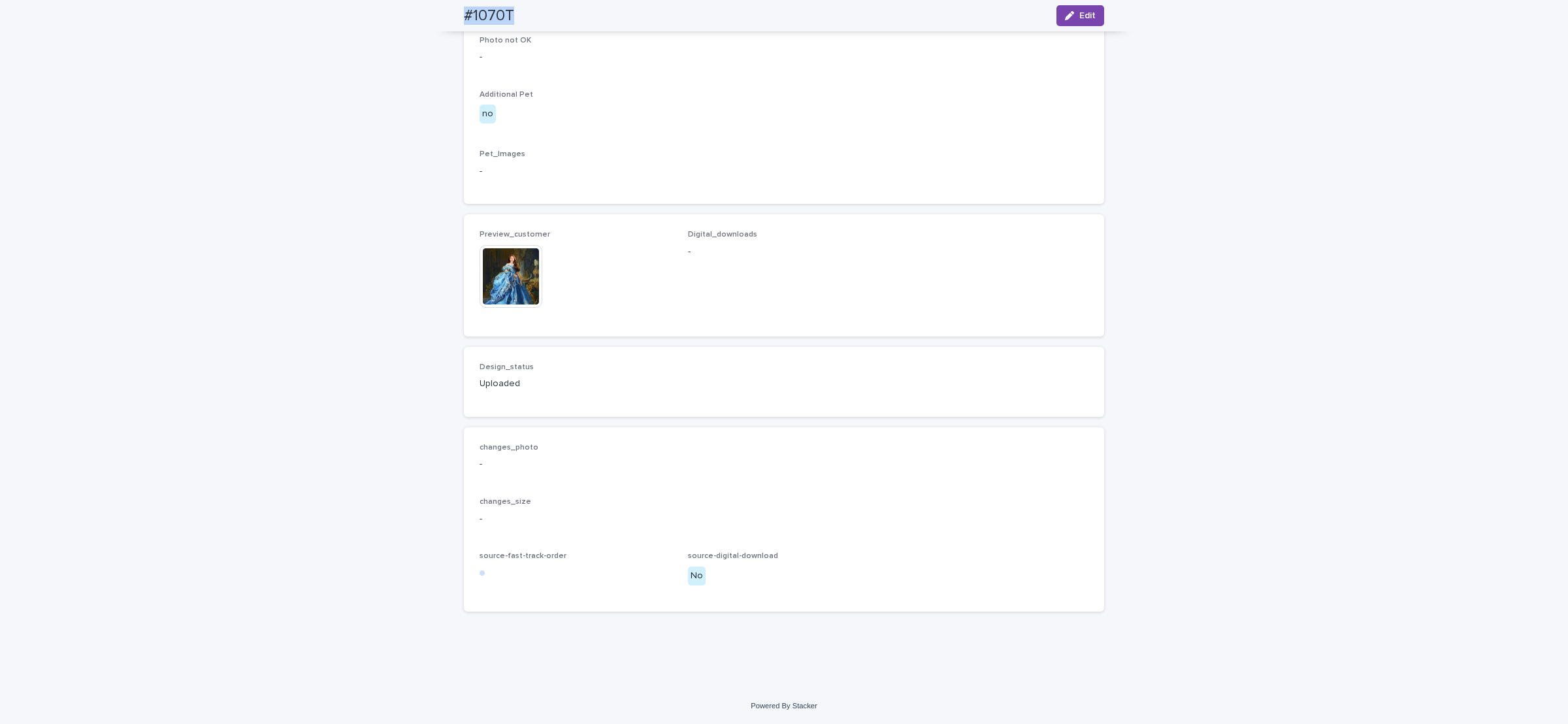
click at [524, 24] on div "#1070T Edit" at bounding box center [784, 16] width 703 height 32
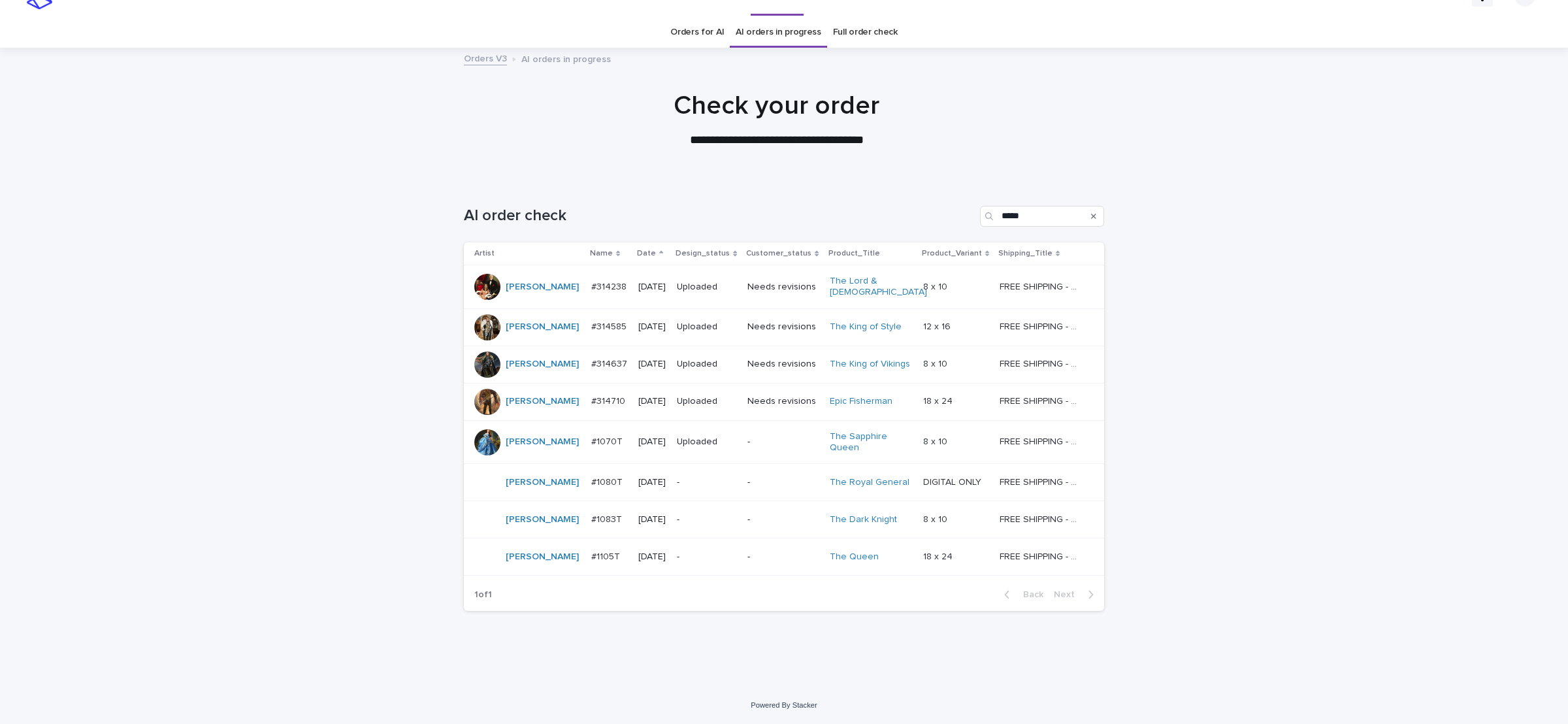
scroll to position [22, 0]
click at [685, 481] on p "-" at bounding box center [707, 485] width 60 height 11
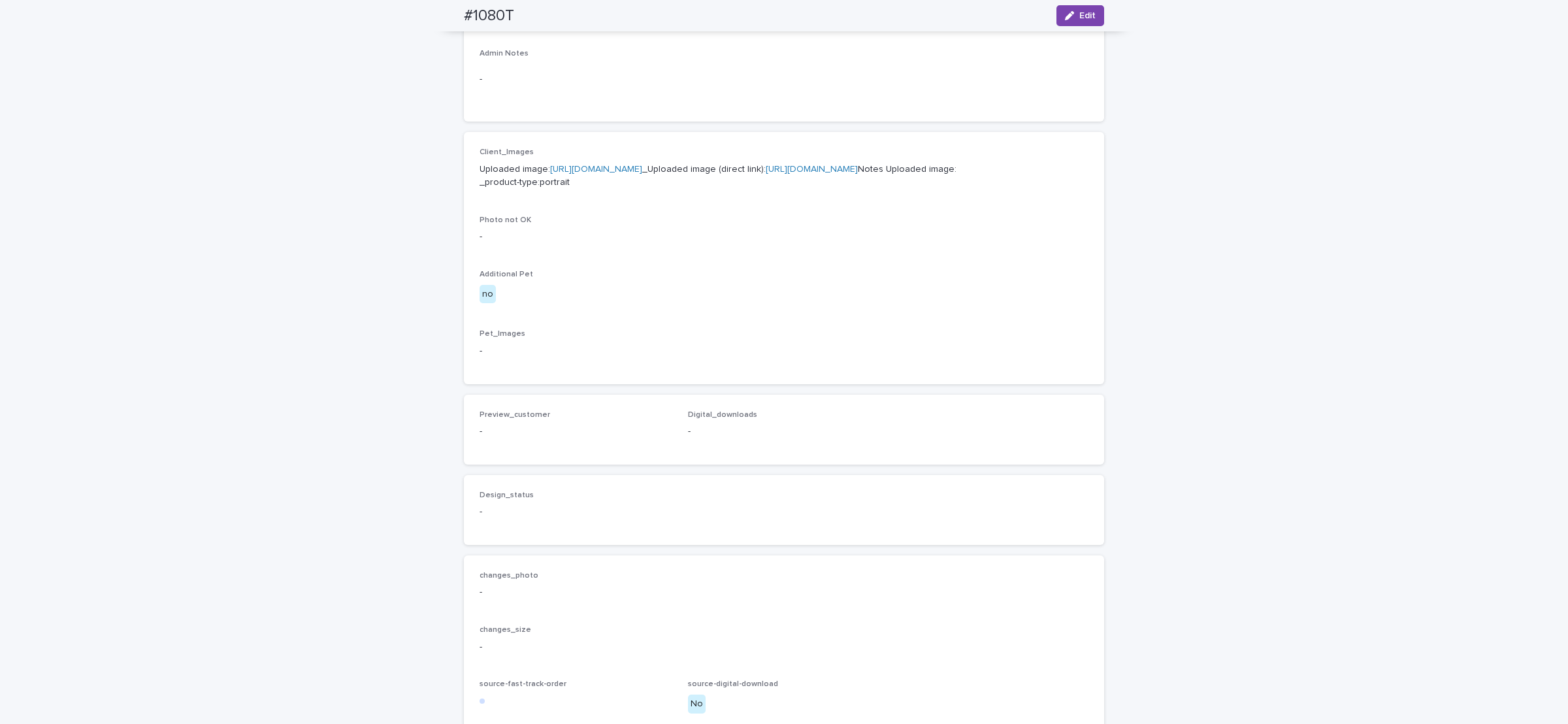
scroll to position [57, 0]
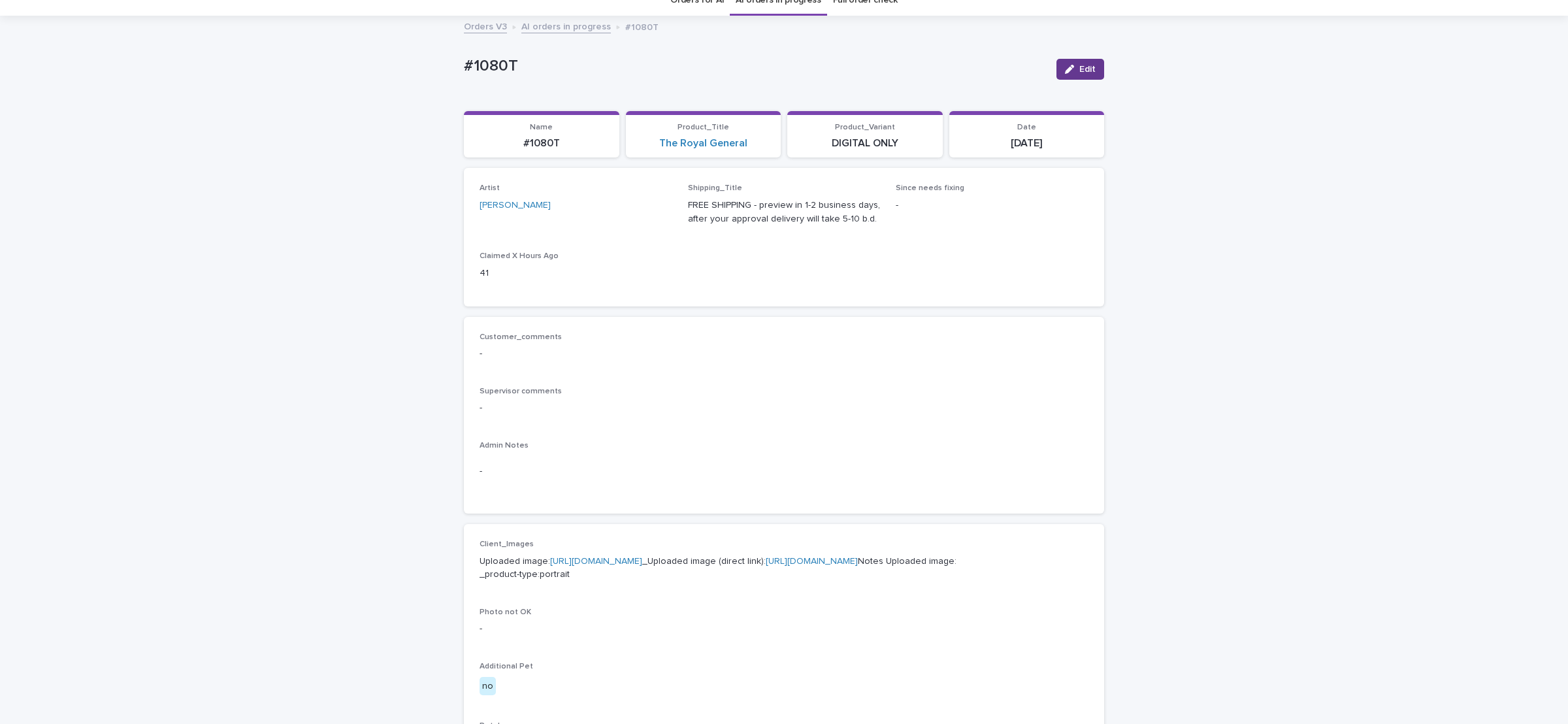
click at [1085, 71] on span "Edit" at bounding box center [1087, 69] width 16 height 9
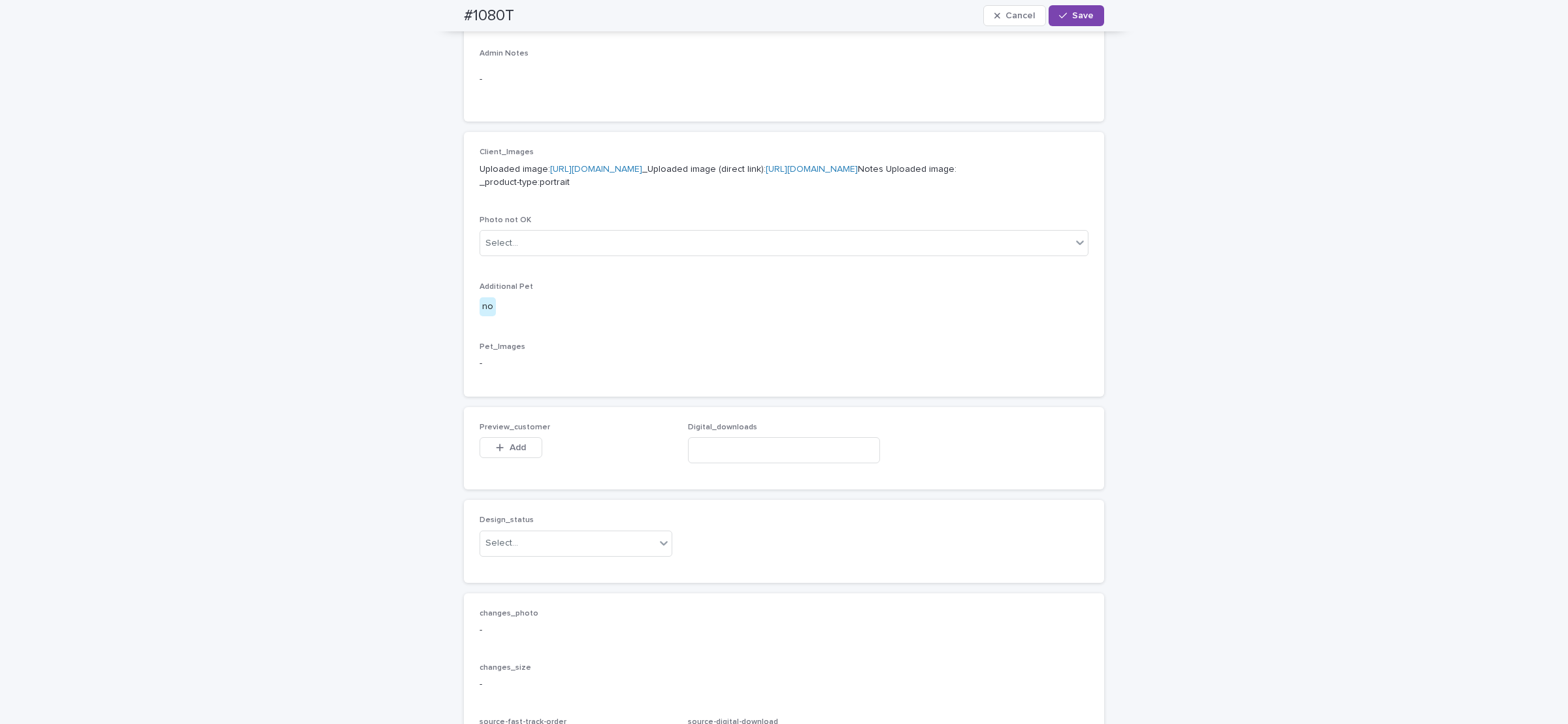
scroll to position [683, 0]
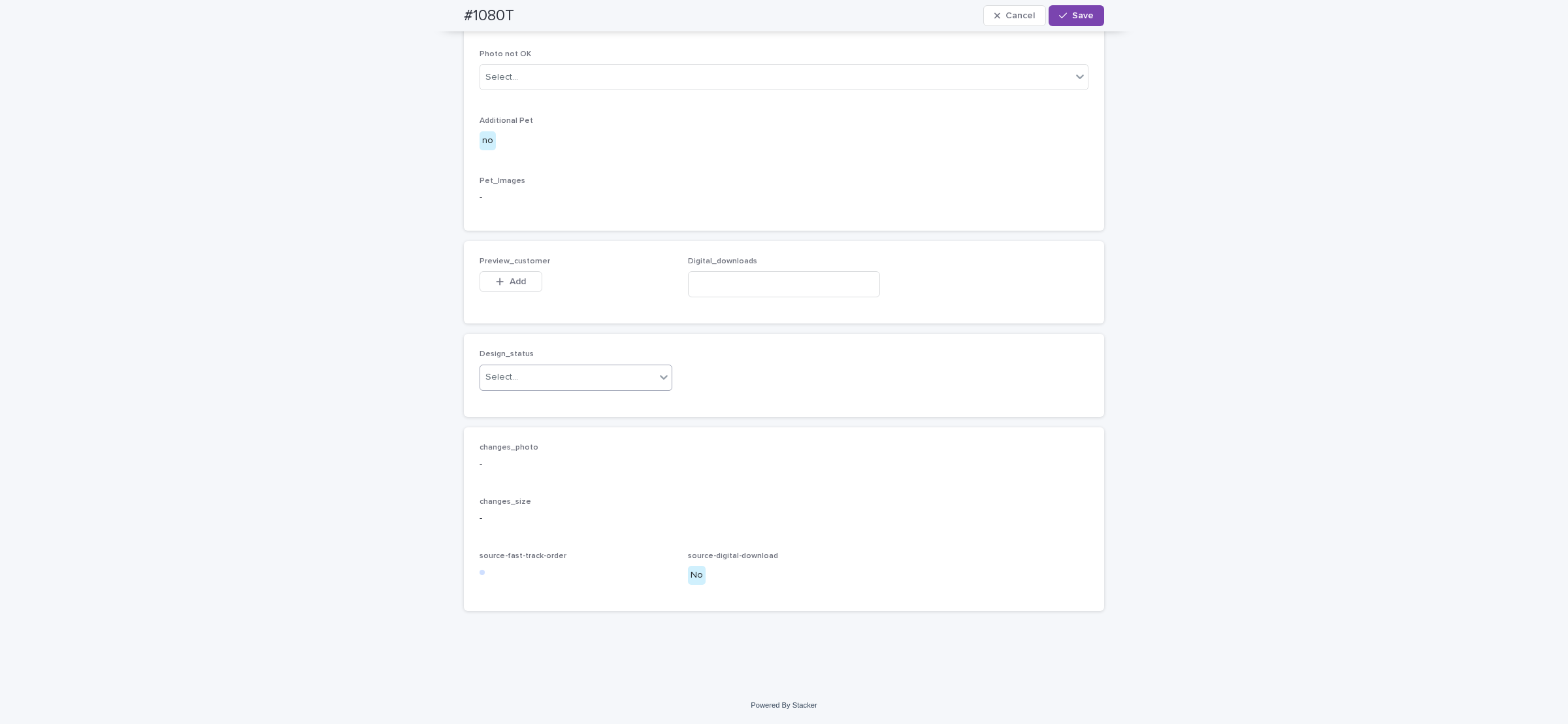
click at [624, 373] on div "Select..." at bounding box center [568, 377] width 175 height 22
drag, startPoint x: 618, startPoint y: 404, endPoint x: 516, endPoint y: 337, distance: 122.0
click at [616, 402] on div "Uploaded" at bounding box center [568, 404] width 191 height 23
click at [500, 289] on button "Add" at bounding box center [510, 282] width 63 height 21
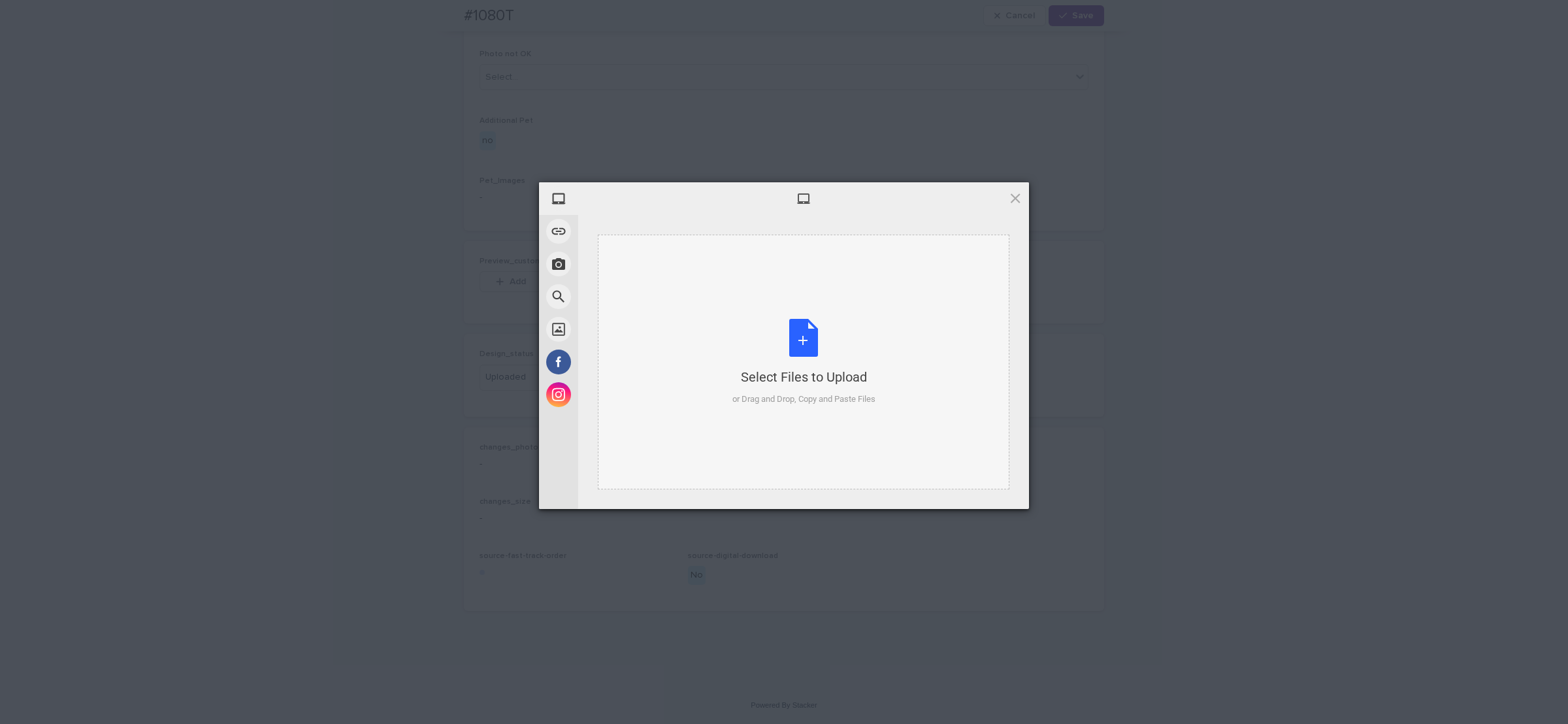
click at [810, 338] on div "Select Files to Upload or Drag and Drop, Copy and Paste Files" at bounding box center [804, 363] width 143 height 87
click at [1008, 494] on span "Upload 1" at bounding box center [990, 492] width 66 height 25
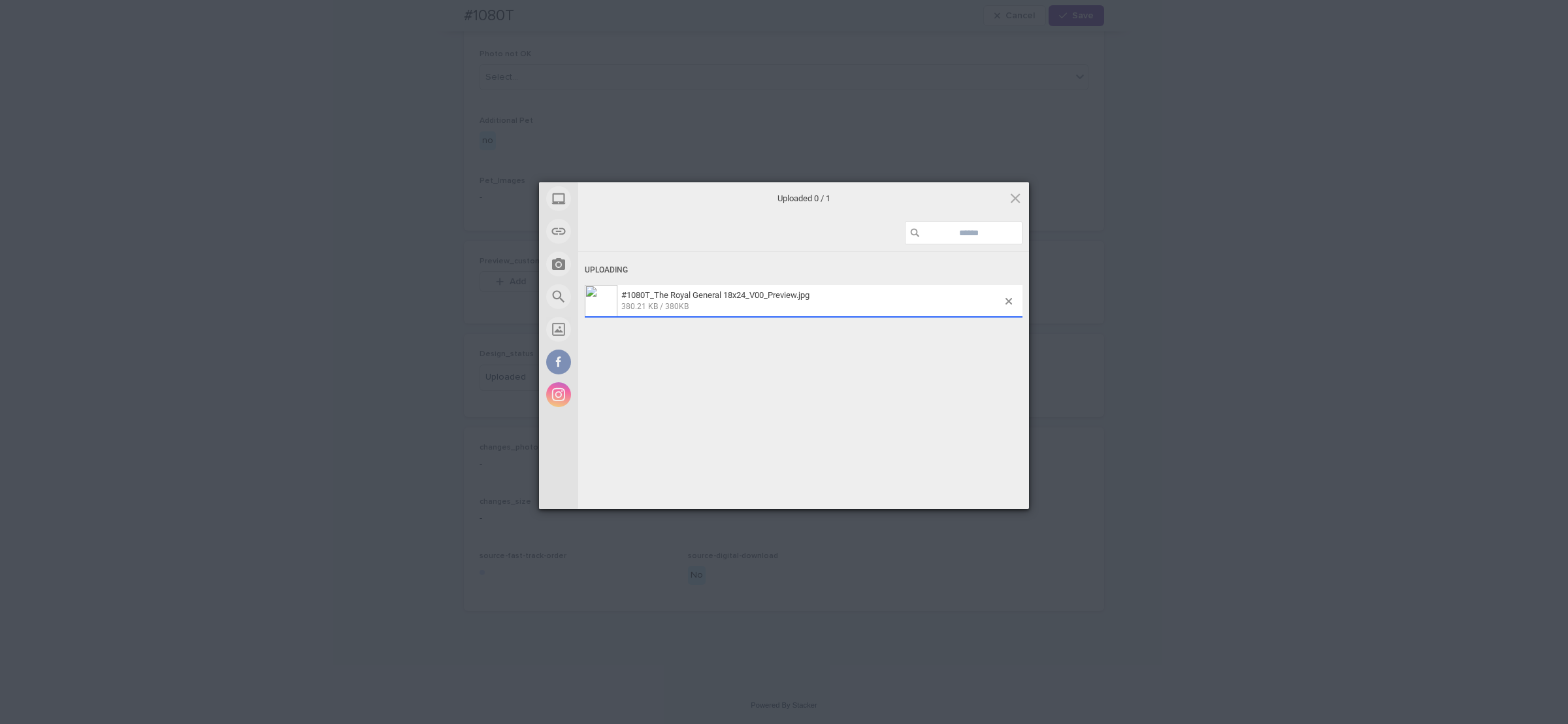
scroll to position [706, 0]
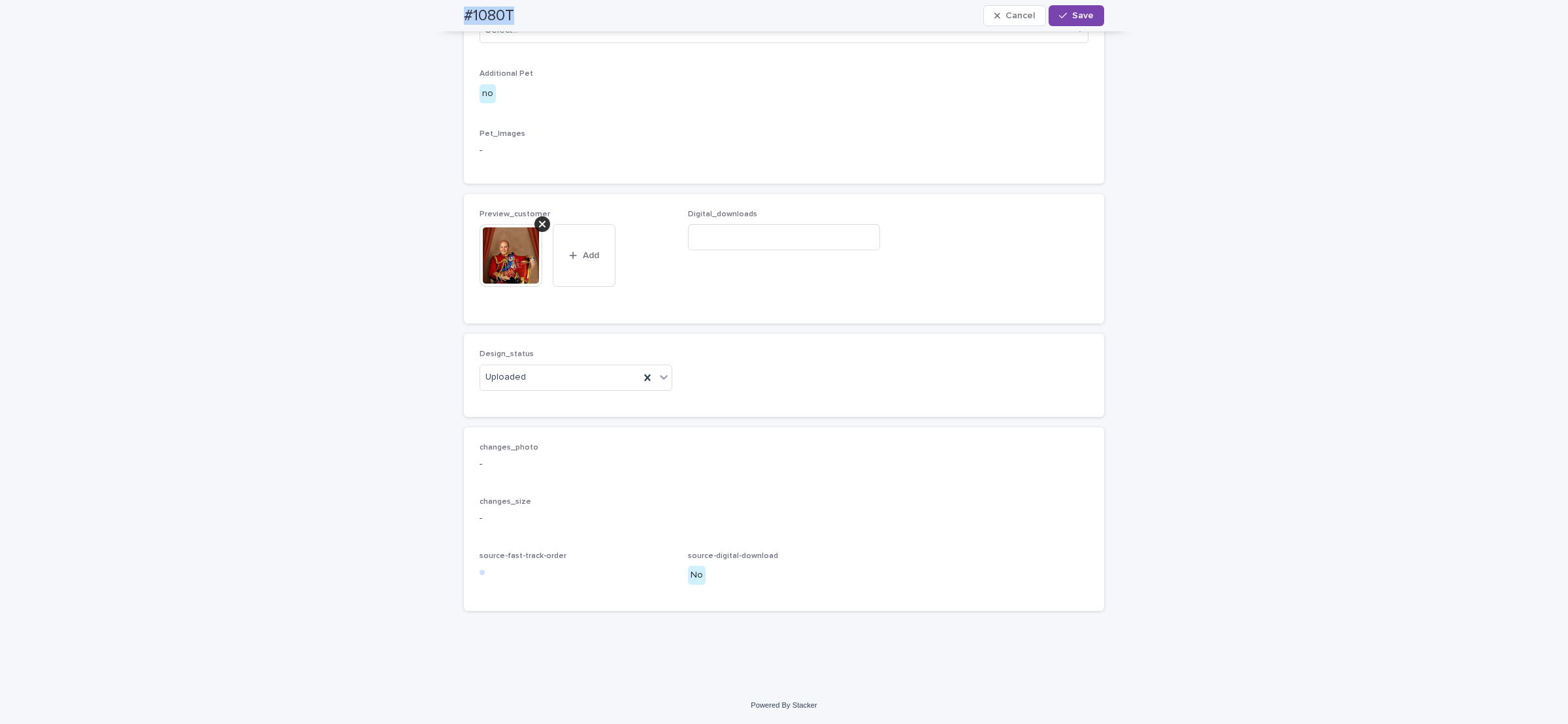
drag, startPoint x: 440, startPoint y: 6, endPoint x: 526, endPoint y: 12, distance: 86.2
click at [534, 20] on div "#1080T Cancel Save" at bounding box center [784, 16] width 703 height 32
click at [806, 251] on input at bounding box center [784, 237] width 193 height 26
paste input "**********"
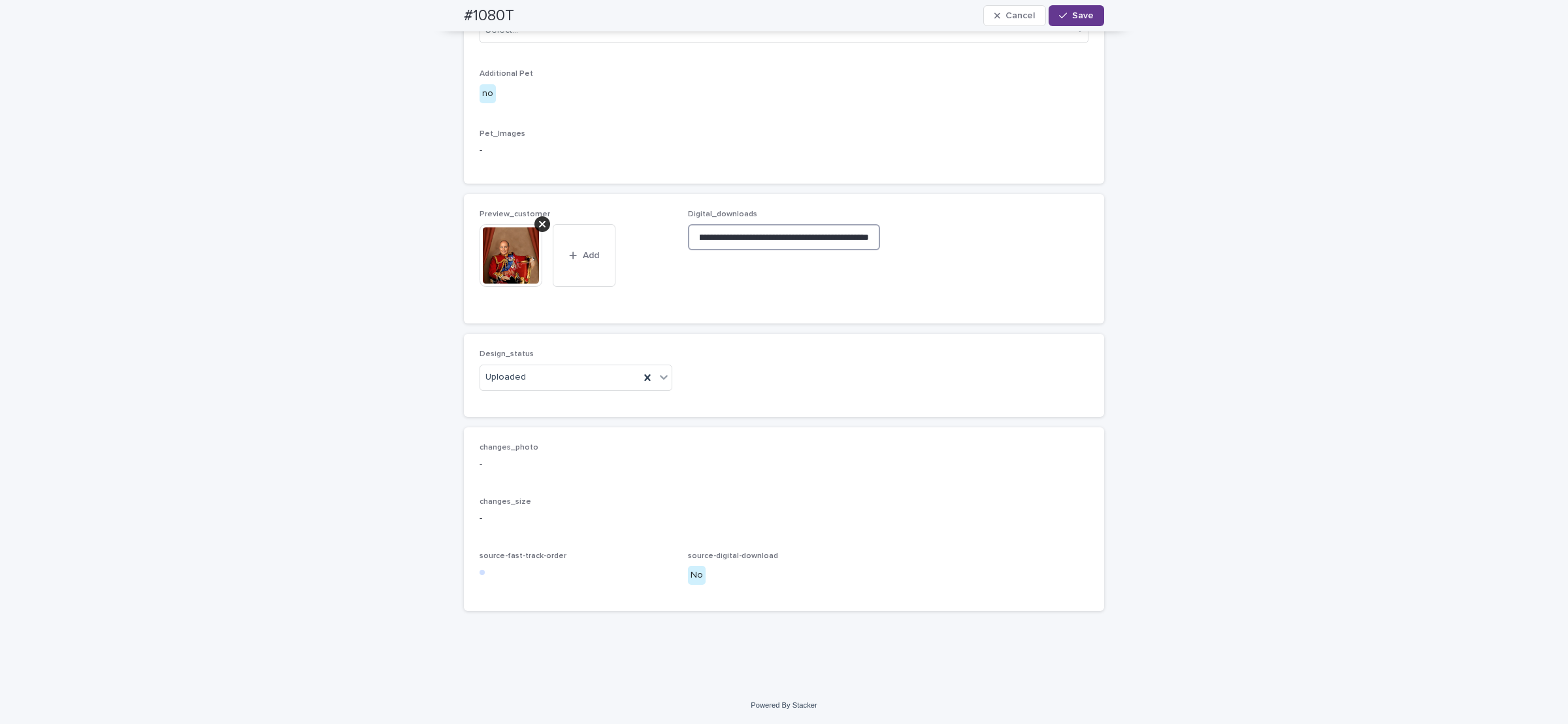
type input "**********"
click at [1072, 11] on span "Save" at bounding box center [1083, 16] width 22 height 9
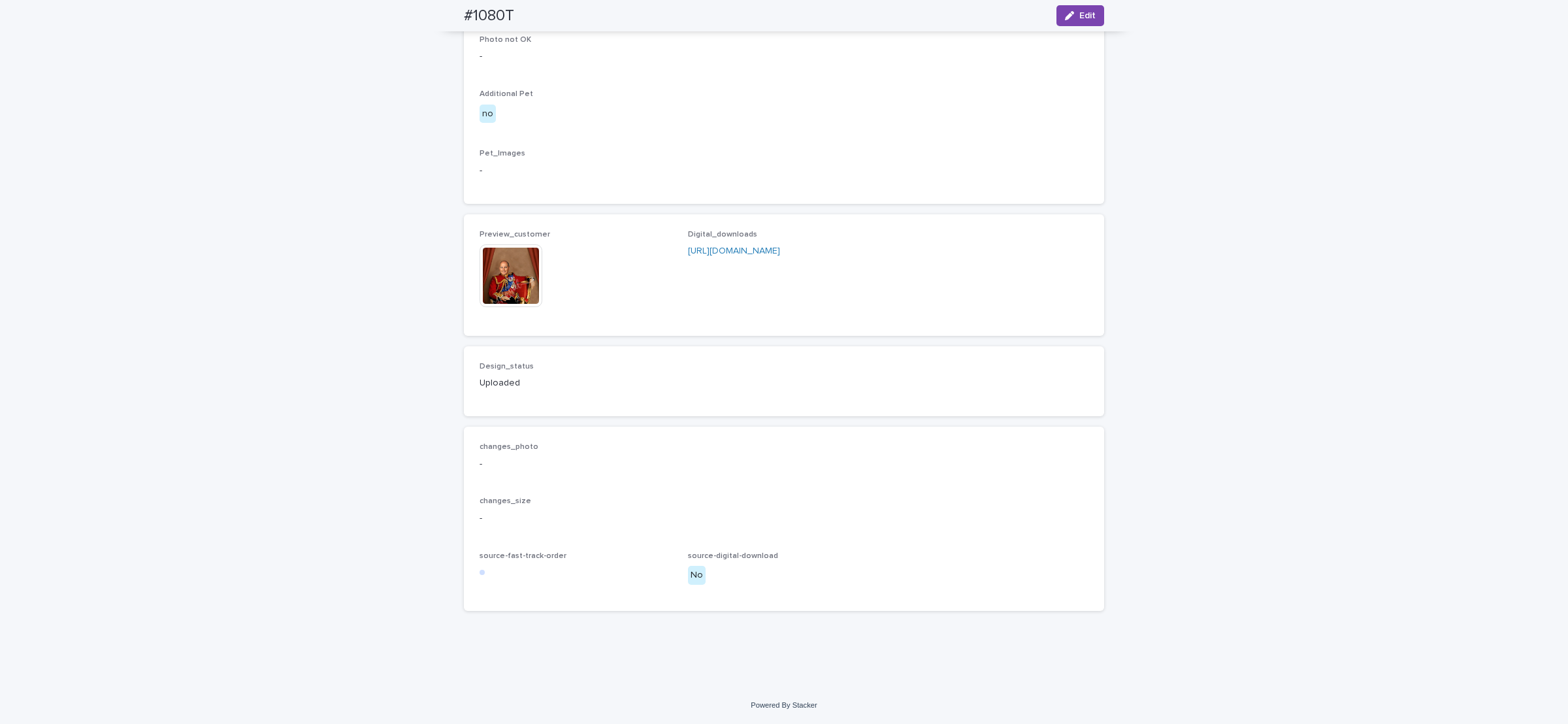
scroll to position [690, 0]
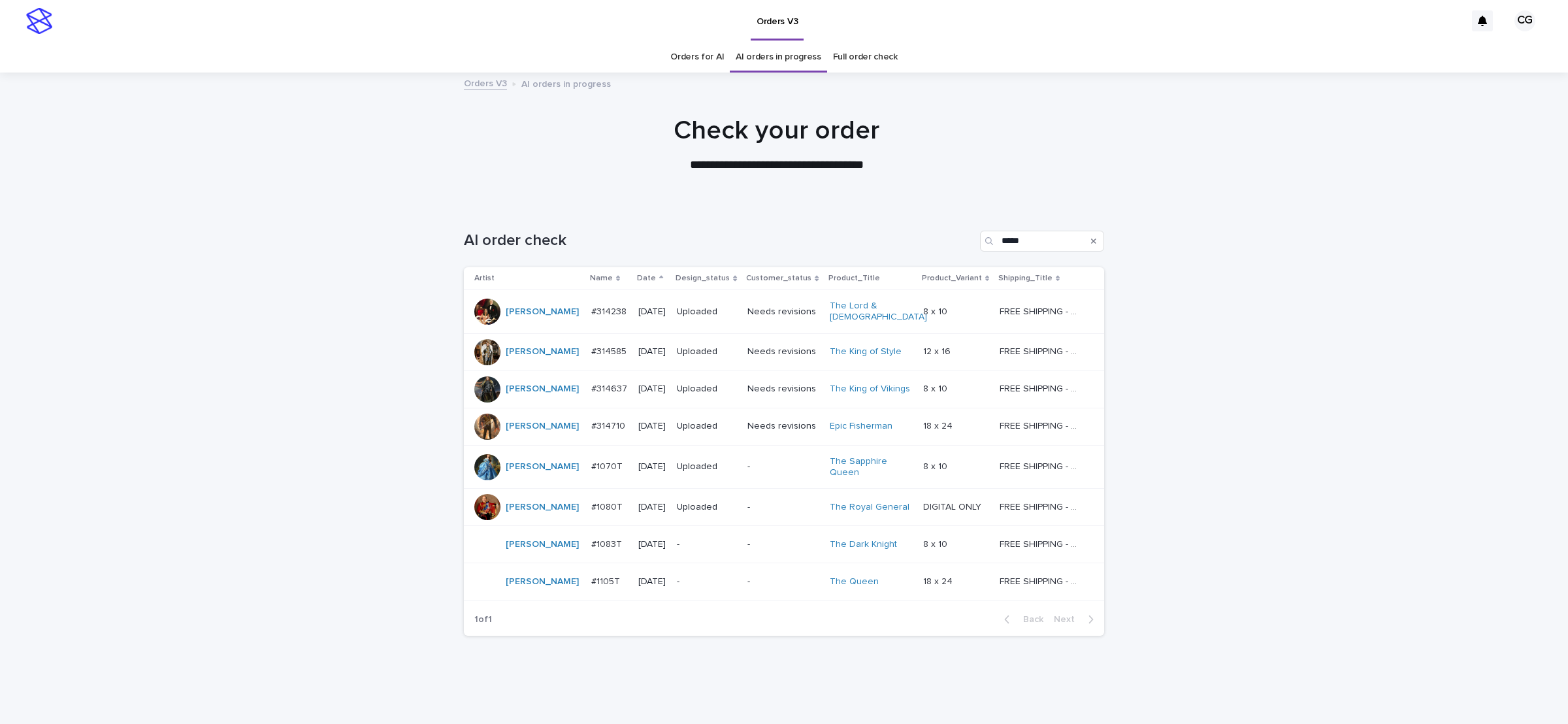
click at [729, 530] on td "-" at bounding box center [707, 545] width 71 height 37
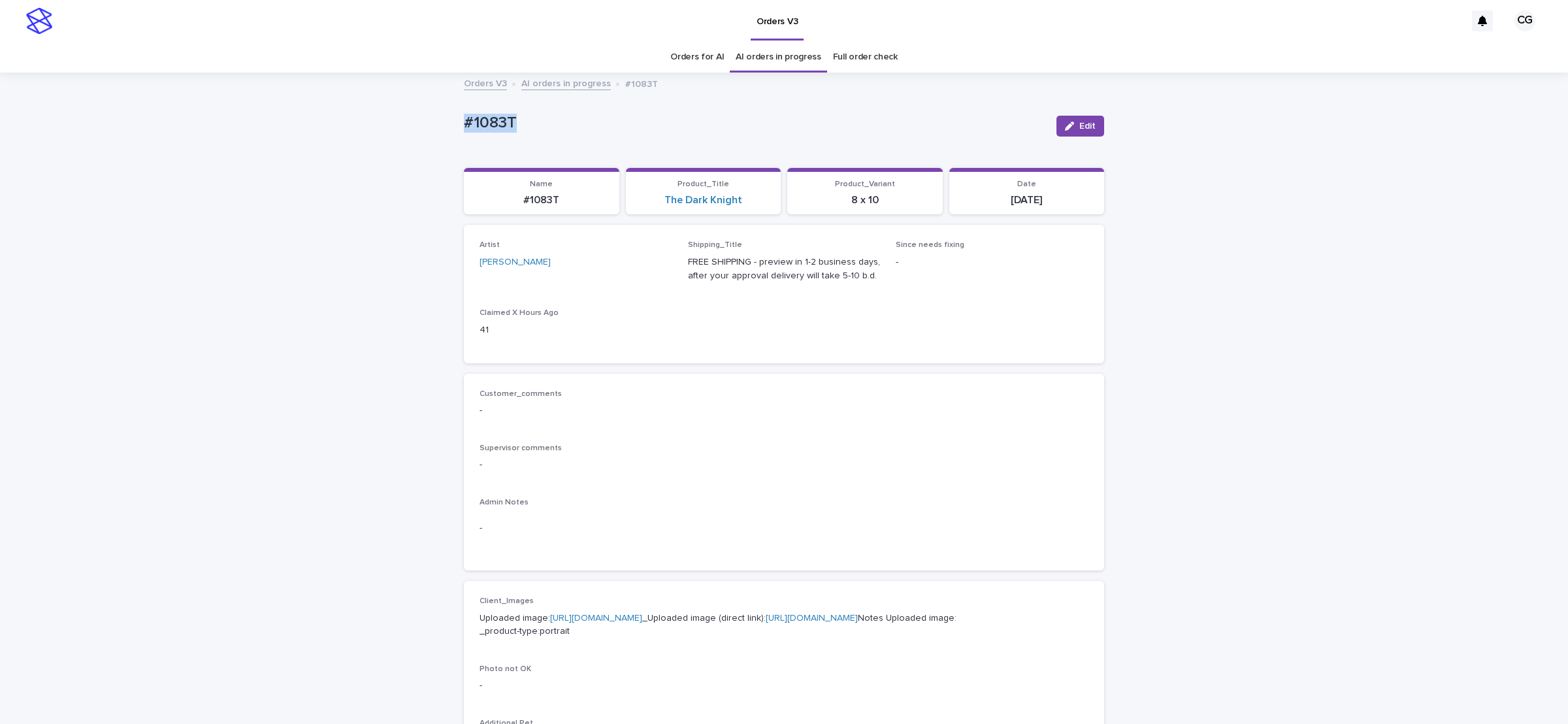
drag, startPoint x: 480, startPoint y: 129, endPoint x: 538, endPoint y: 110, distance: 61.0
click at [528, 130] on div "Loading... Saving… Loading... Saving… #1083T Edit #1083T Edit Sorry, there was …" at bounding box center [784, 653] width 653 height 1158
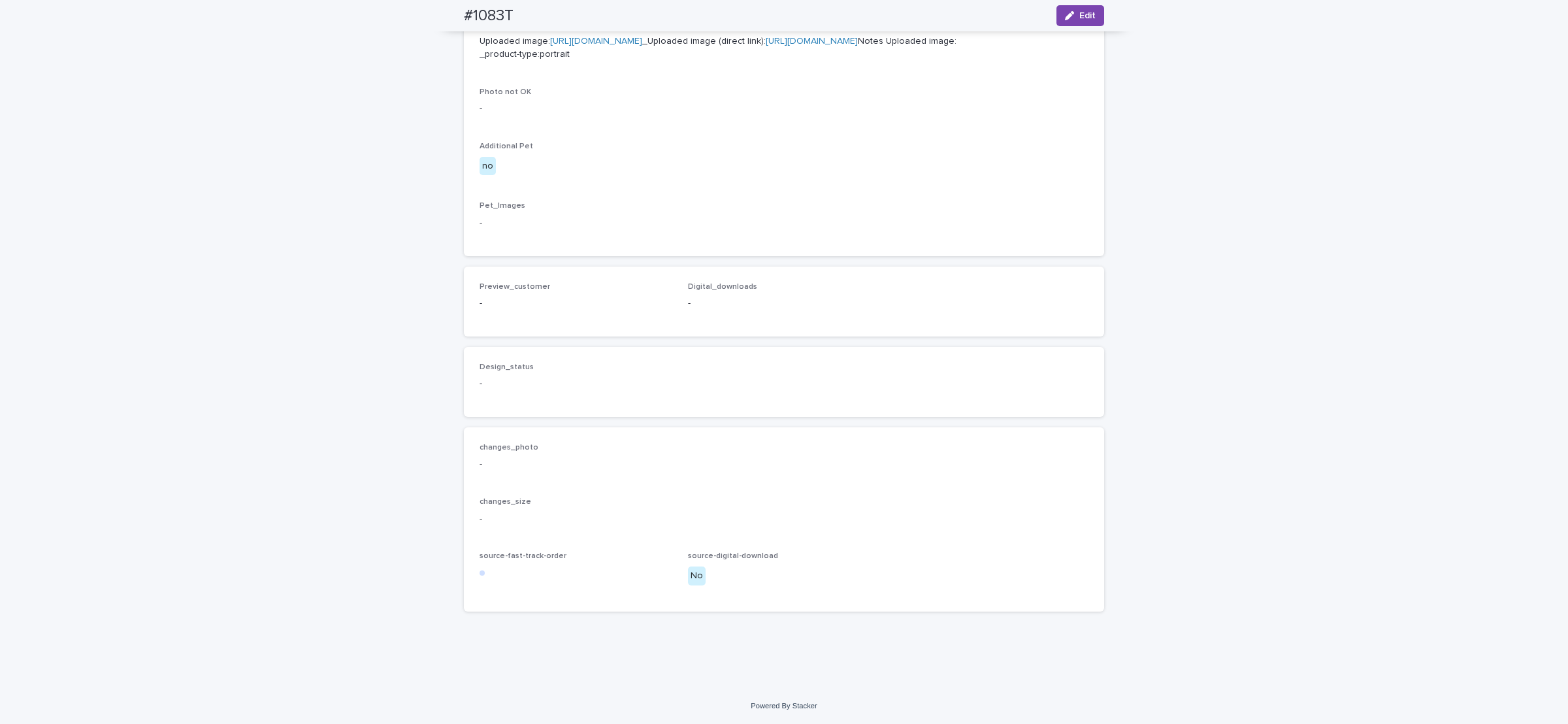
scroll to position [645, 0]
drag, startPoint x: 1074, startPoint y: 16, endPoint x: 491, endPoint y: 256, distance: 630.5
click at [1069, 18] on button "Edit" at bounding box center [1080, 16] width 47 height 21
drag, startPoint x: 502, startPoint y: 305, endPoint x: 508, endPoint y: 297, distance: 10.0
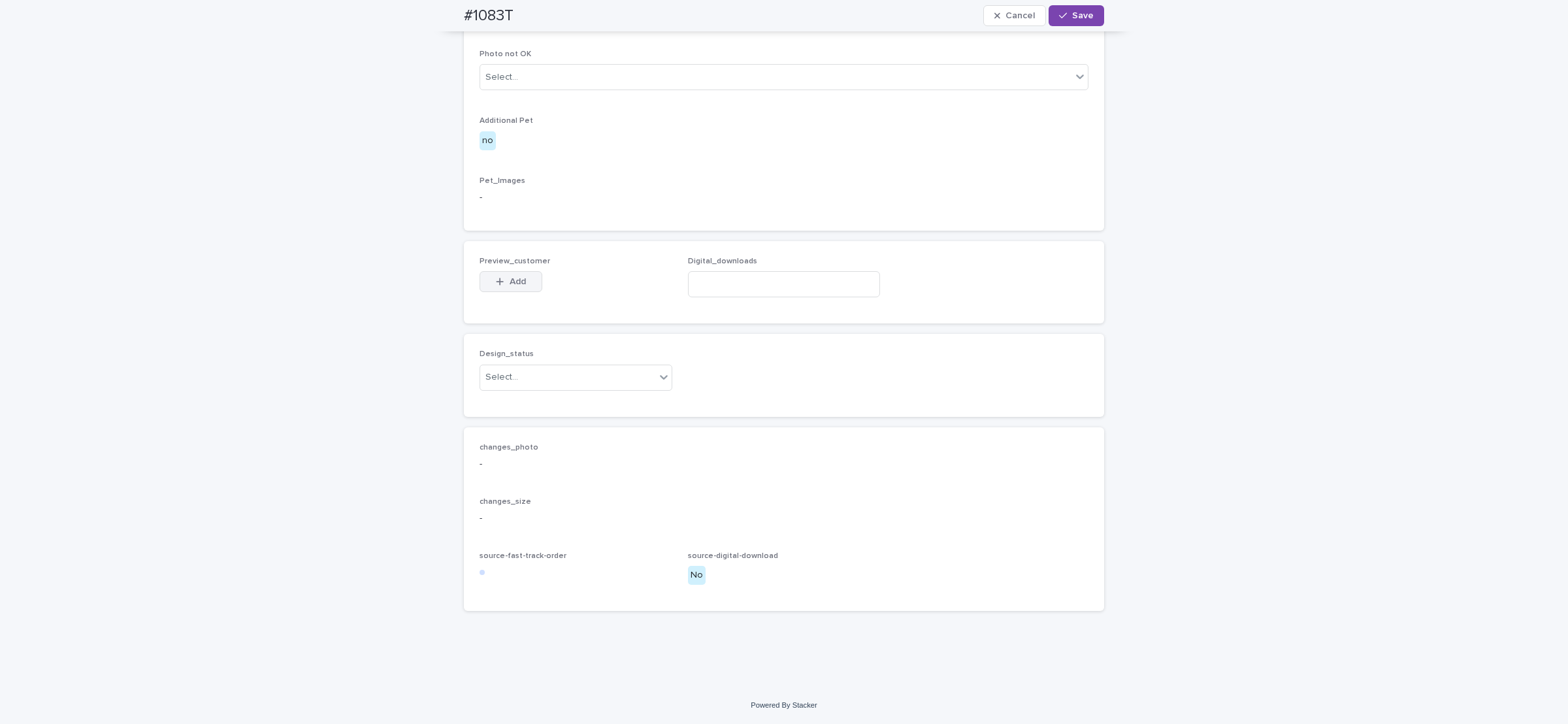
click at [510, 286] on span "Add" at bounding box center [518, 282] width 16 height 9
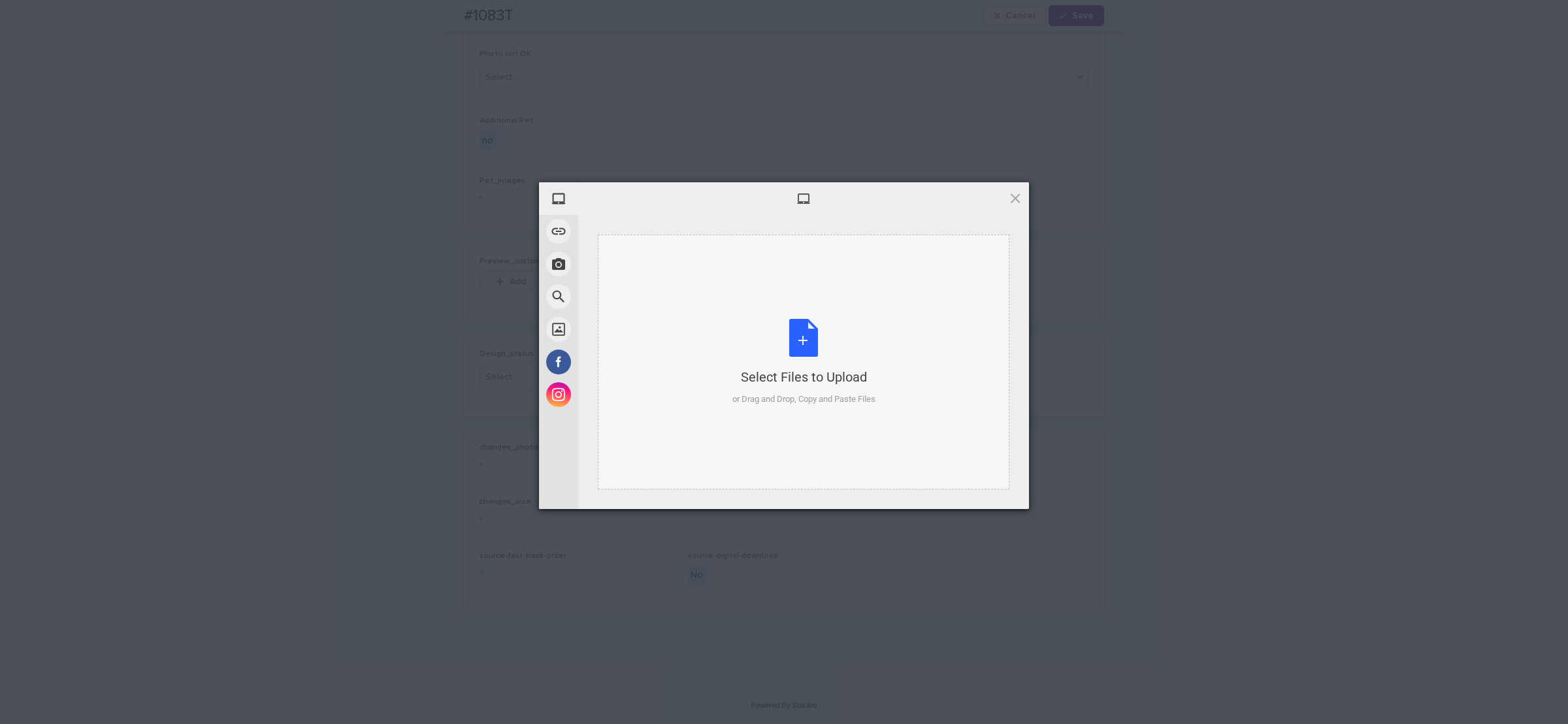
click at [766, 330] on div "Select Files to Upload or Drag and Drop, Copy and Paste Files" at bounding box center [804, 363] width 143 height 87
drag, startPoint x: 994, startPoint y: 490, endPoint x: 1004, endPoint y: 466, distance: 26.0
click at [994, 488] on span "Upload 1" at bounding box center [989, 492] width 26 height 10
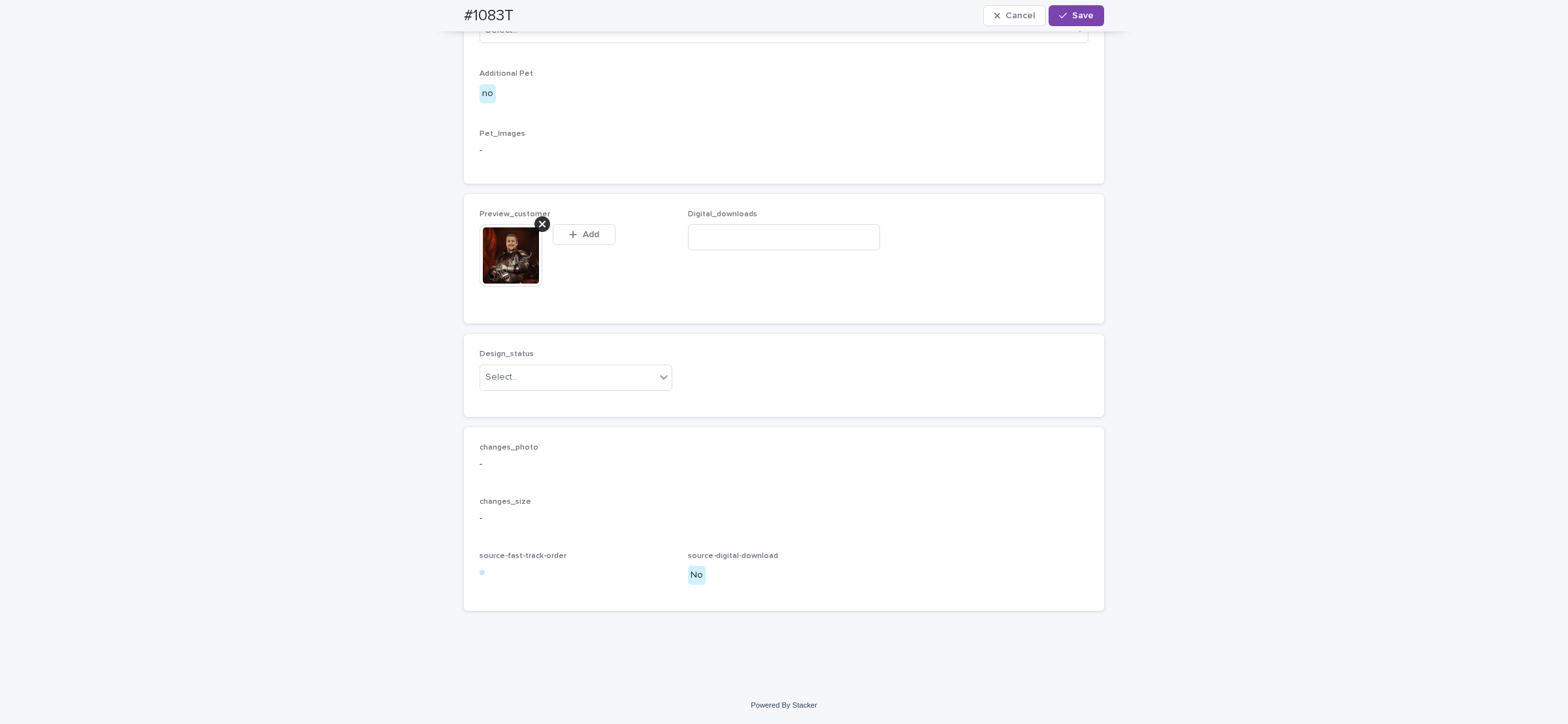
scroll to position [688, 0]
click at [572, 388] on div "Select..." at bounding box center [568, 377] width 175 height 22
drag, startPoint x: 562, startPoint y: 450, endPoint x: 570, endPoint y: 445, distance: 9.4
click at [562, 450] on div "Uploaded" at bounding box center [568, 445] width 191 height 23
click at [1077, 13] on span "Save" at bounding box center [1083, 16] width 22 height 9
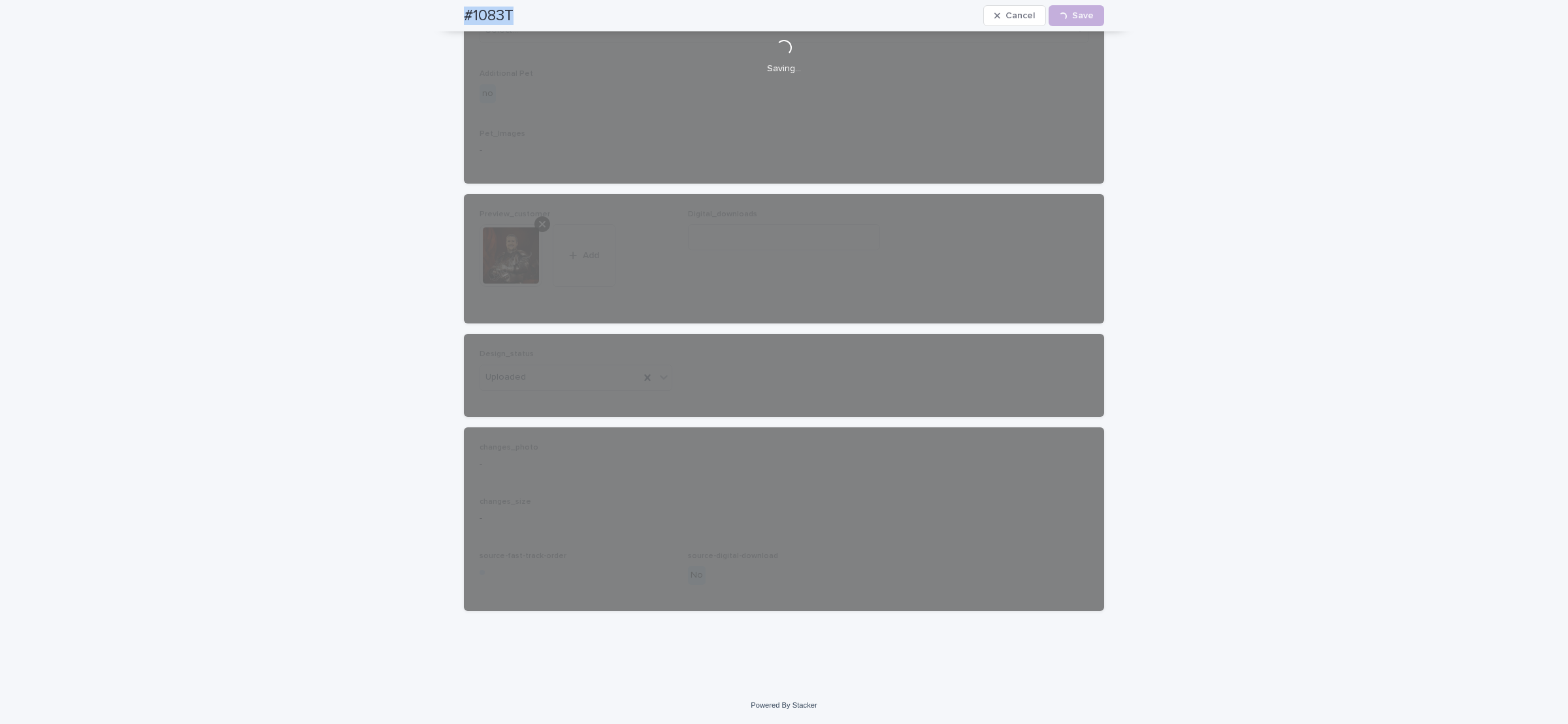
drag, startPoint x: 445, startPoint y: 13, endPoint x: 547, endPoint y: 0, distance: 102.8
click at [539, 13] on div "#1083T Cancel Loading... Save" at bounding box center [784, 16] width 703 height 32
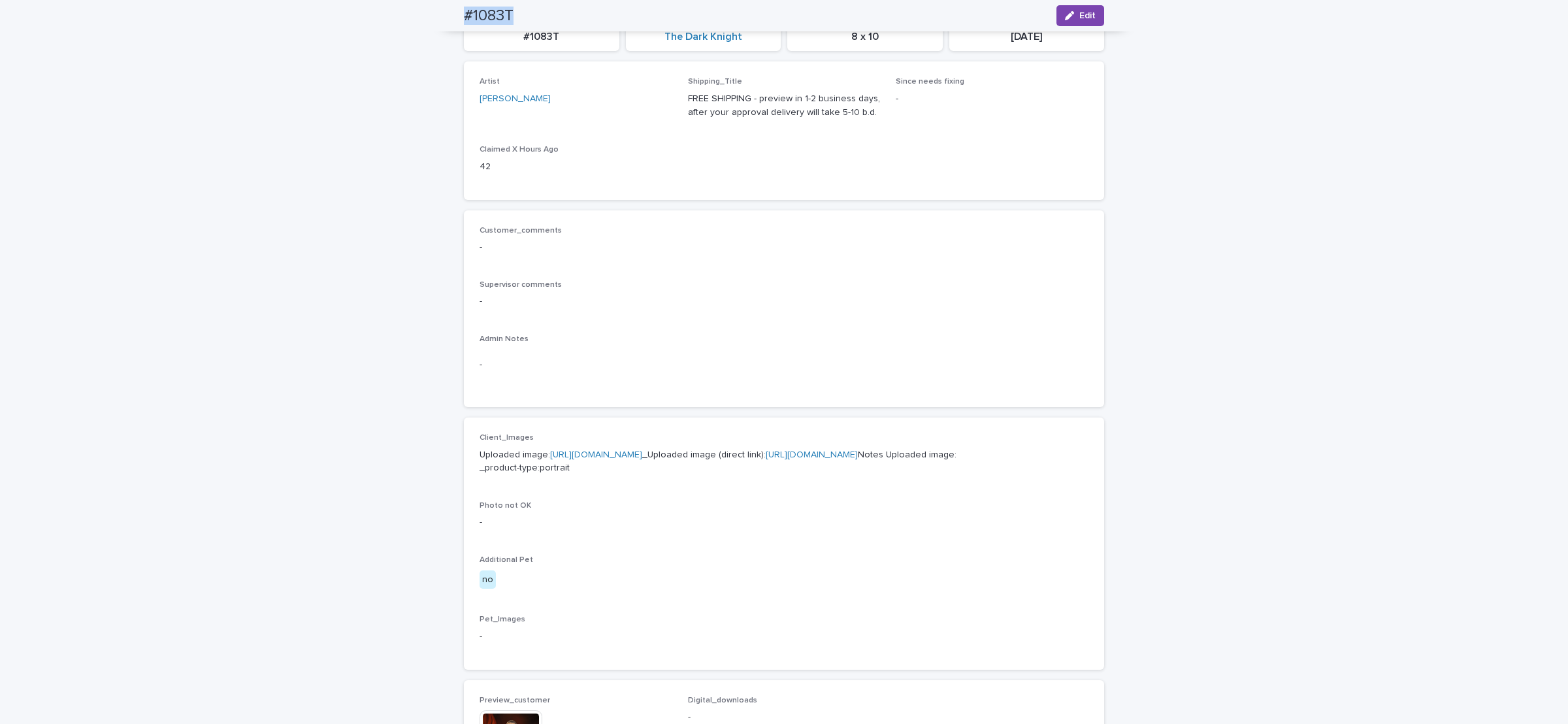
scroll to position [0, 0]
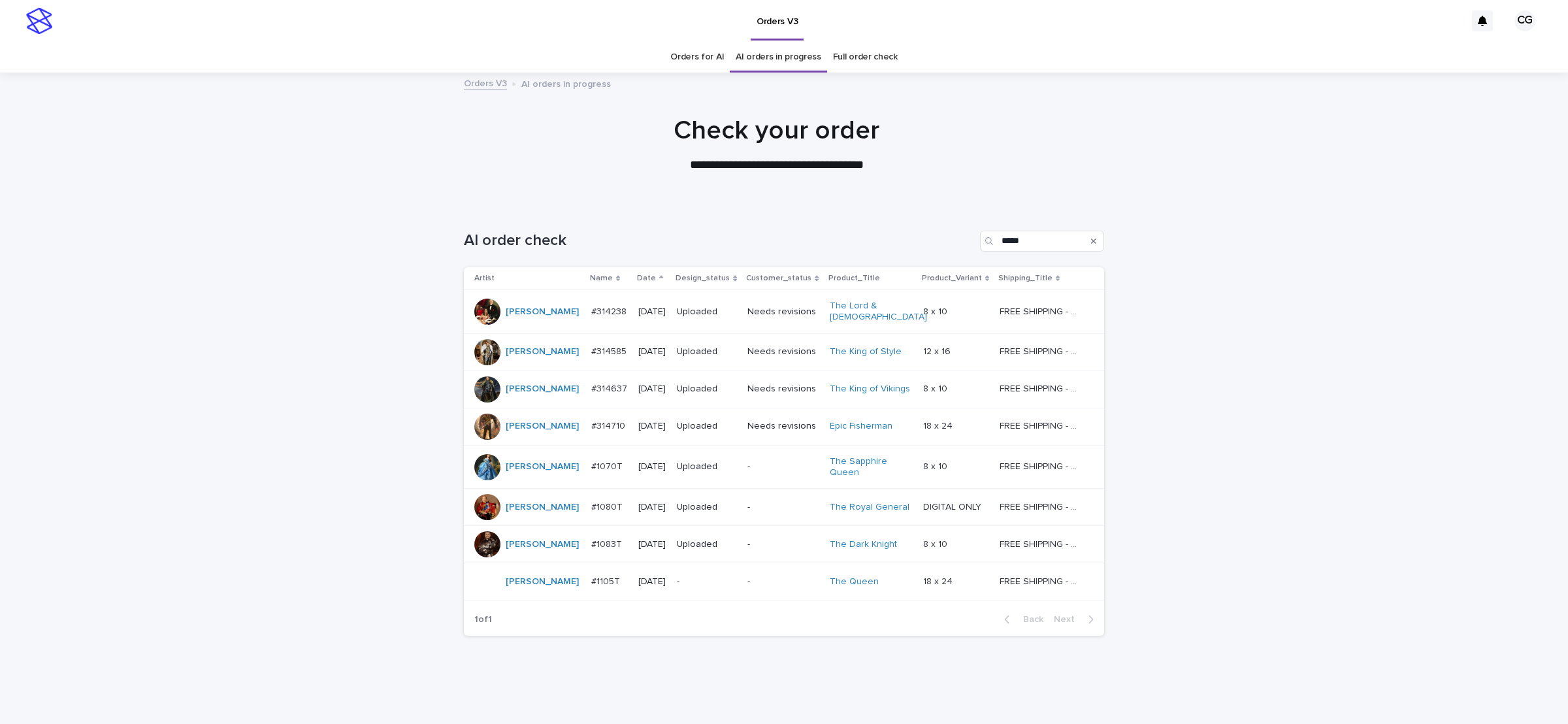
scroll to position [22, 0]
